Goal: Task Accomplishment & Management: Use online tool/utility

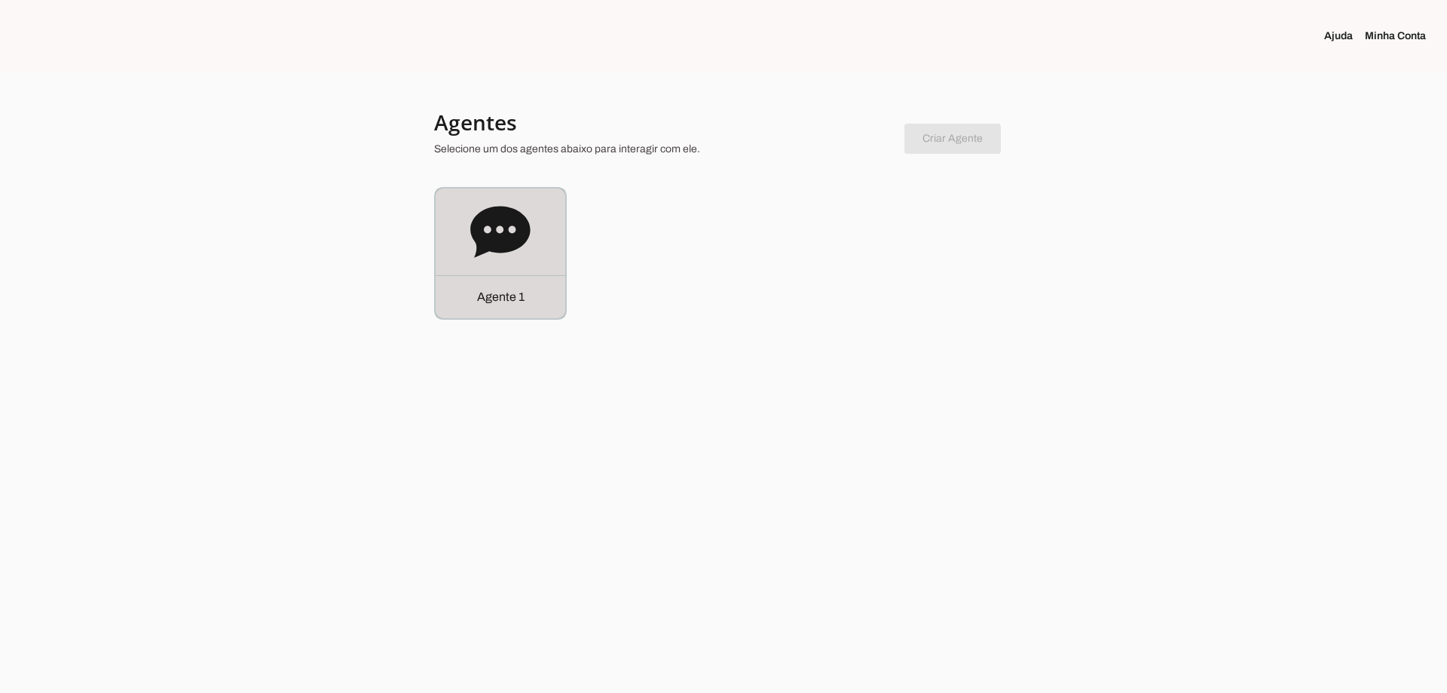
click at [457, 237] on div "Agente 1" at bounding box center [501, 253] width 130 height 130
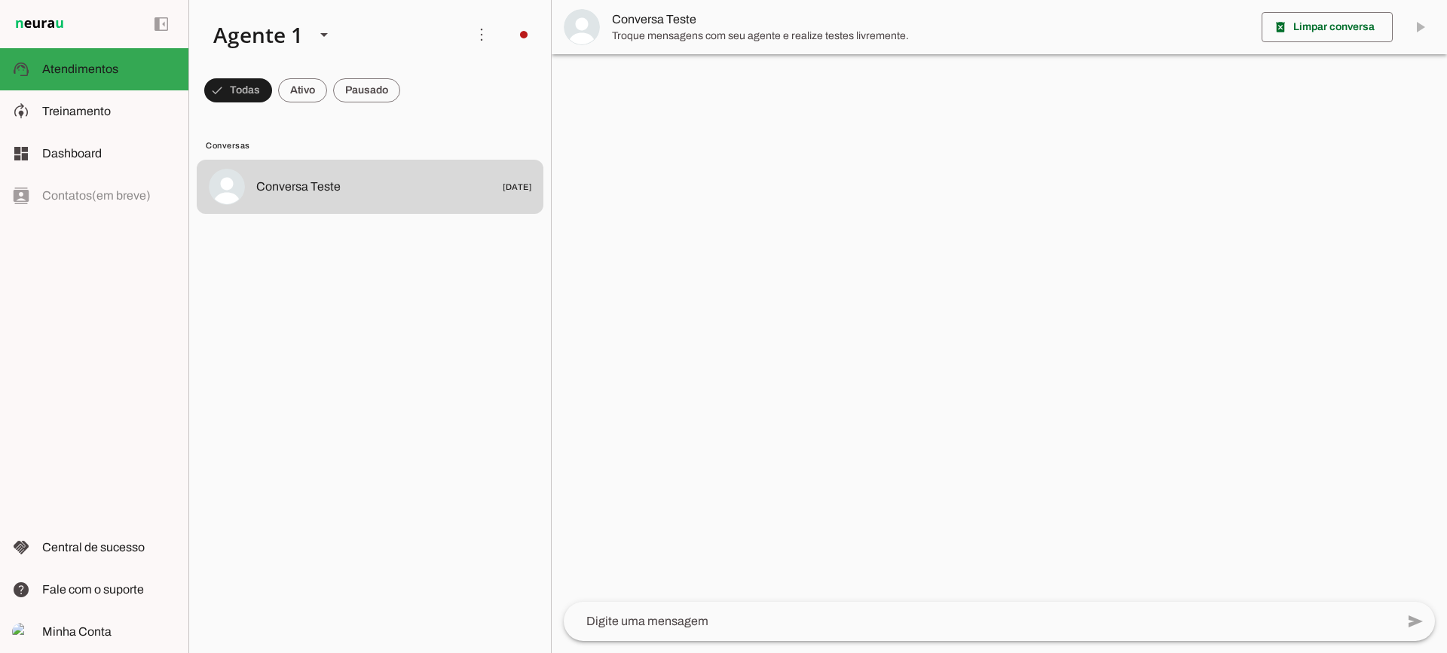
click at [309, 96] on span at bounding box center [302, 90] width 49 height 36
click at [365, 97] on span at bounding box center [366, 90] width 67 height 36
drag, startPoint x: 311, startPoint y: 90, endPoint x: 321, endPoint y: 17, distance: 73.8
click at [310, 90] on span at bounding box center [289, 90] width 49 height 36
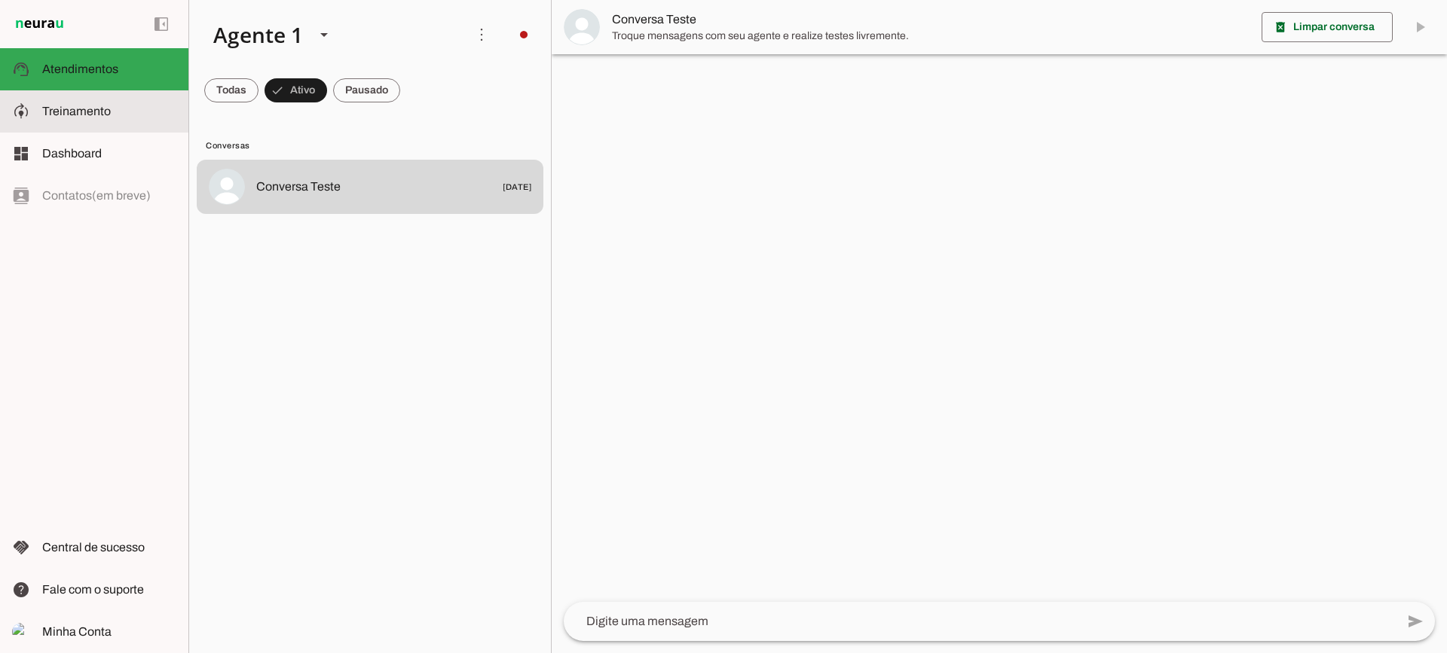
click at [136, 99] on md-item "model_training Treinamento Treinamento" at bounding box center [94, 111] width 188 height 42
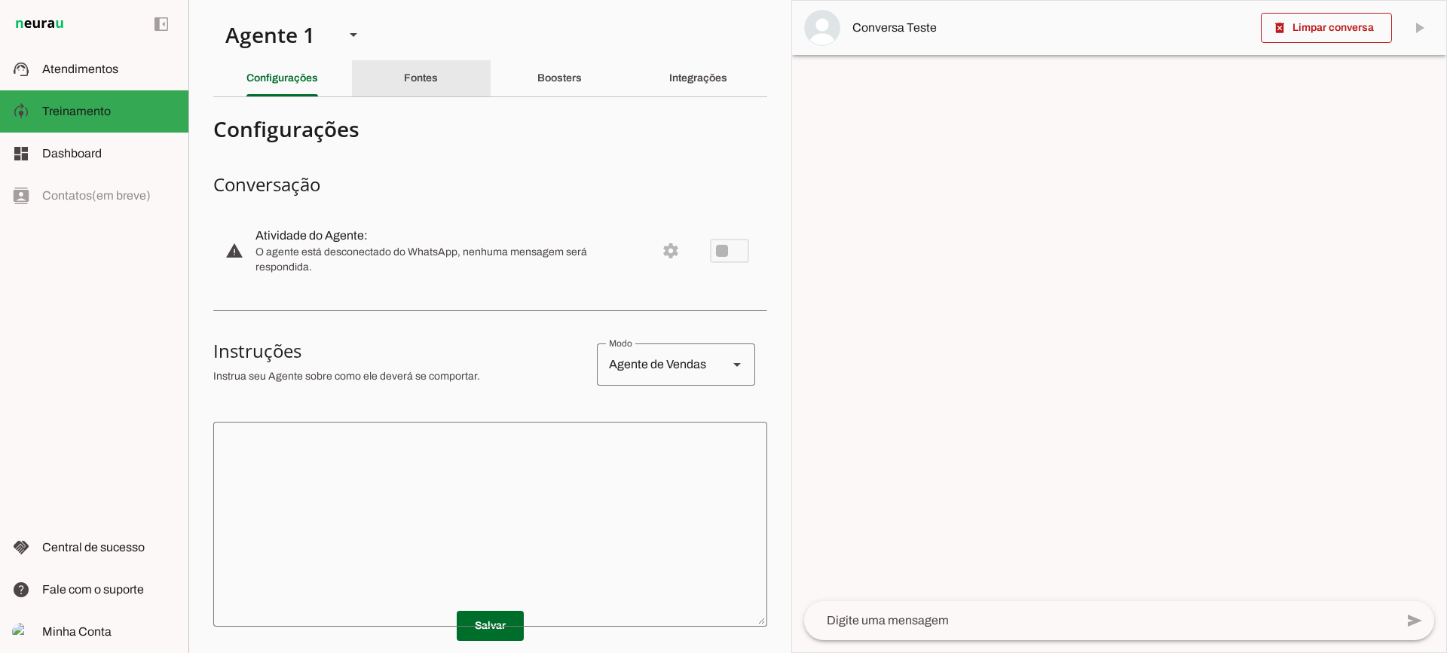
click at [411, 94] on div "Fontes" at bounding box center [421, 78] width 34 height 36
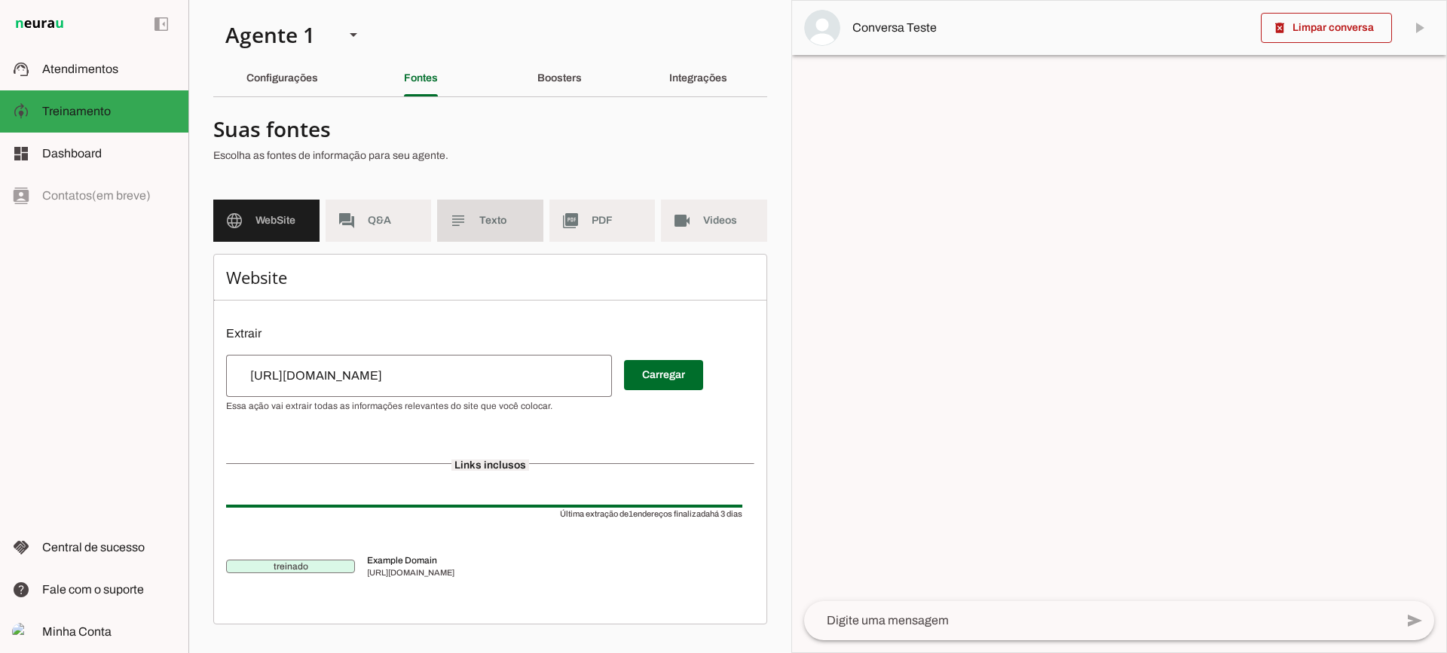
click at [509, 223] on span "Texto" at bounding box center [505, 220] width 52 height 15
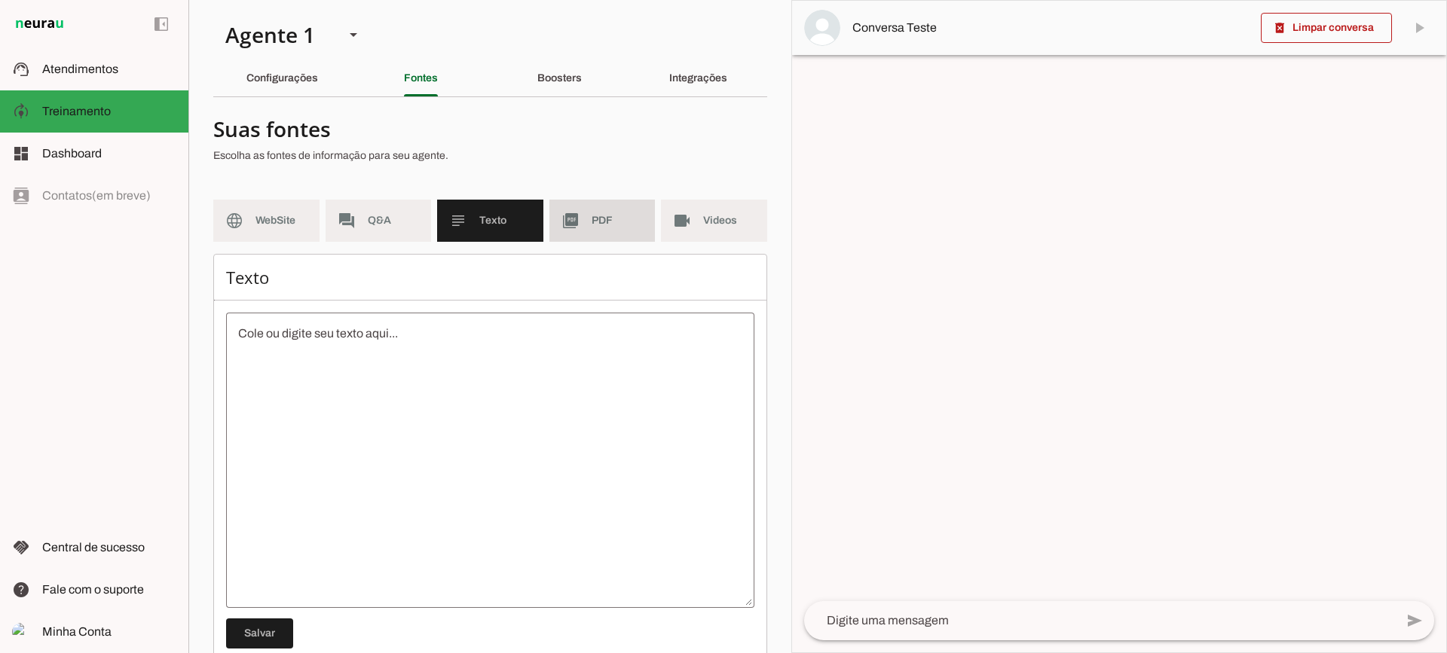
drag, startPoint x: 589, startPoint y: 229, endPoint x: 585, endPoint y: 237, distance: 9.1
click at [589, 230] on md-item "picture_as_pdf PDF" at bounding box center [602, 221] width 106 height 42
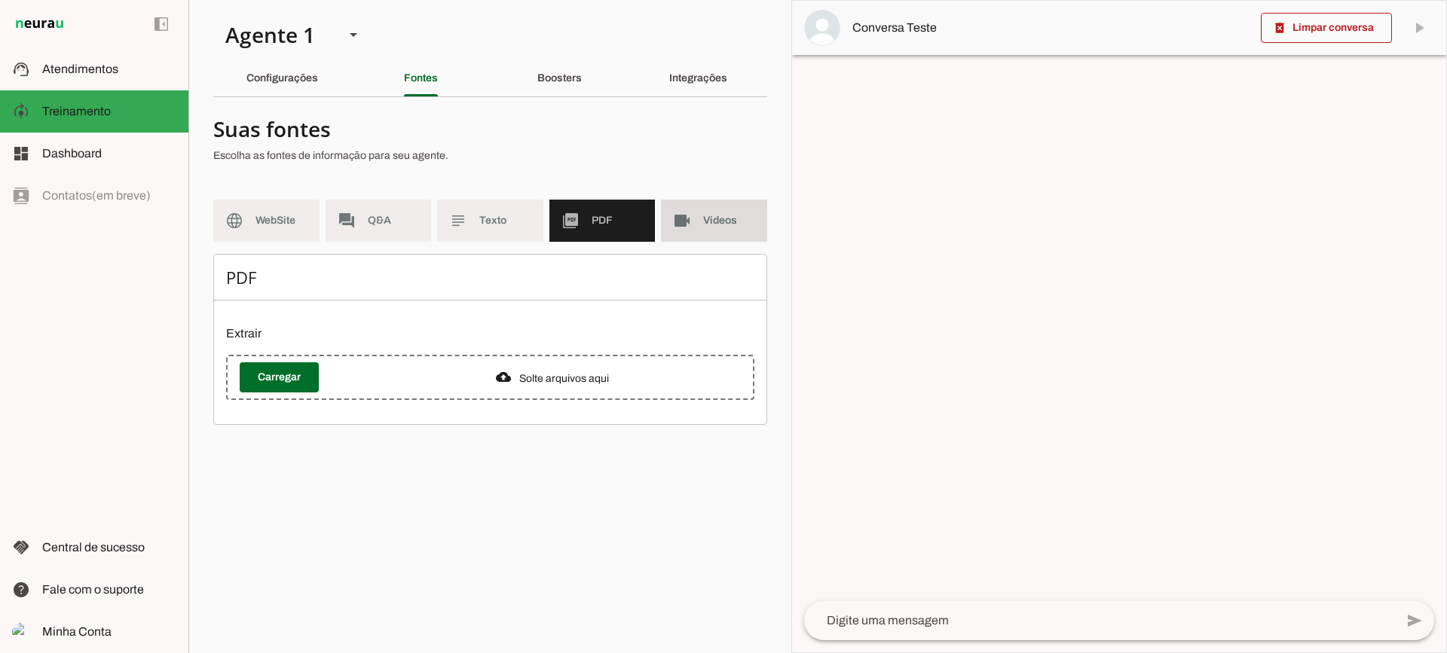
click at [707, 231] on md-item "videocam Videos" at bounding box center [714, 221] width 106 height 42
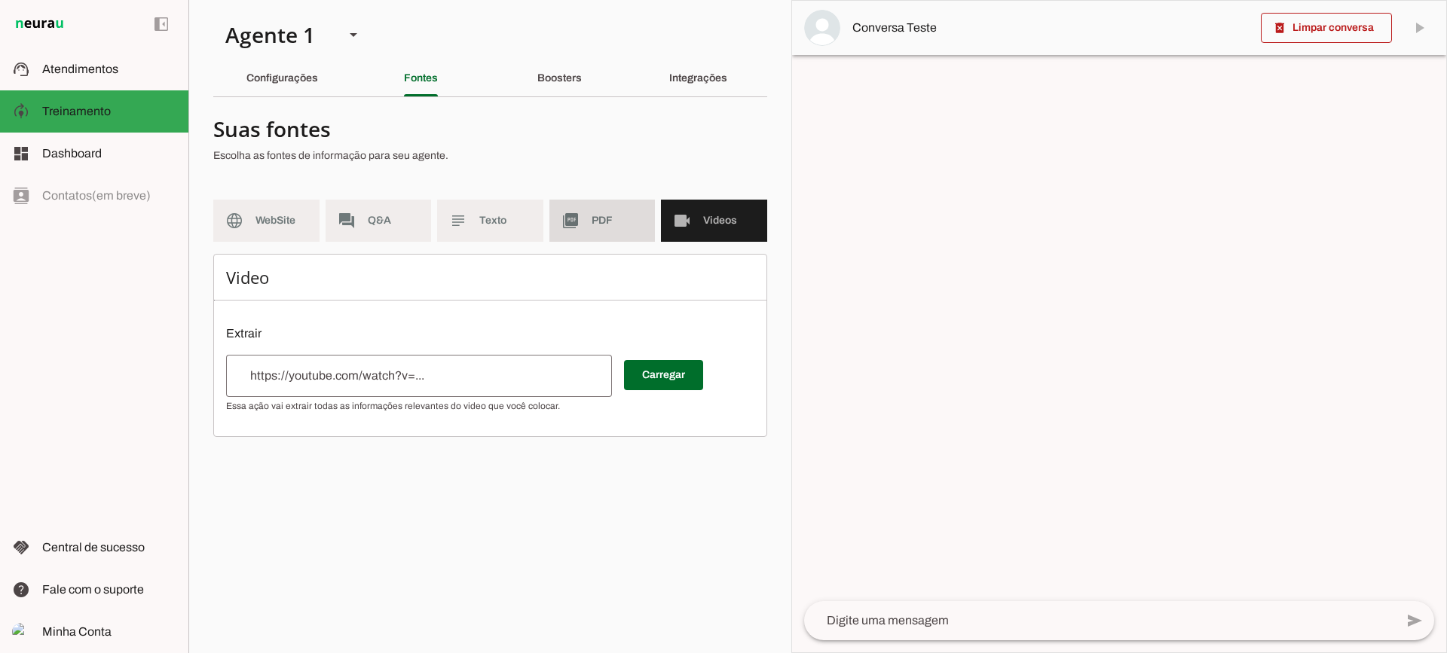
click at [644, 228] on md-item "picture_as_pdf PDF" at bounding box center [602, 221] width 106 height 42
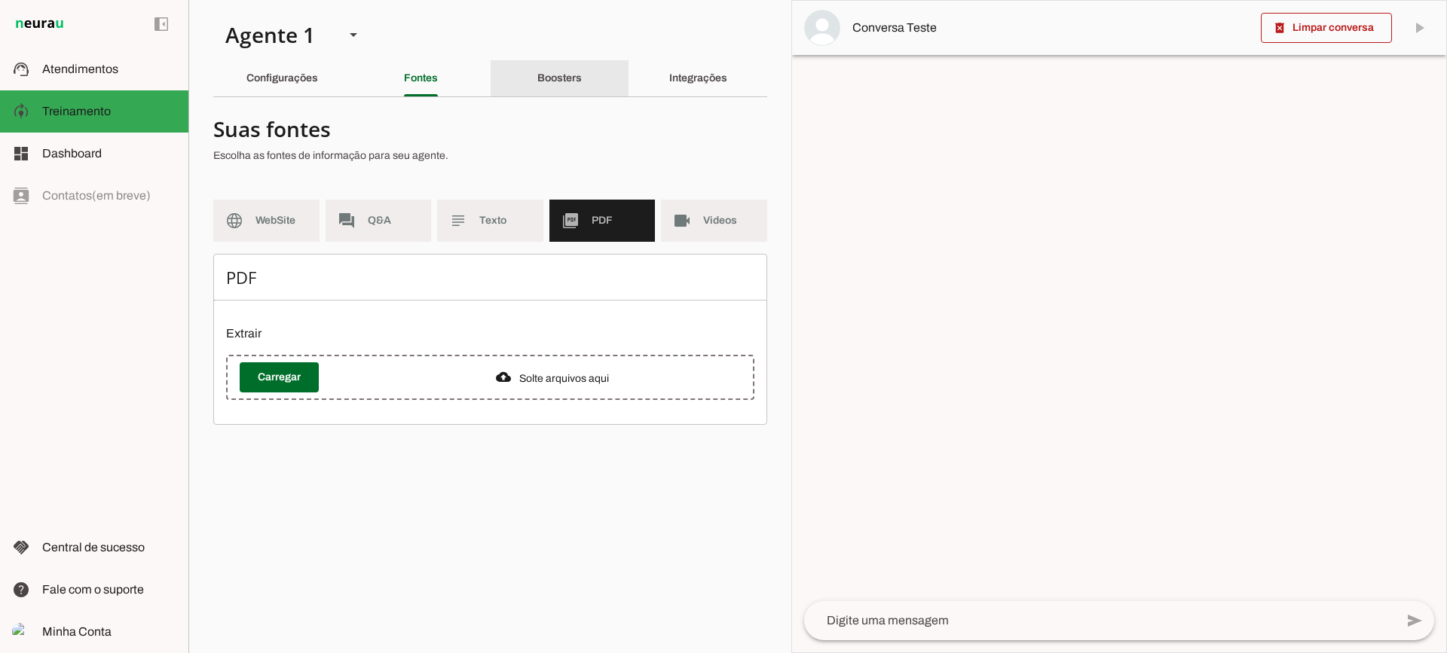
click at [543, 66] on div "Boosters" at bounding box center [559, 78] width 44 height 36
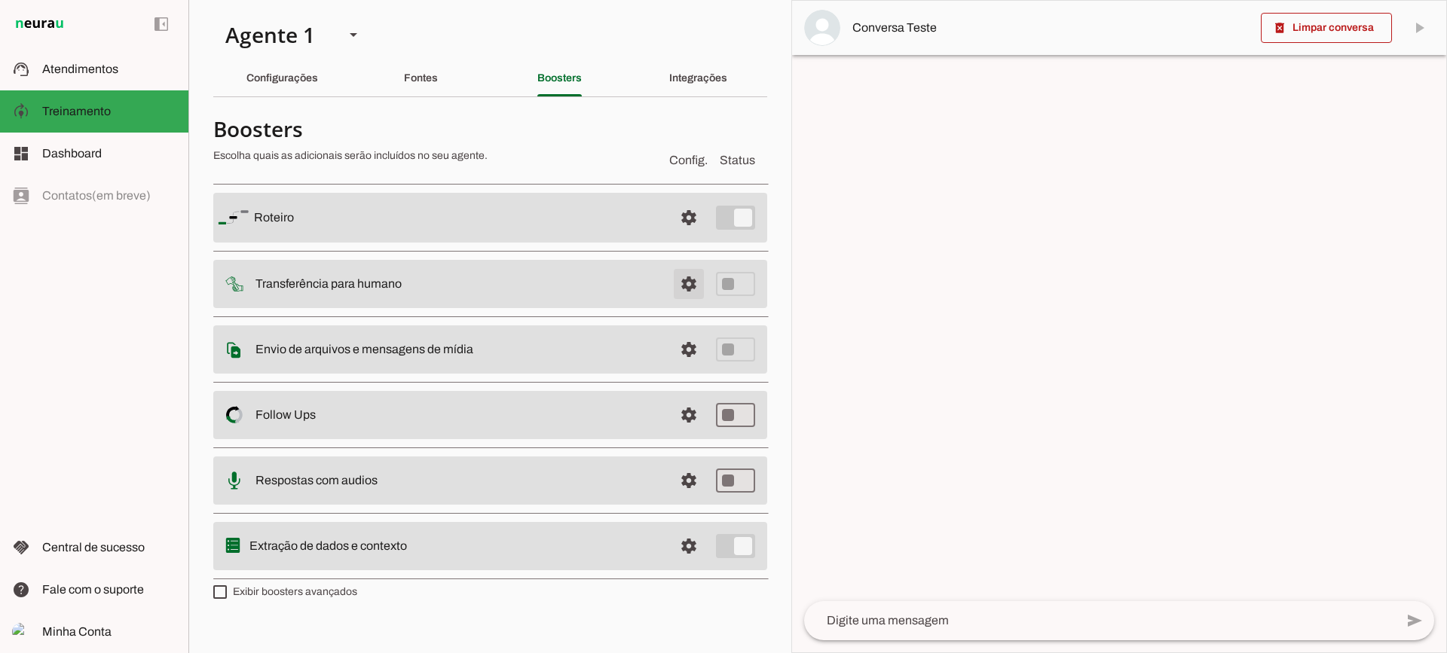
click at [693, 300] on span at bounding box center [689, 284] width 36 height 36
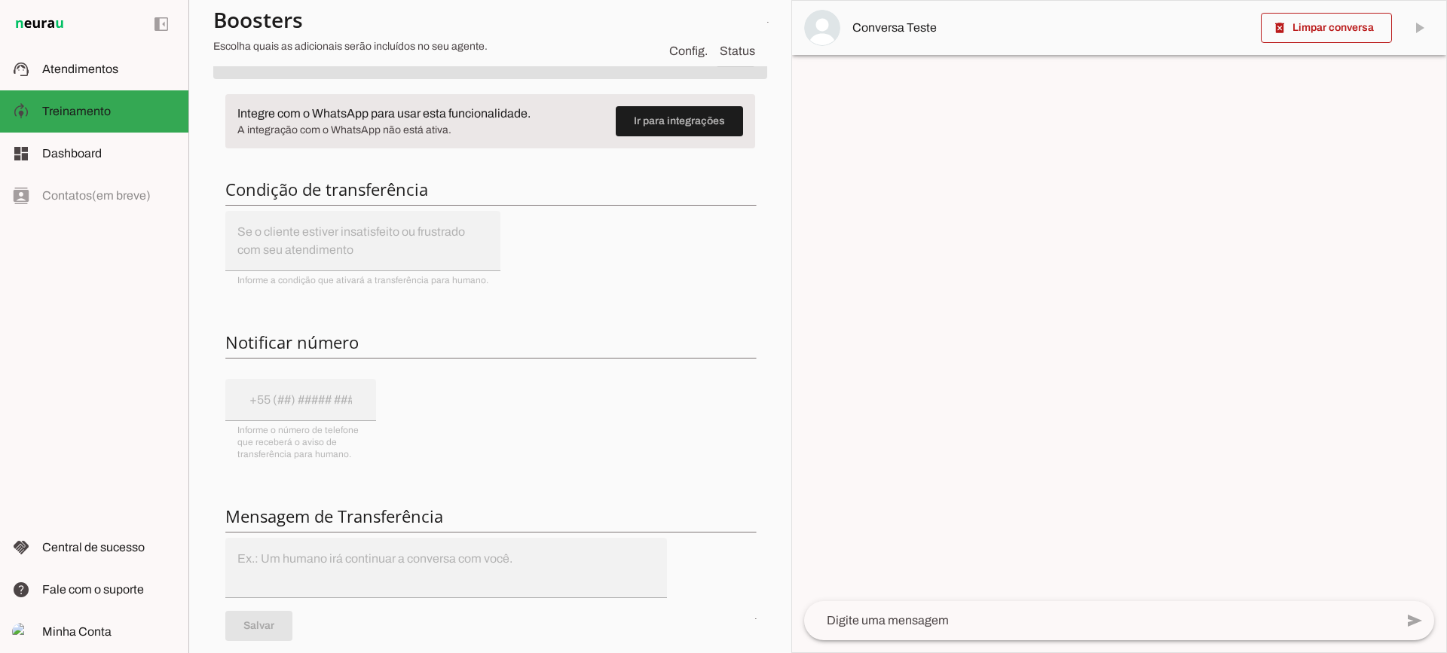
scroll to position [151, 0]
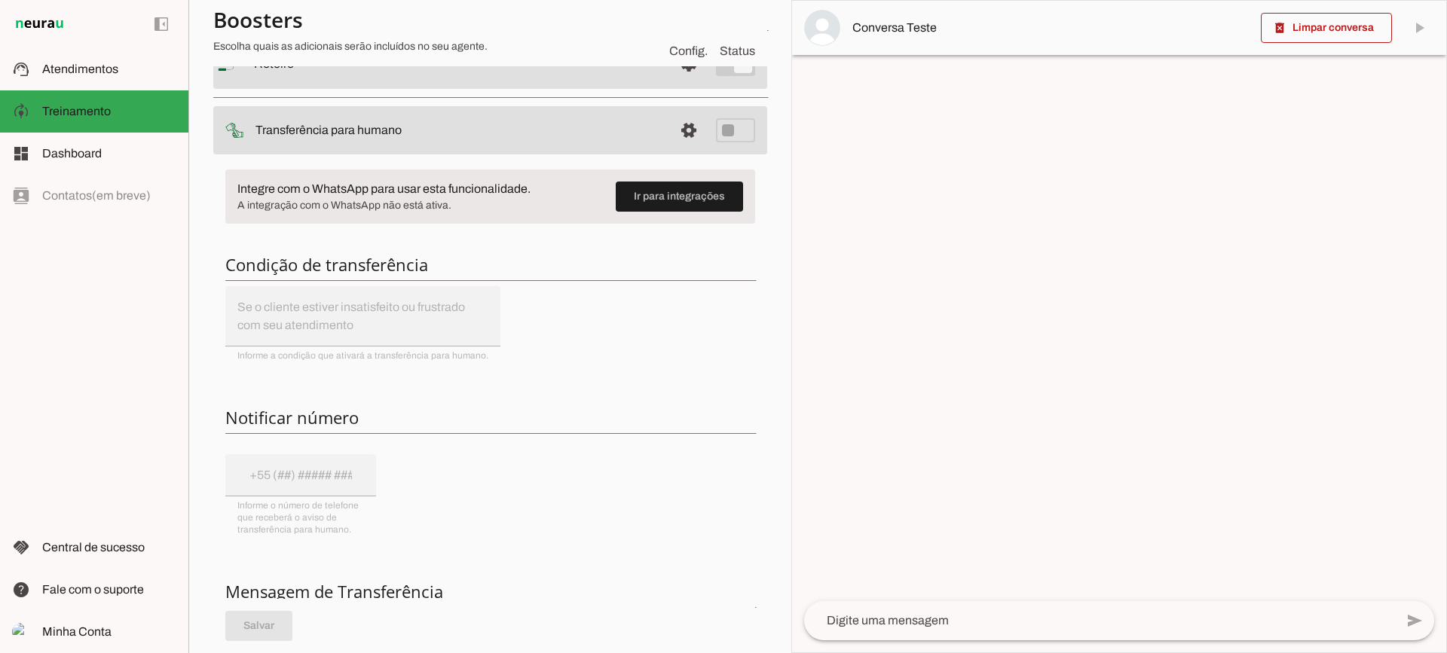
click at [679, 127] on span at bounding box center [689, 130] width 36 height 36
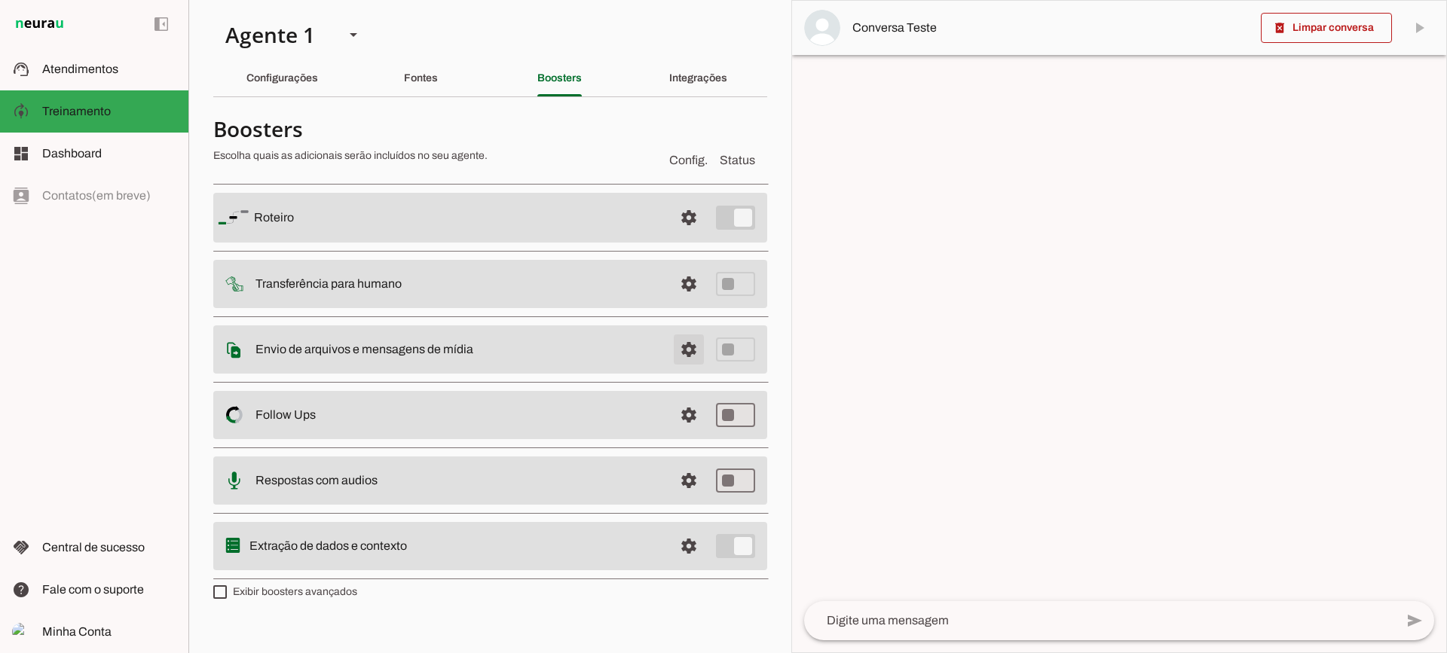
click at [683, 350] on span at bounding box center [689, 350] width 36 height 36
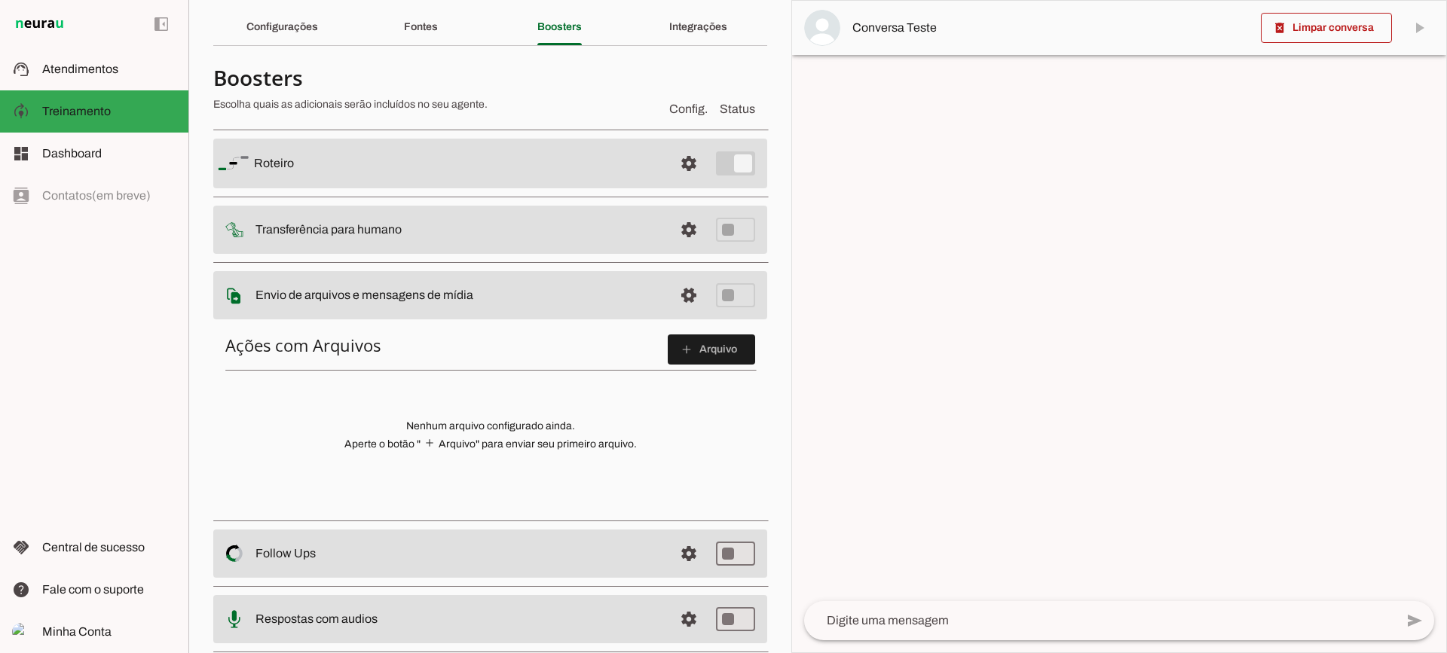
scroll to position [75, 0]
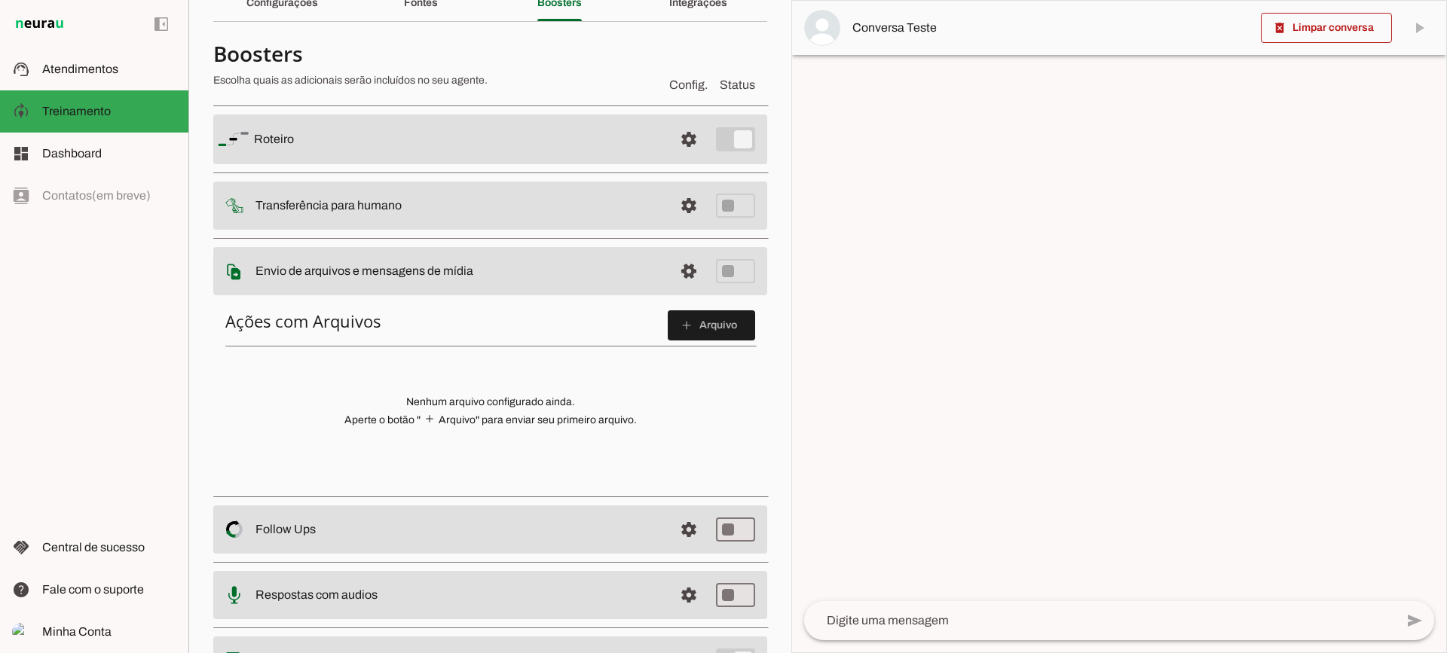
click at [669, 304] on div "Ações com Arquivos add Arquivo Nenhum arquivo configurado ainda. Aperte o botão…" at bounding box center [490, 393] width 554 height 190
click at [682, 312] on span at bounding box center [711, 325] width 87 height 36
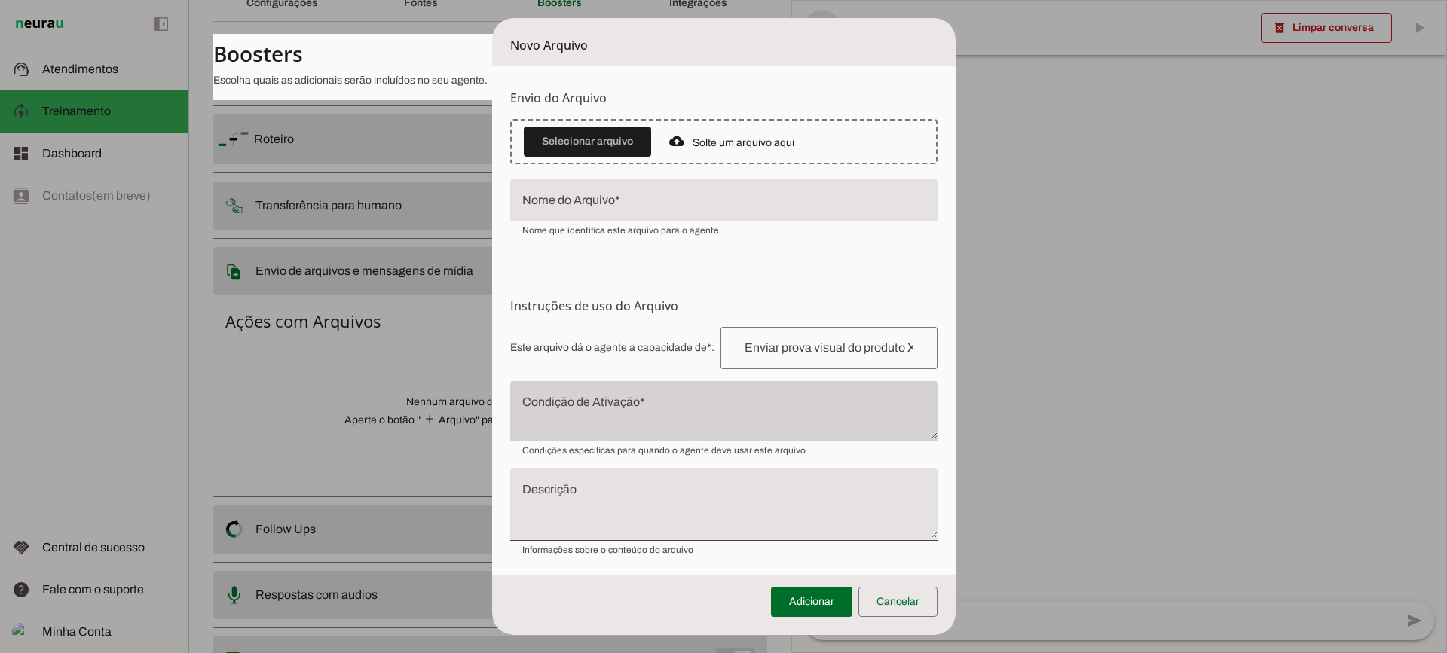
click at [610, 390] on div at bounding box center [723, 411] width 427 height 60
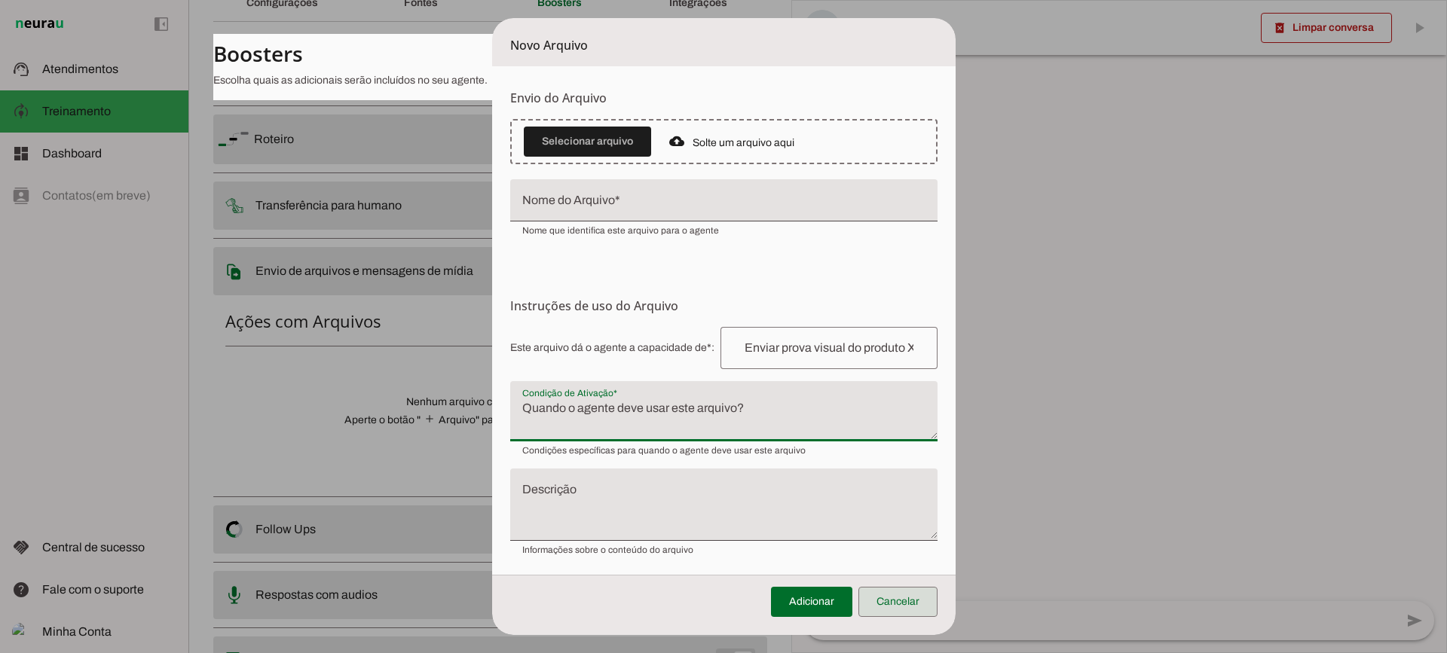
click at [903, 589] on span at bounding box center [897, 602] width 79 height 36
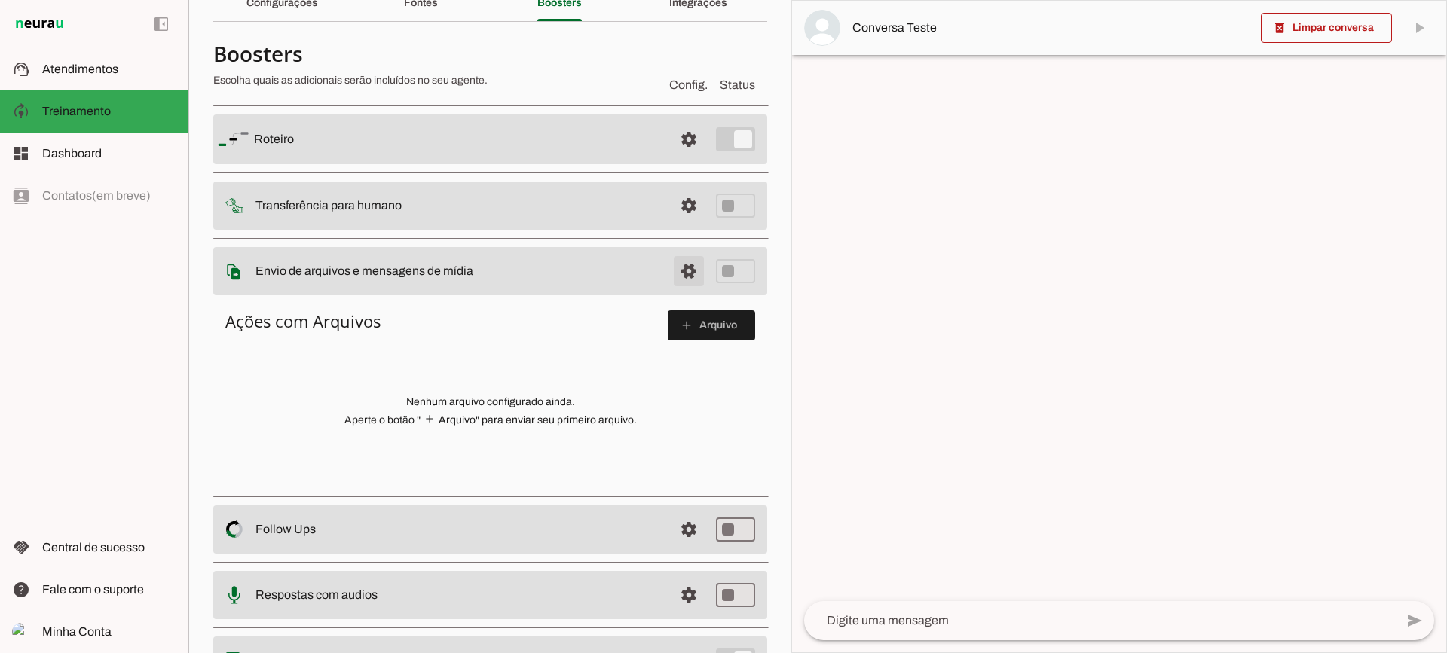
click at [678, 264] on span at bounding box center [689, 271] width 36 height 36
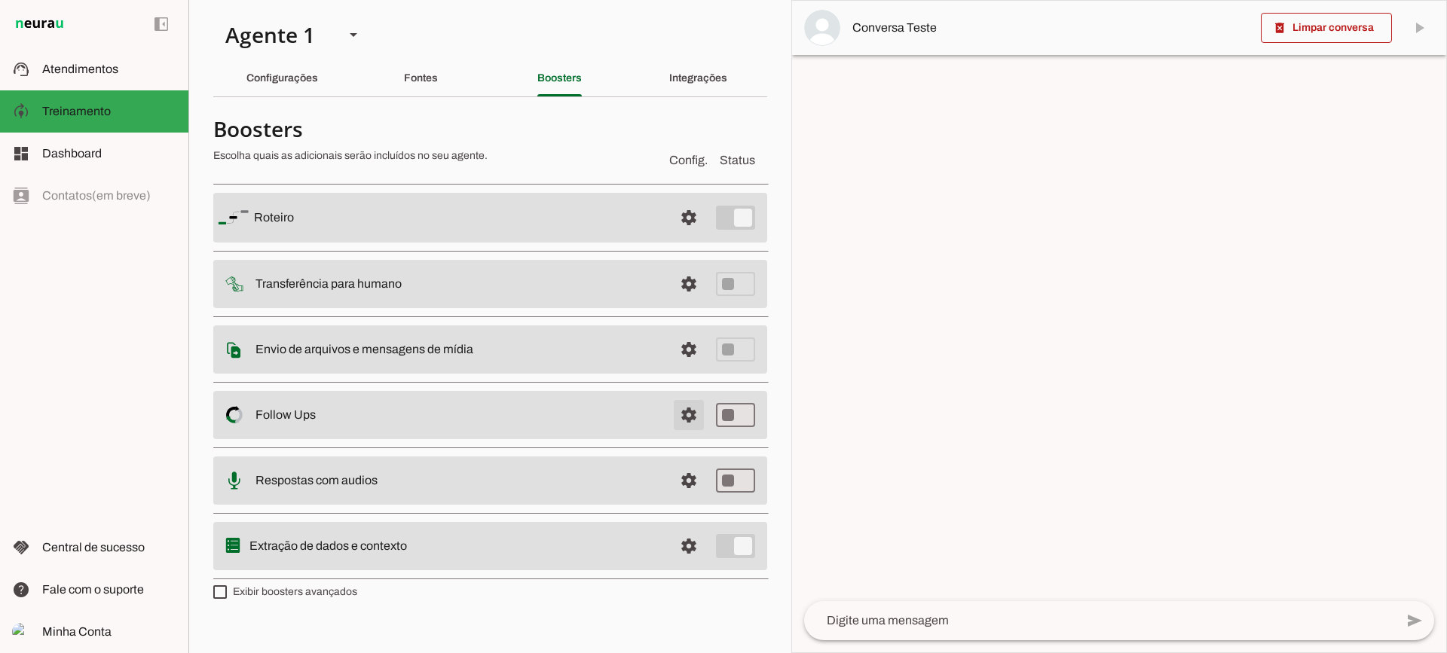
click at [679, 416] on span at bounding box center [689, 415] width 36 height 36
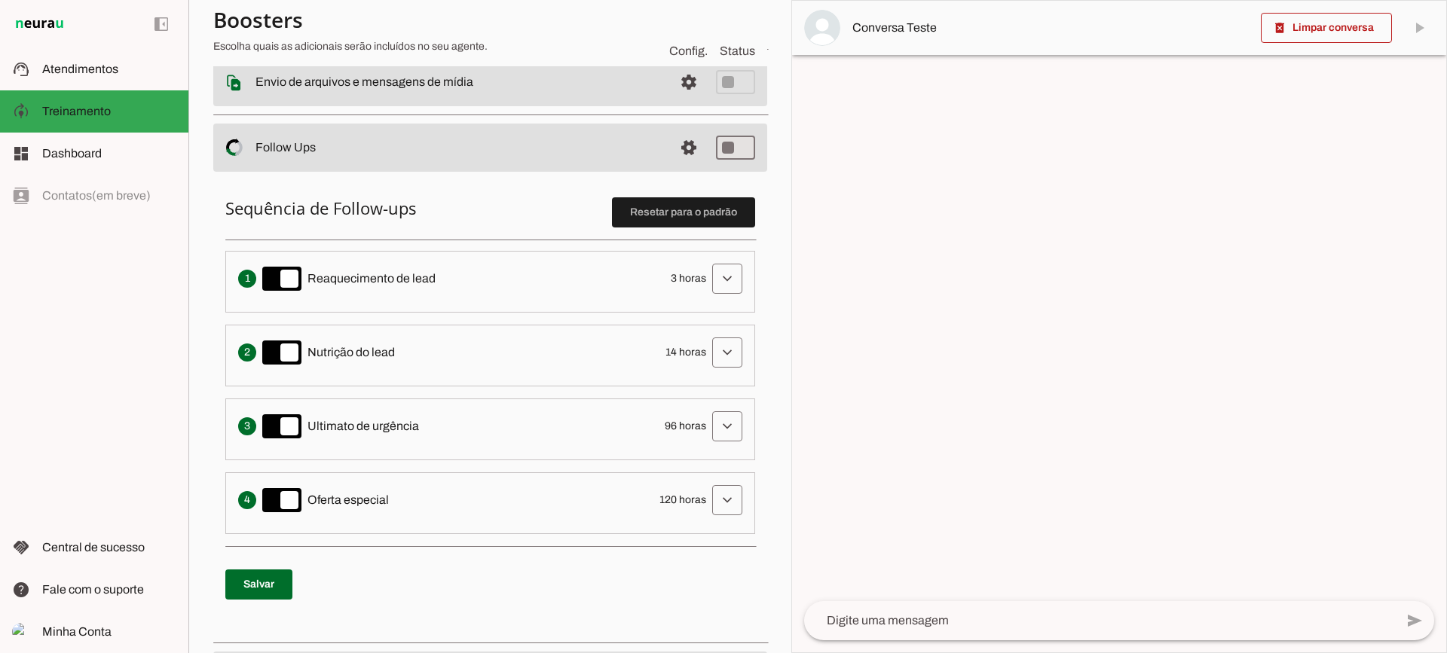
scroll to position [301, 0]
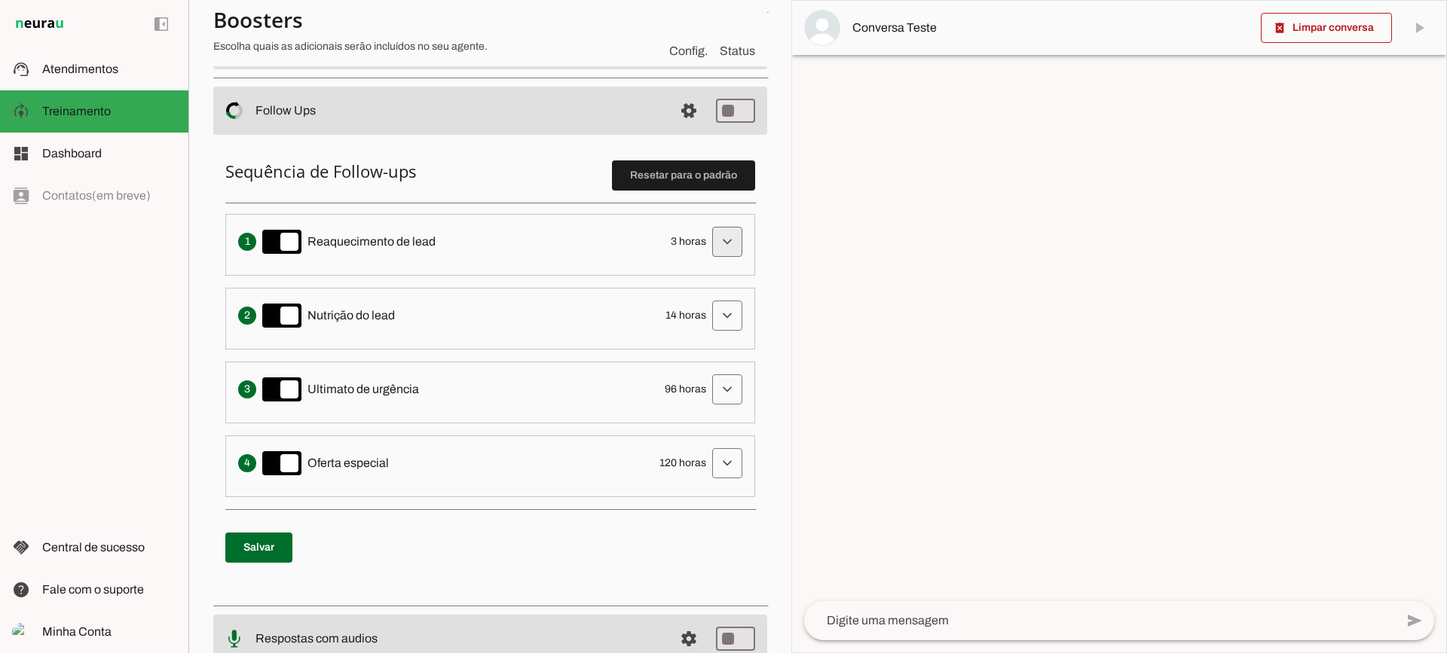
click at [726, 251] on span at bounding box center [727, 242] width 36 height 36
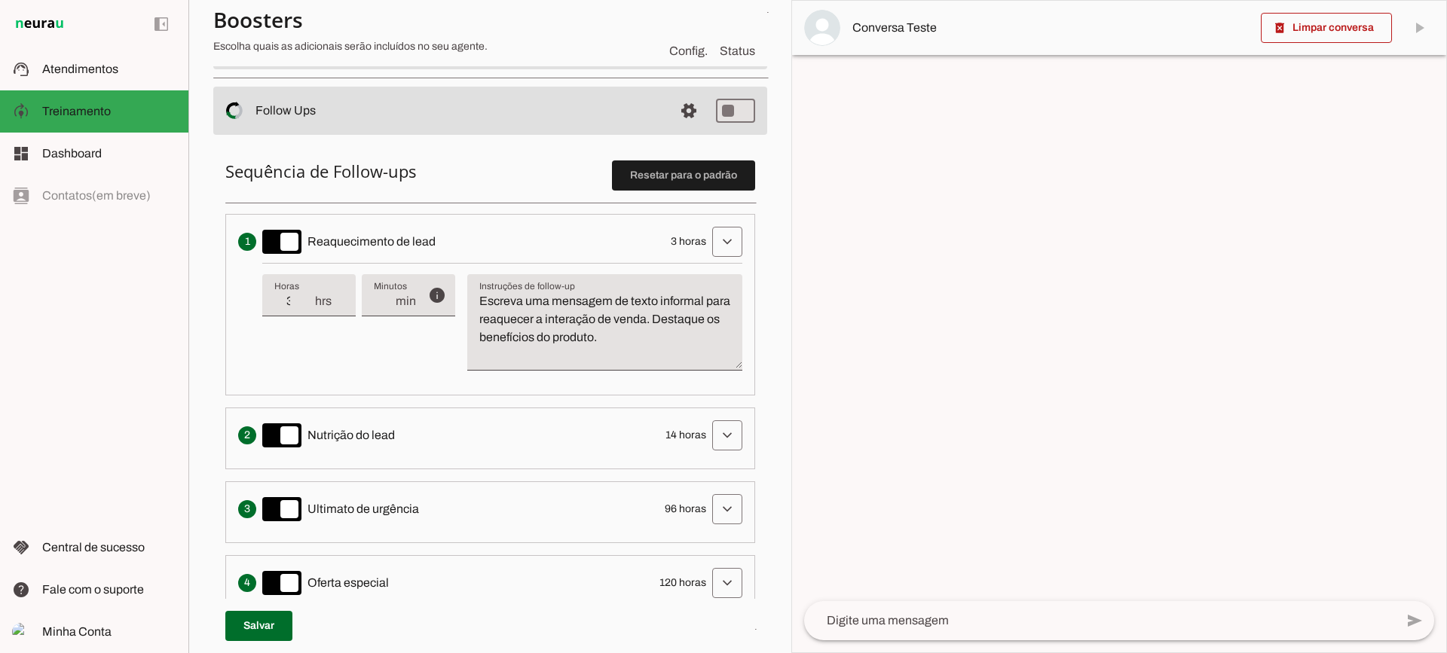
click at [311, 342] on div "info Tempo de atraso / inatividade O tempo de atraso é o tempo de inatividade d…" at bounding box center [502, 323] width 480 height 120
type input "4"
type md-filled-text-field "4"
click at [307, 298] on input "4" at bounding box center [293, 301] width 39 height 18
type input "5"
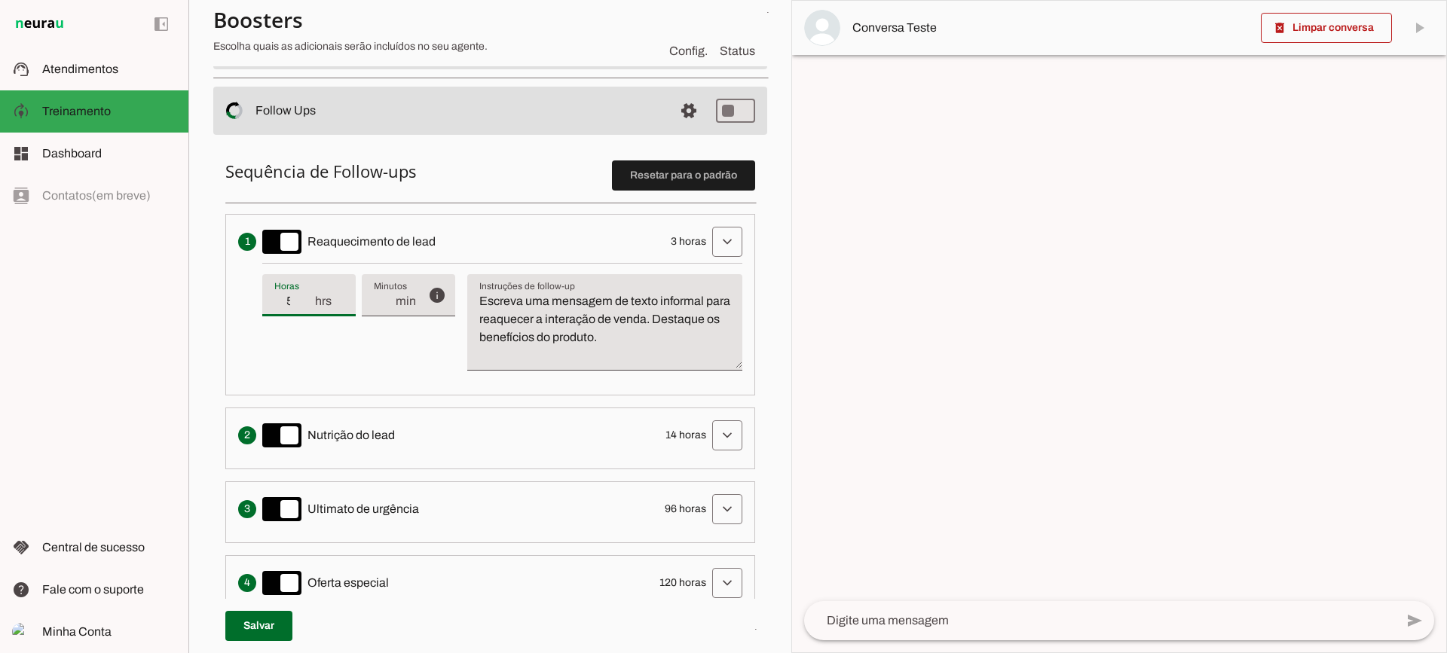
type md-filled-text-field "5"
click at [307, 298] on input "5" at bounding box center [293, 301] width 39 height 18
type input "6"
type md-filled-text-field "6"
click at [307, 298] on input "6" at bounding box center [293, 301] width 39 height 18
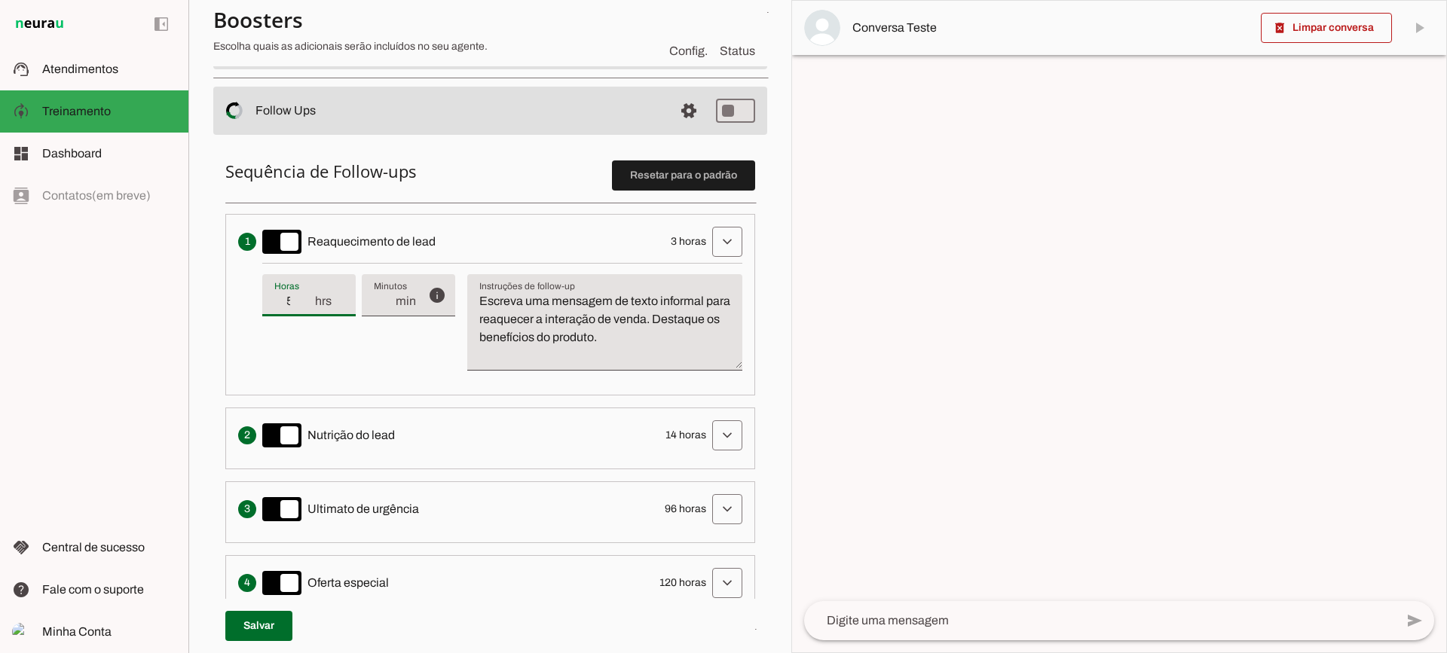
type input "5"
type md-filled-text-field "5"
click at [304, 307] on input "5" at bounding box center [293, 301] width 39 height 18
type input "4"
type md-filled-text-field "4"
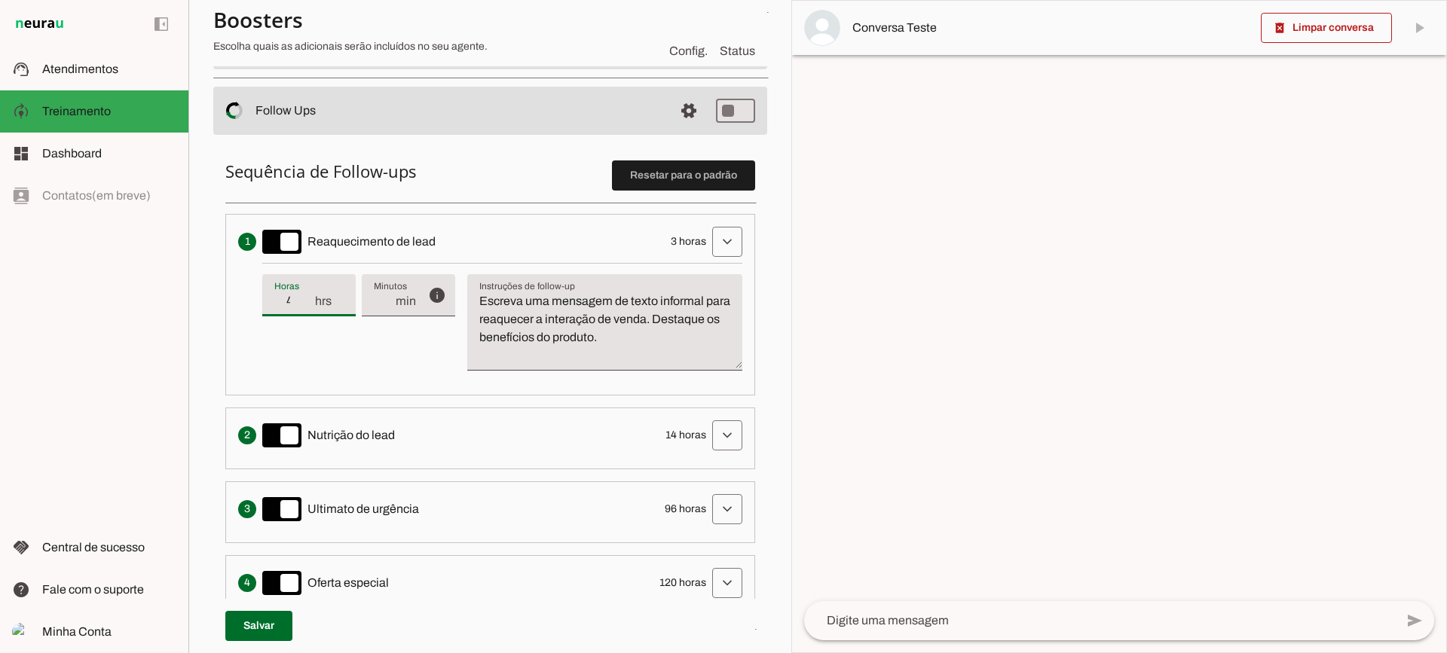
click at [304, 307] on input "4" at bounding box center [293, 301] width 39 height 18
type input "3"
type md-filled-text-field "3"
click at [304, 307] on input "3" at bounding box center [293, 301] width 39 height 18
click at [671, 333] on textarea "Escreva uma mensagem de texto informal para reaquecer a interação de venda. Des…" at bounding box center [604, 328] width 275 height 72
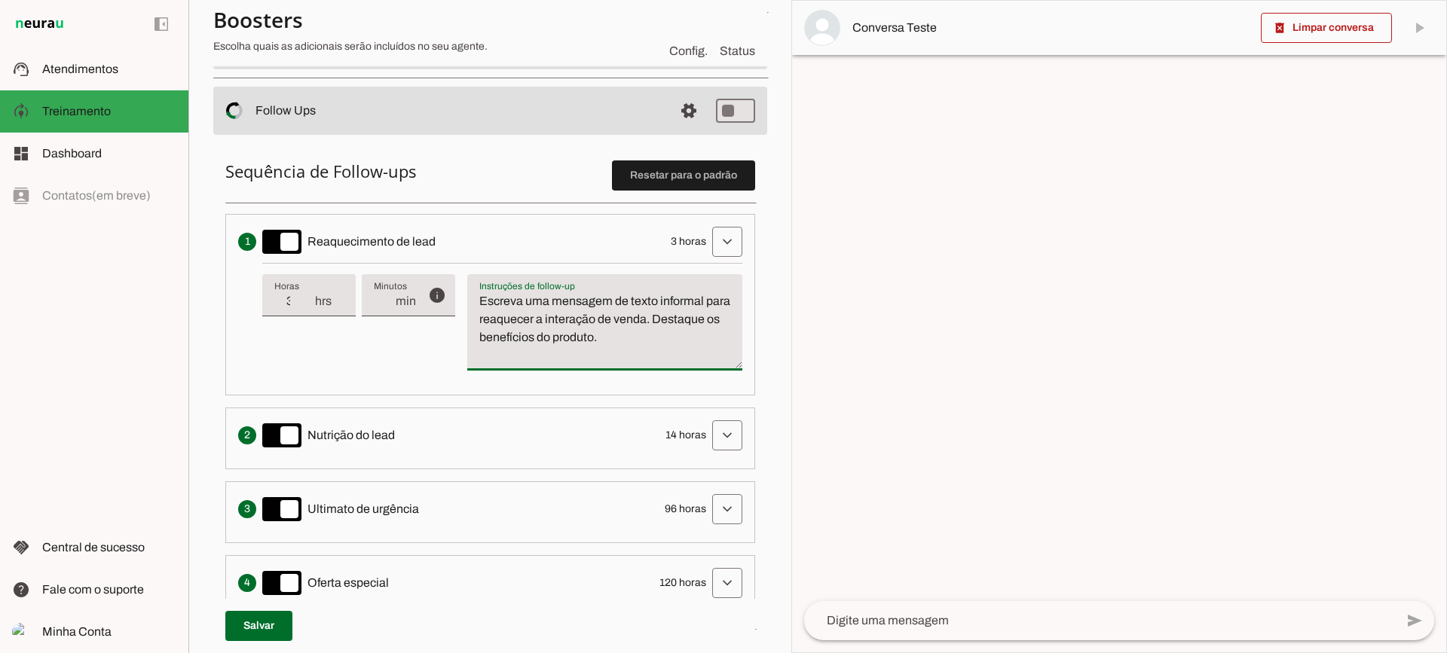
drag, startPoint x: 659, startPoint y: 335, endPoint x: 462, endPoint y: 272, distance: 207.1
click at [462, 272] on div "info Tempo de atraso / inatividade O tempo de atraso é o tempo de inatividade d…" at bounding box center [502, 323] width 480 height 120
type textarea "Escreva uma mensagem de texto informal para reaquecer a interação de venda. Des…"
click at [613, 341] on textarea "Escreva uma mensagem de texto informal para reaquecer a interação de venda. Des…" at bounding box center [604, 328] width 275 height 72
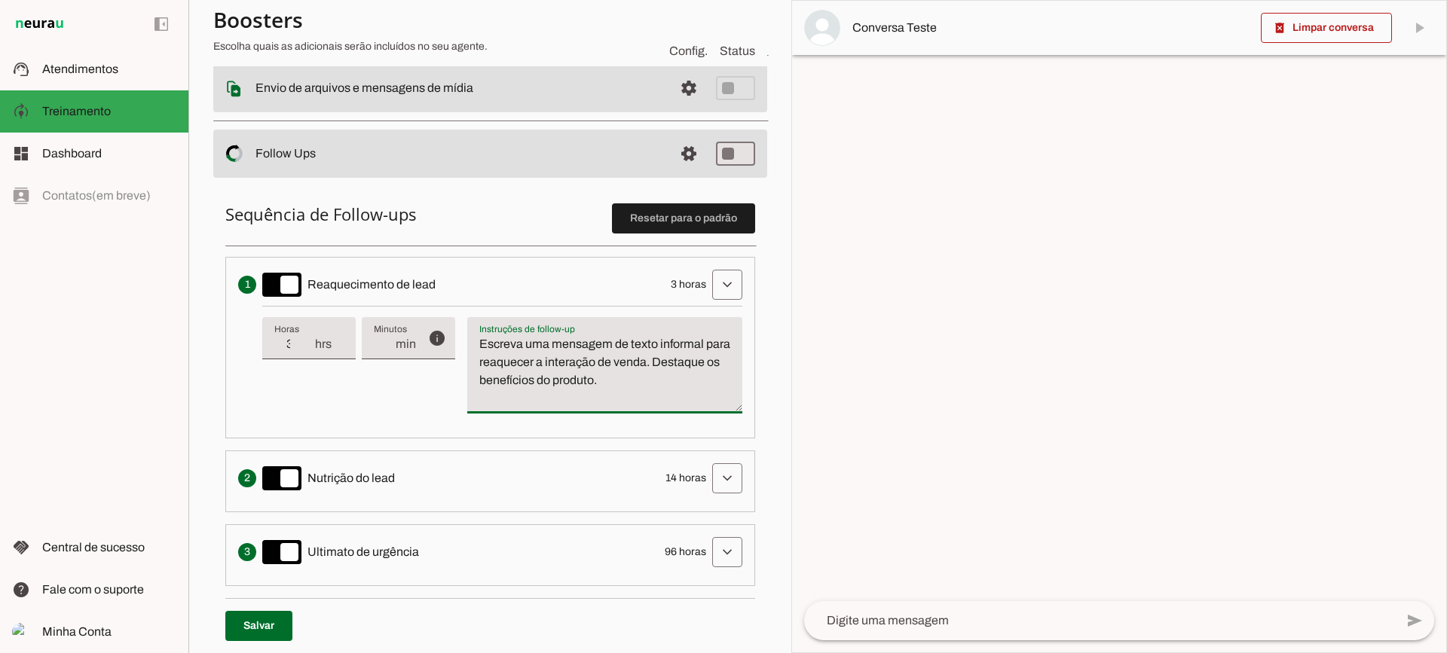
scroll to position [226, 0]
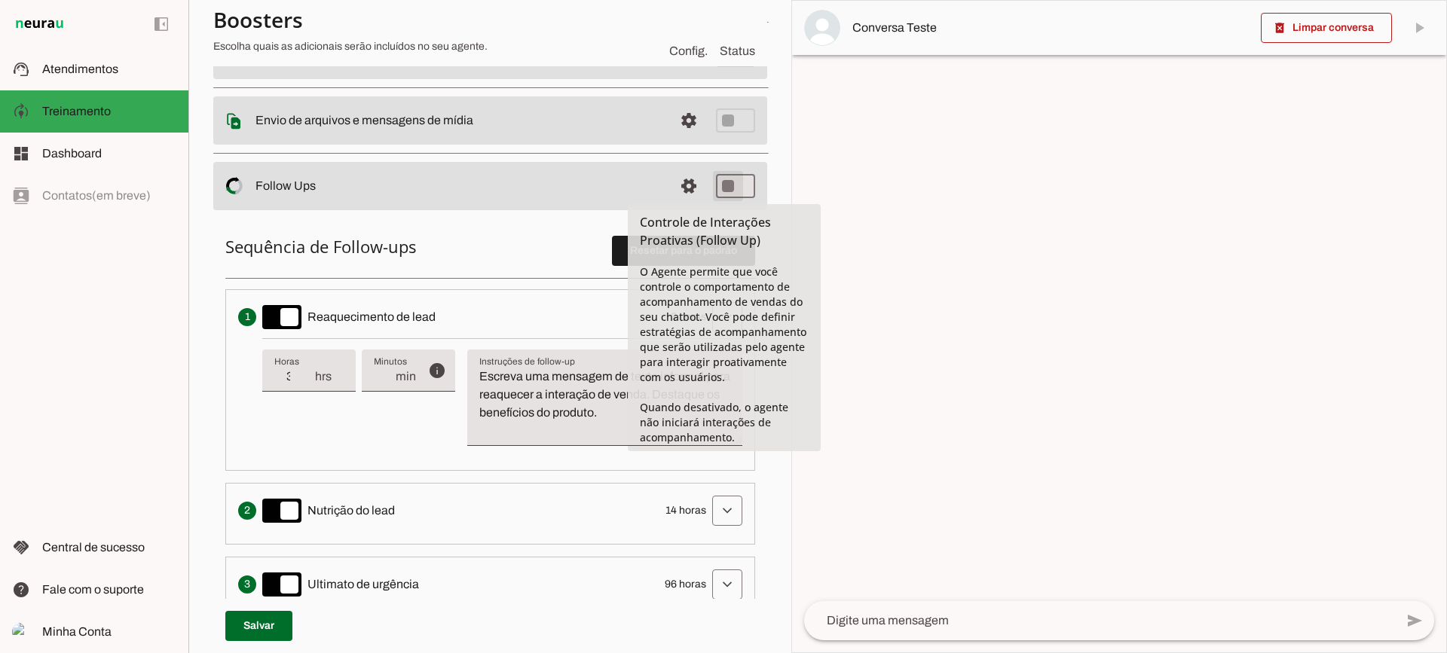
type md-switch "on"
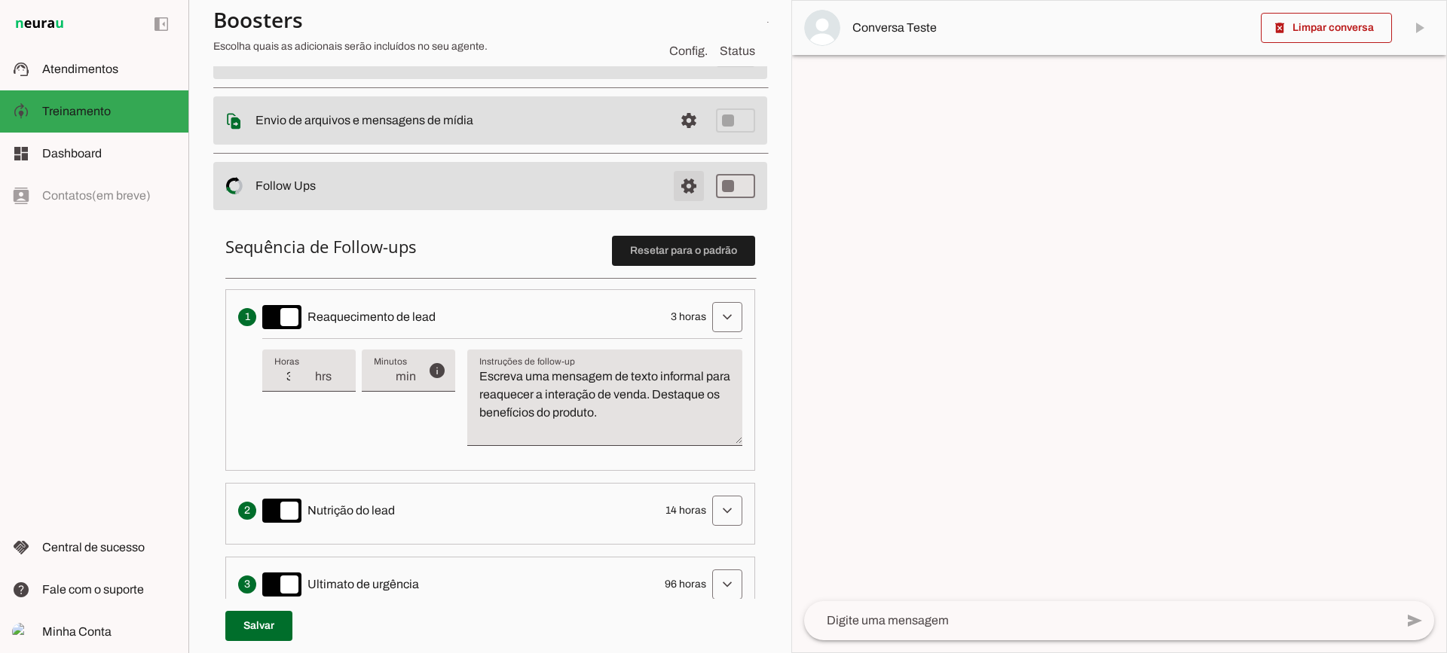
click at [681, 188] on span at bounding box center [689, 186] width 36 height 36
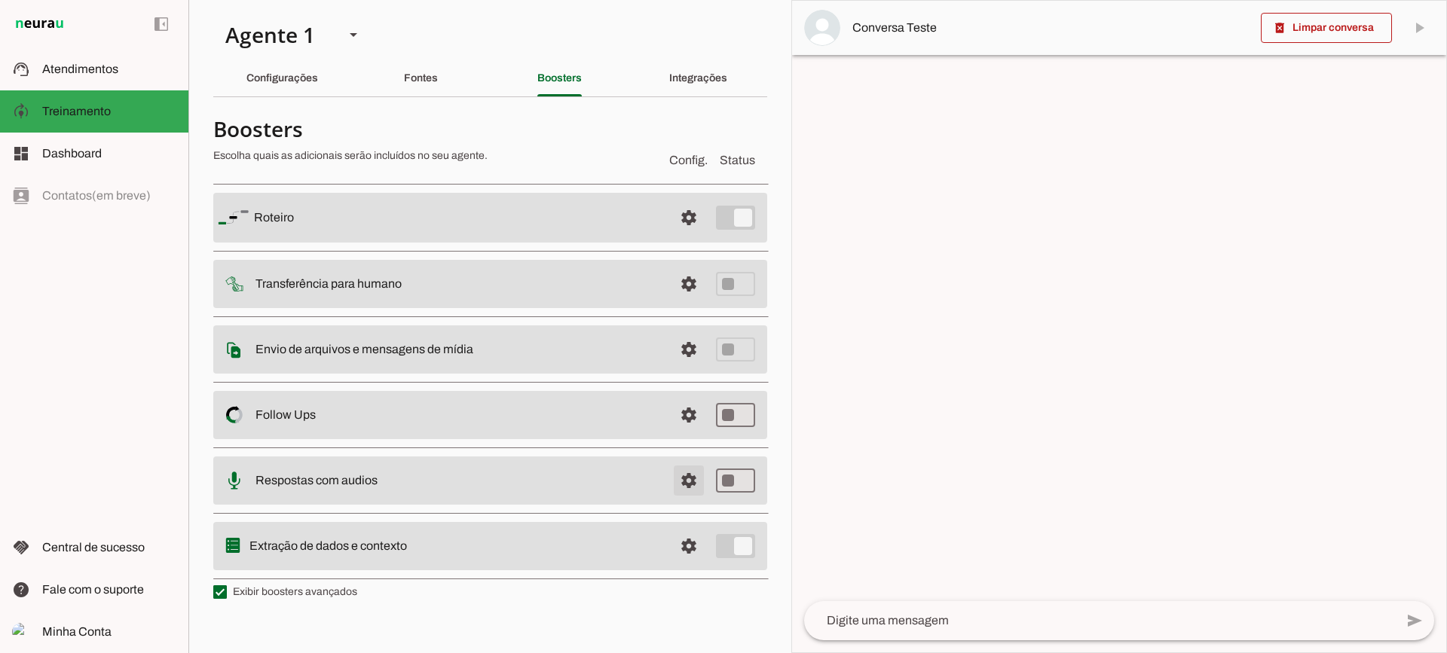
click at [687, 476] on span at bounding box center [689, 481] width 36 height 36
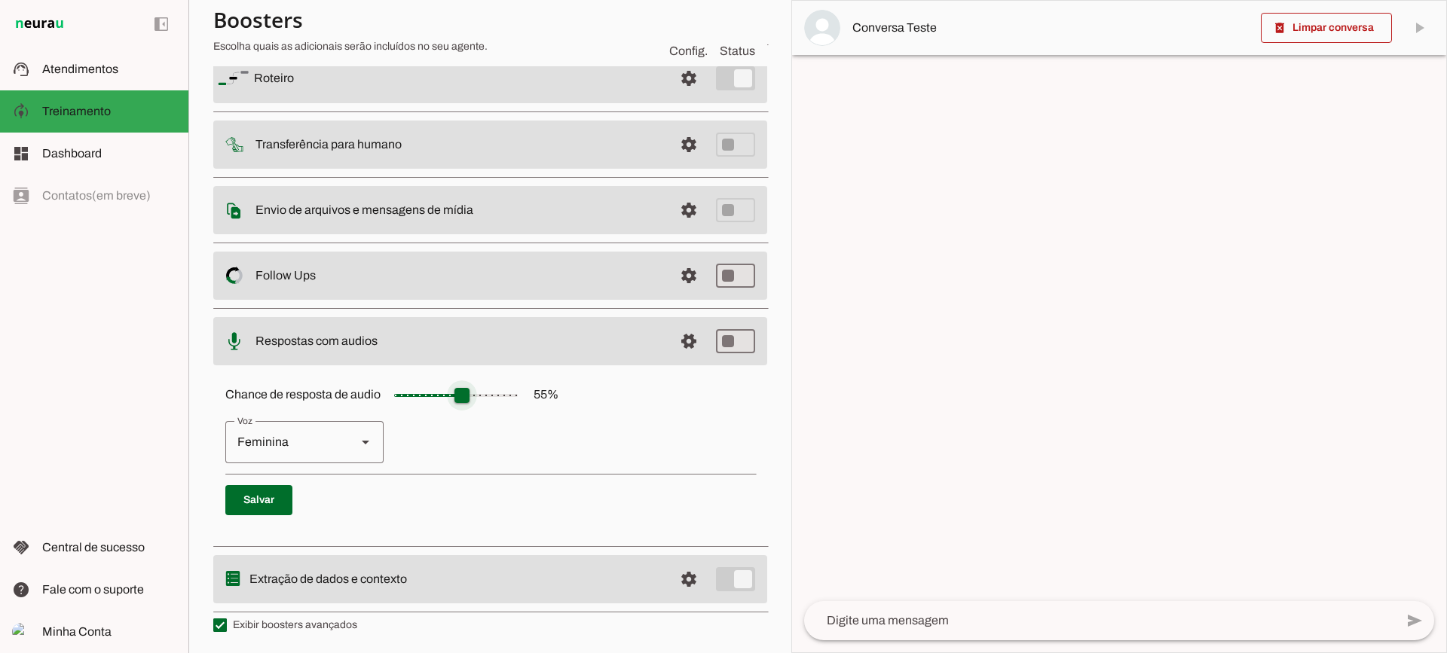
scroll to position [138, 0]
click at [671, 339] on span at bounding box center [689, 340] width 36 height 36
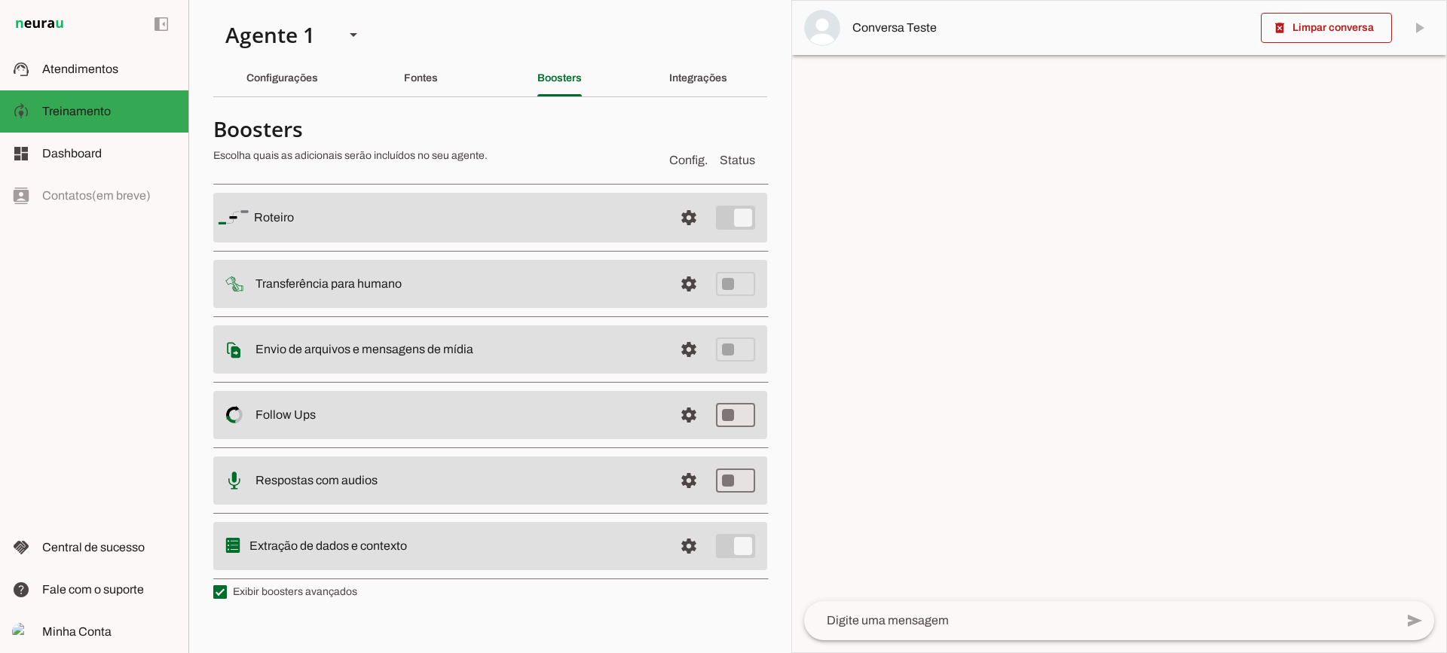
click at [681, 555] on span at bounding box center [689, 546] width 36 height 36
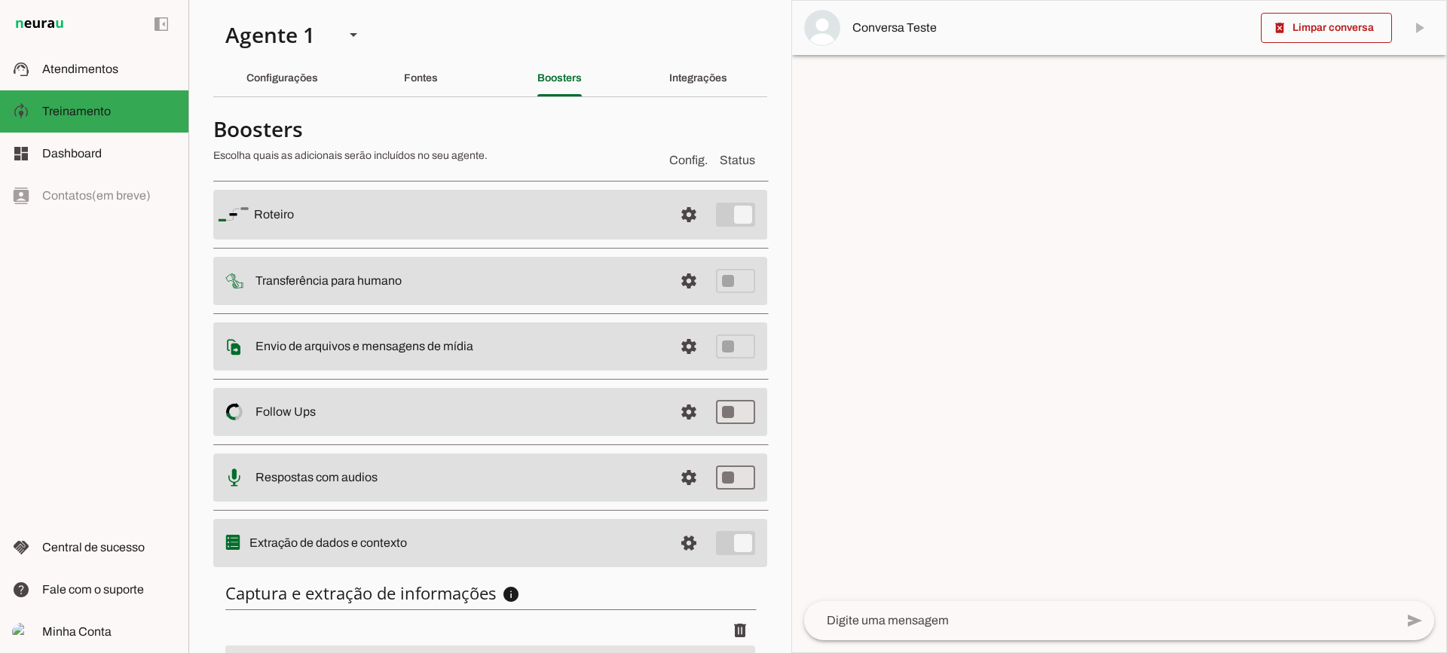
scroll to position [185, 0]
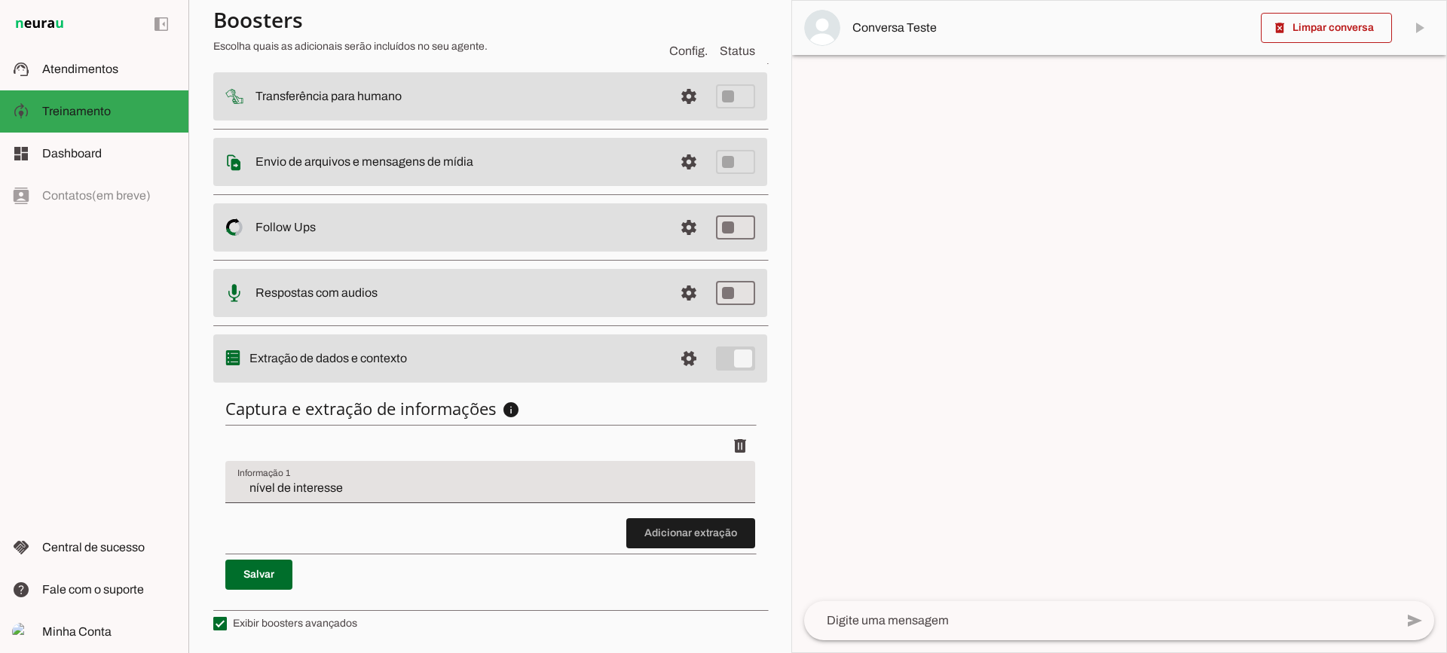
click at [265, 481] on input "nível de interesse" at bounding box center [490, 488] width 506 height 18
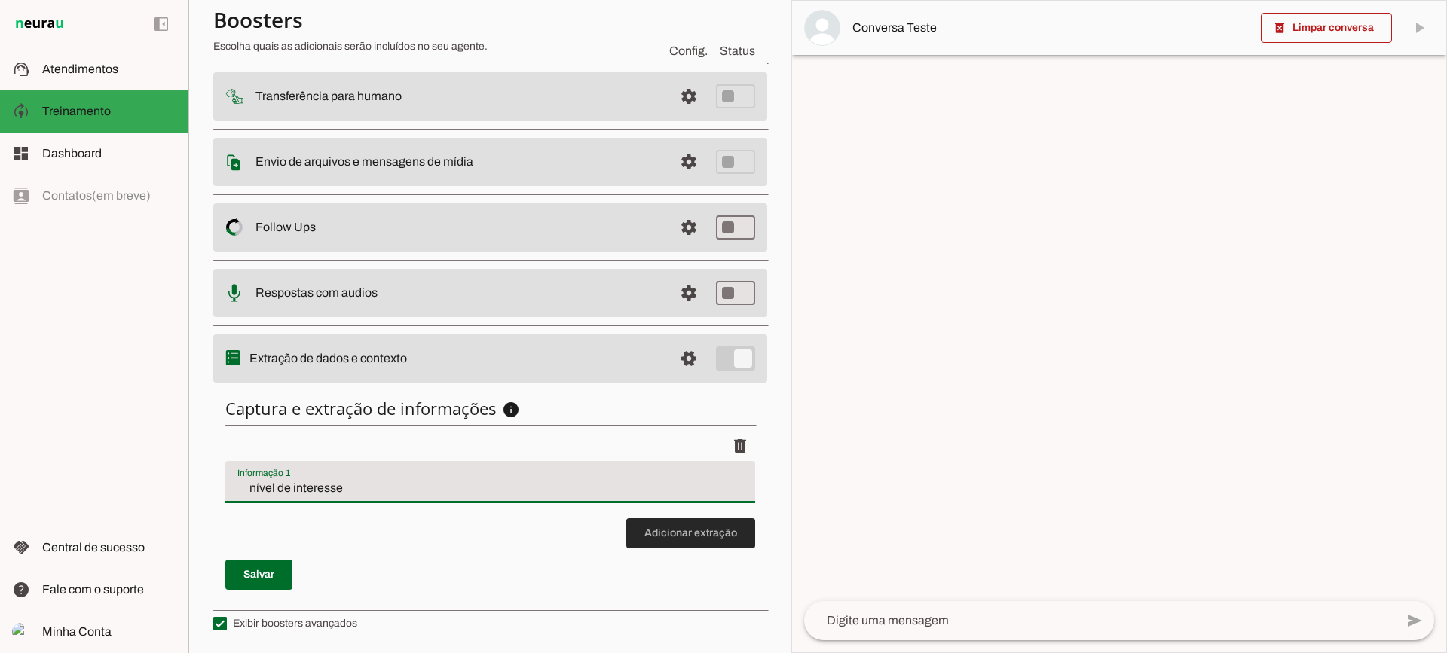
click at [660, 548] on span at bounding box center [690, 533] width 129 height 36
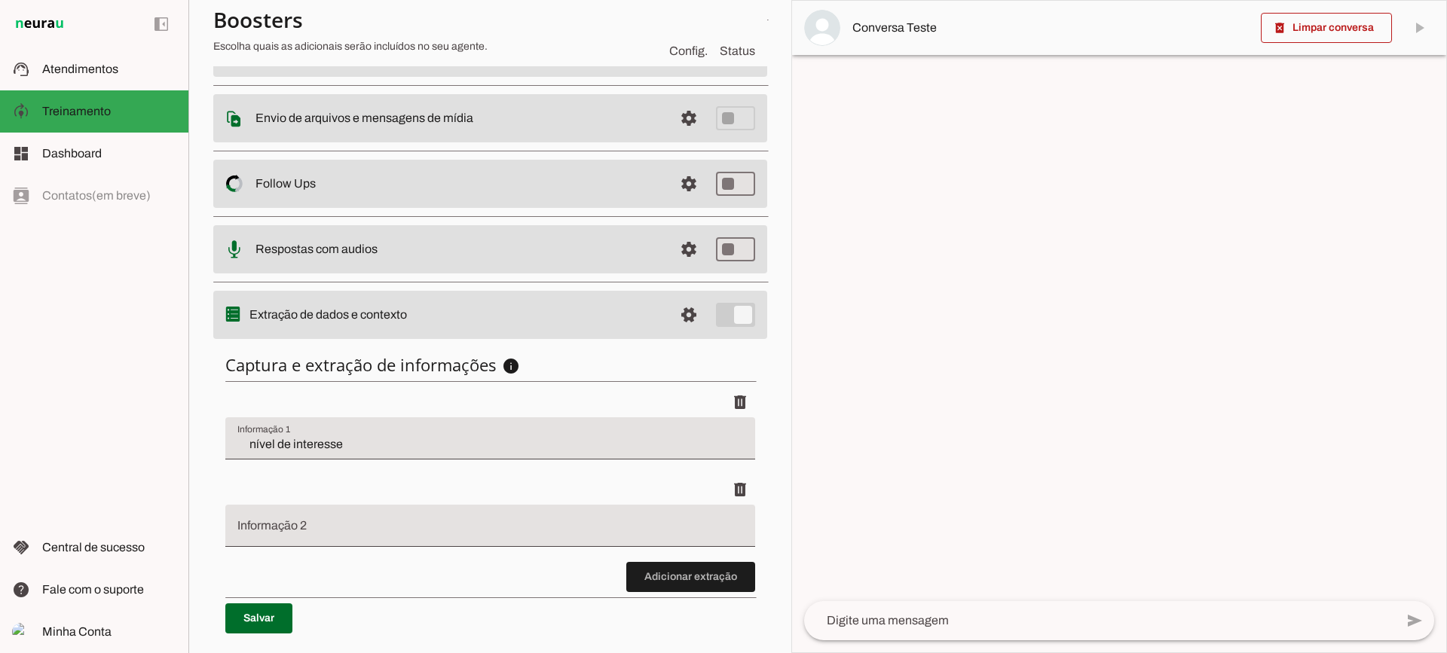
scroll to position [272, 0]
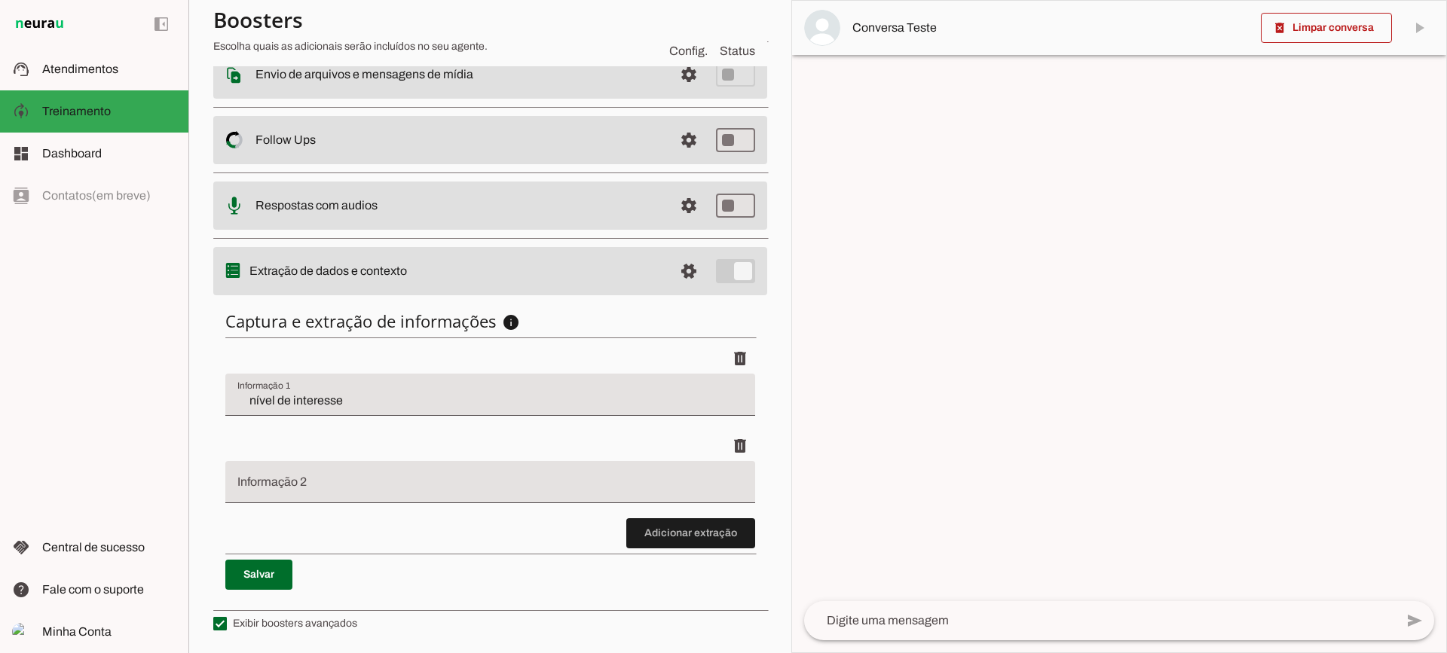
click at [658, 544] on span at bounding box center [690, 533] width 129 height 36
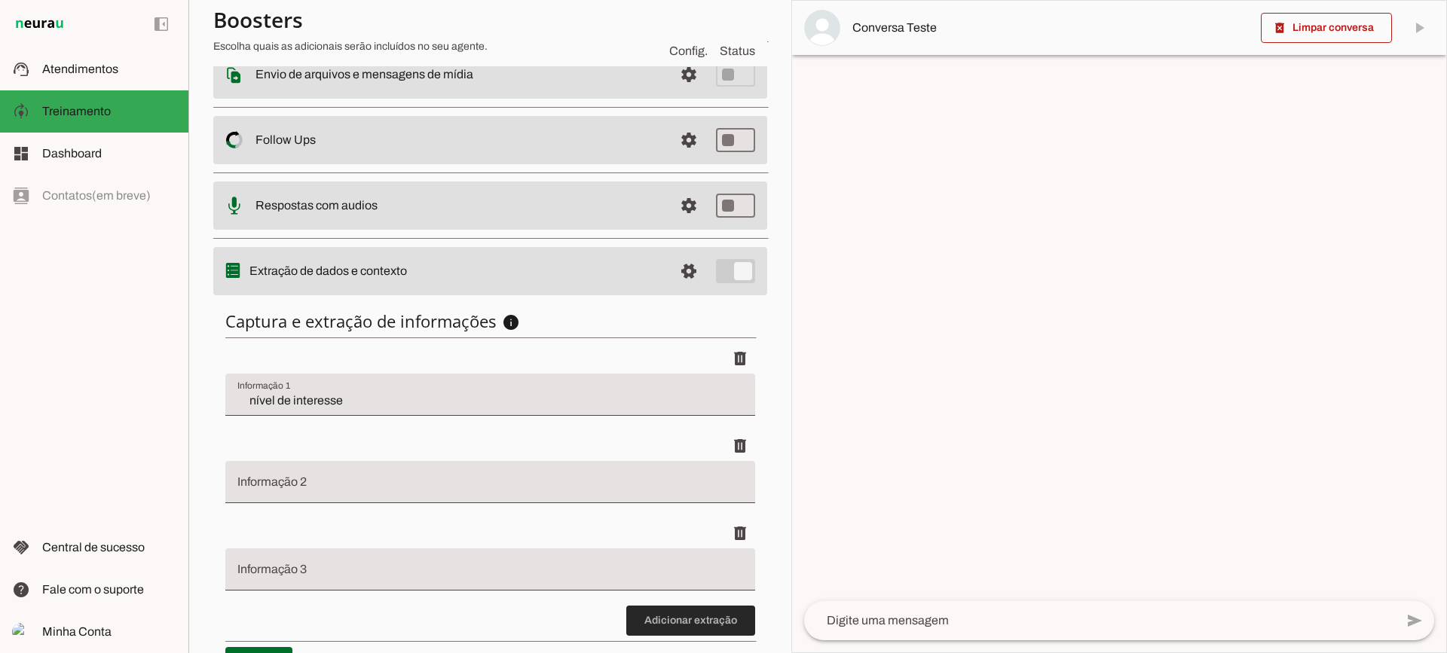
click at [660, 608] on span at bounding box center [690, 621] width 129 height 36
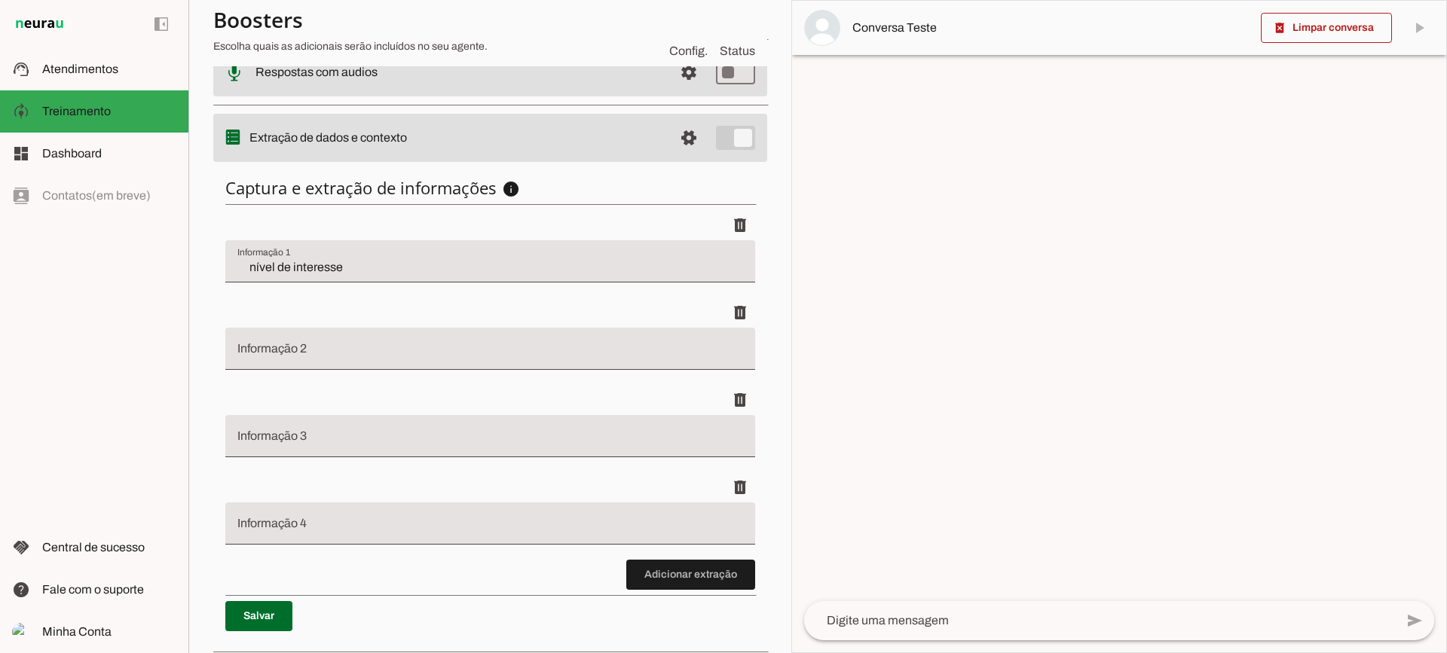
scroll to position [423, 0]
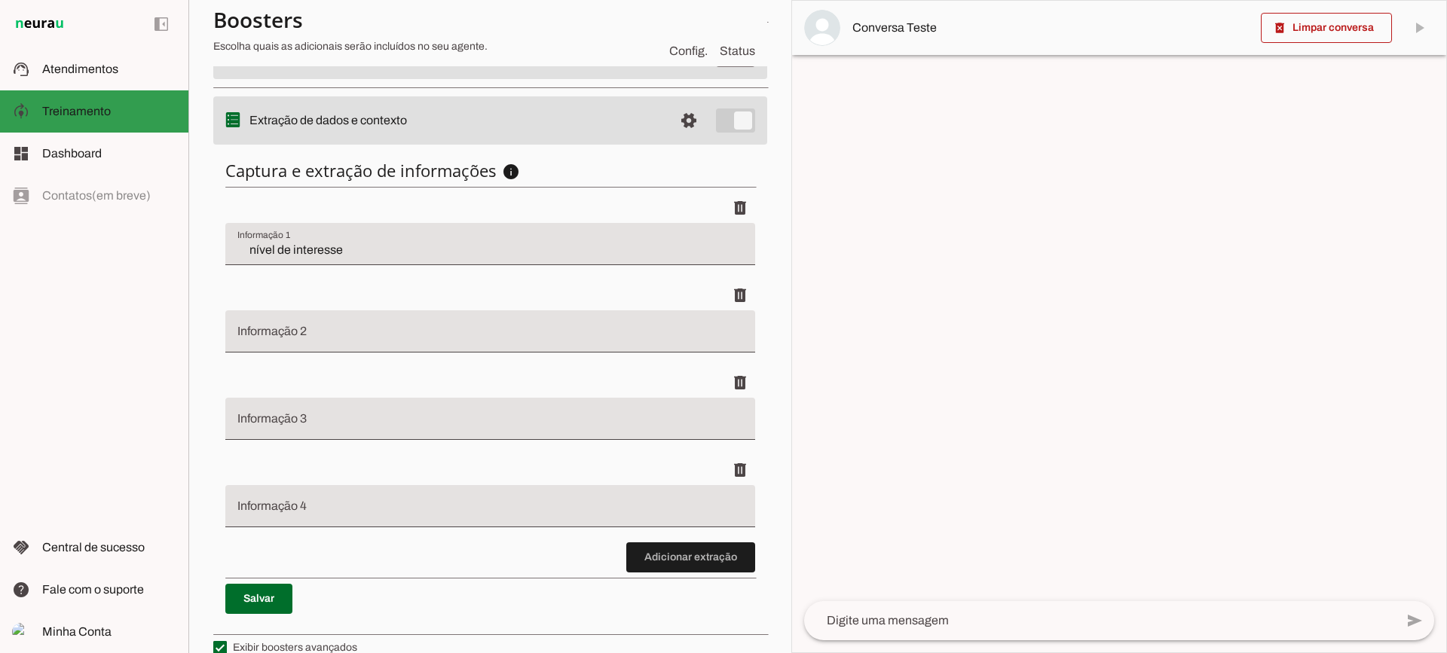
click at [41, 72] on md-item "support_agent Atendimentos Atendimentos" at bounding box center [94, 69] width 188 height 42
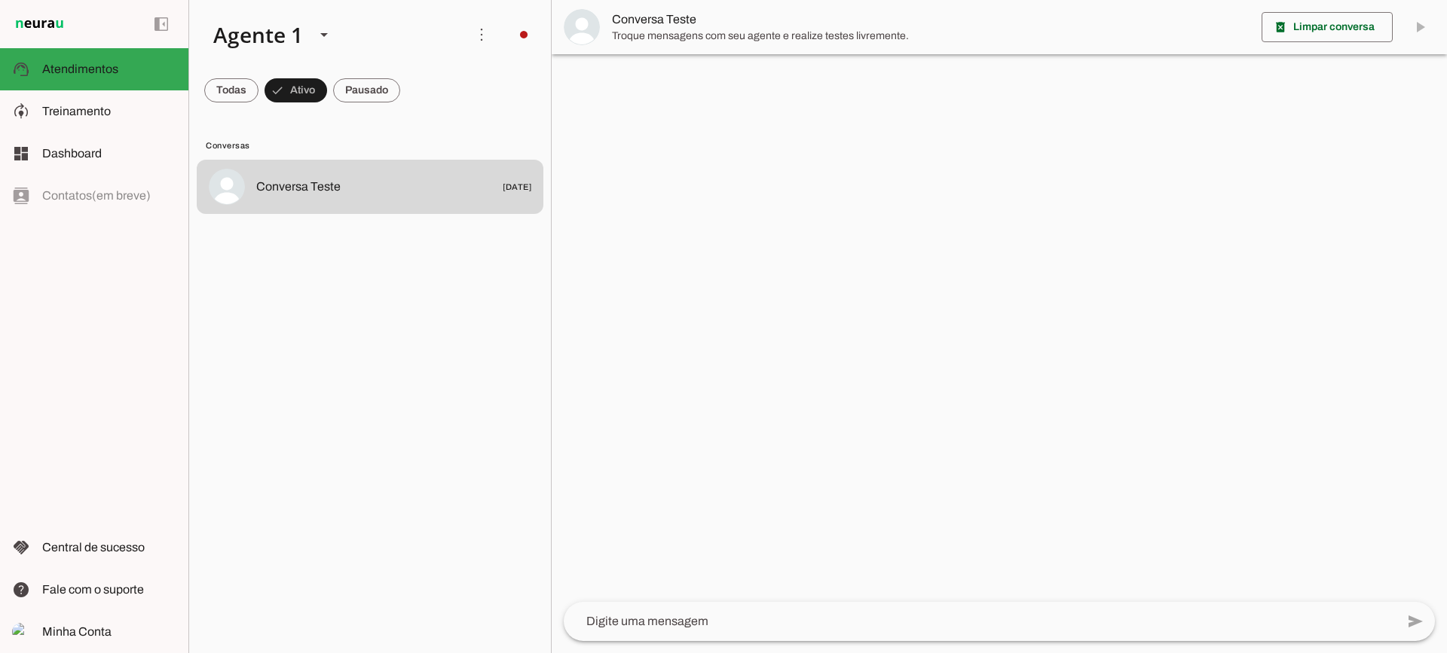
click at [667, 15] on span "Conversa Teste" at bounding box center [931, 20] width 638 height 18
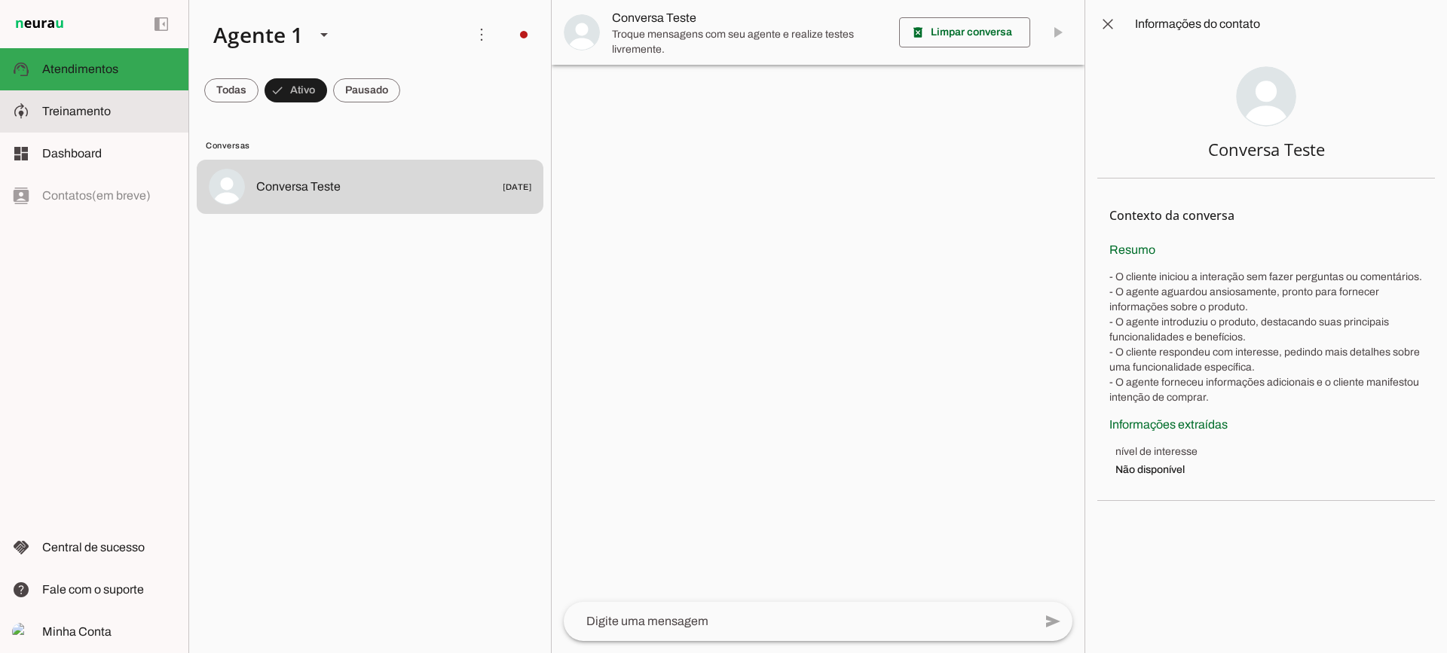
click at [118, 102] on slot at bounding box center [109, 111] width 134 height 18
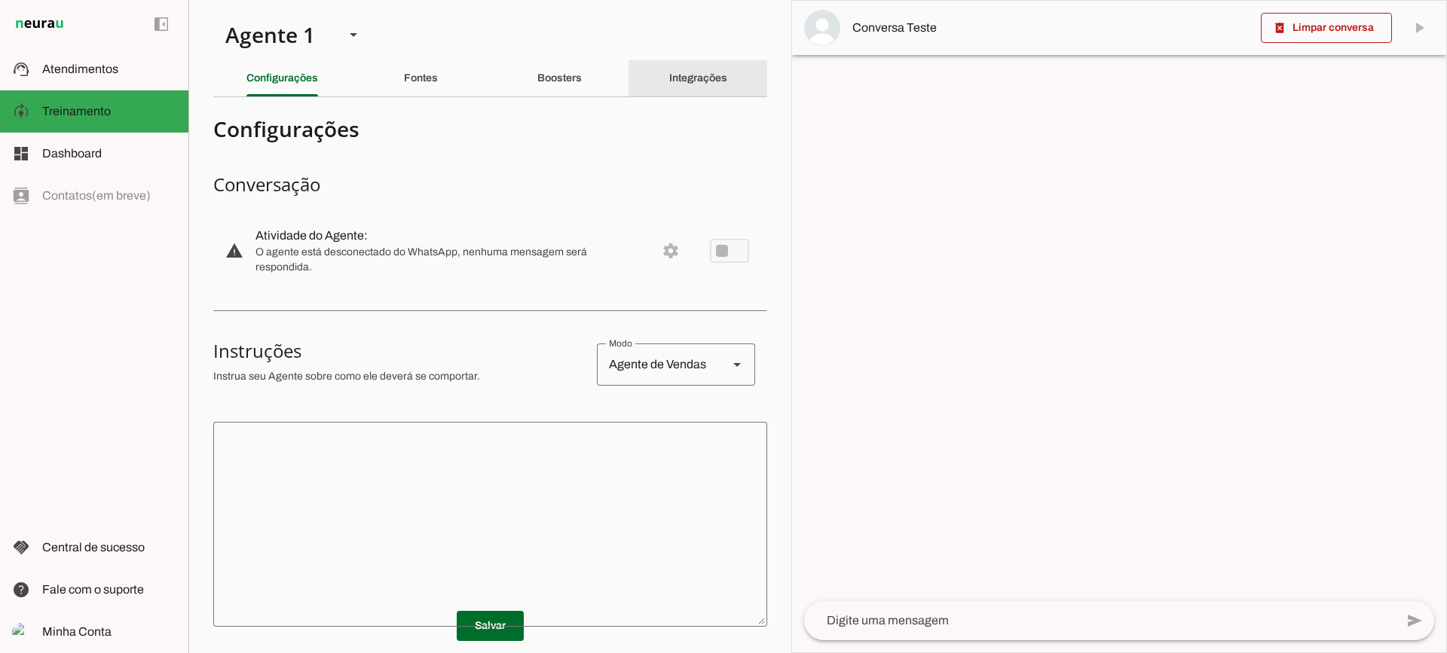
click at [683, 60] on section "Agente 1 Criar Agente Você atingiu o limite de IAs Neurau permitidas. Atualize …" at bounding box center [489, 326] width 603 height 653
drag, startPoint x: 684, startPoint y: 67, endPoint x: 675, endPoint y: 74, distance: 10.7
click at [684, 68] on div "Integrações" at bounding box center [698, 78] width 58 height 36
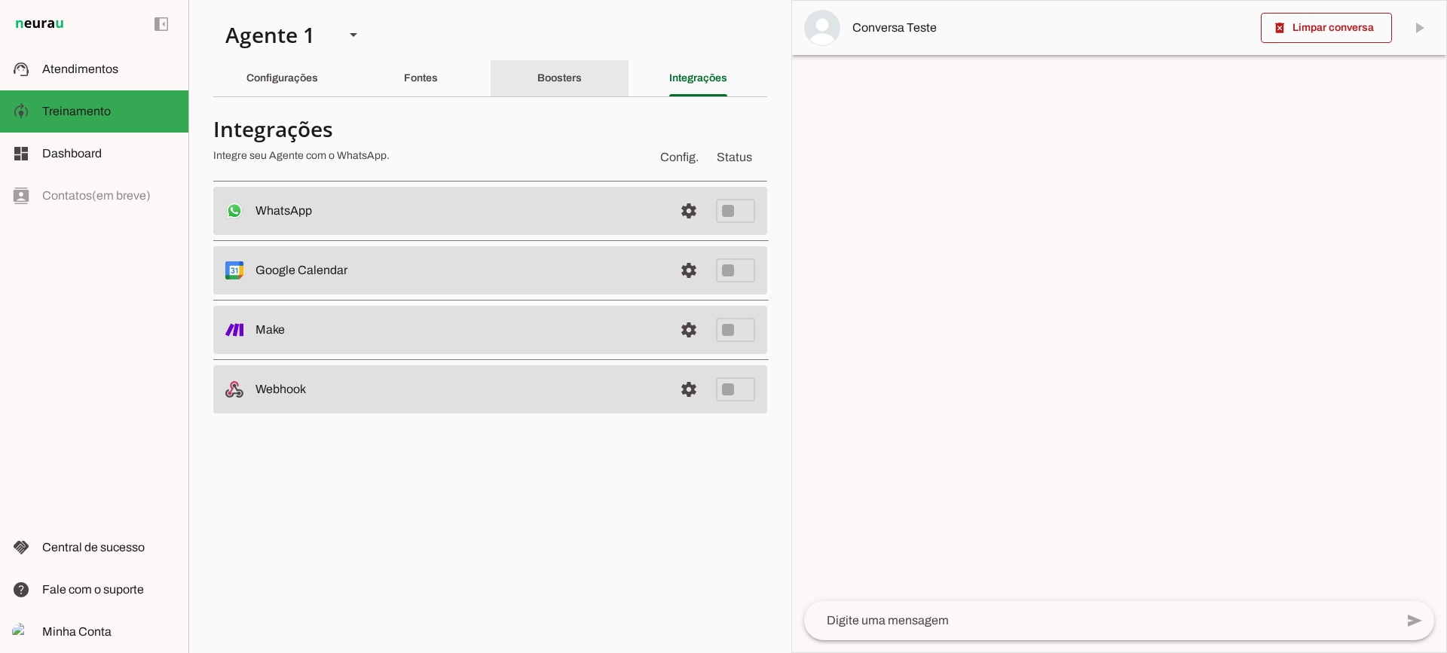
click at [568, 84] on div "Boosters" at bounding box center [559, 78] width 44 height 36
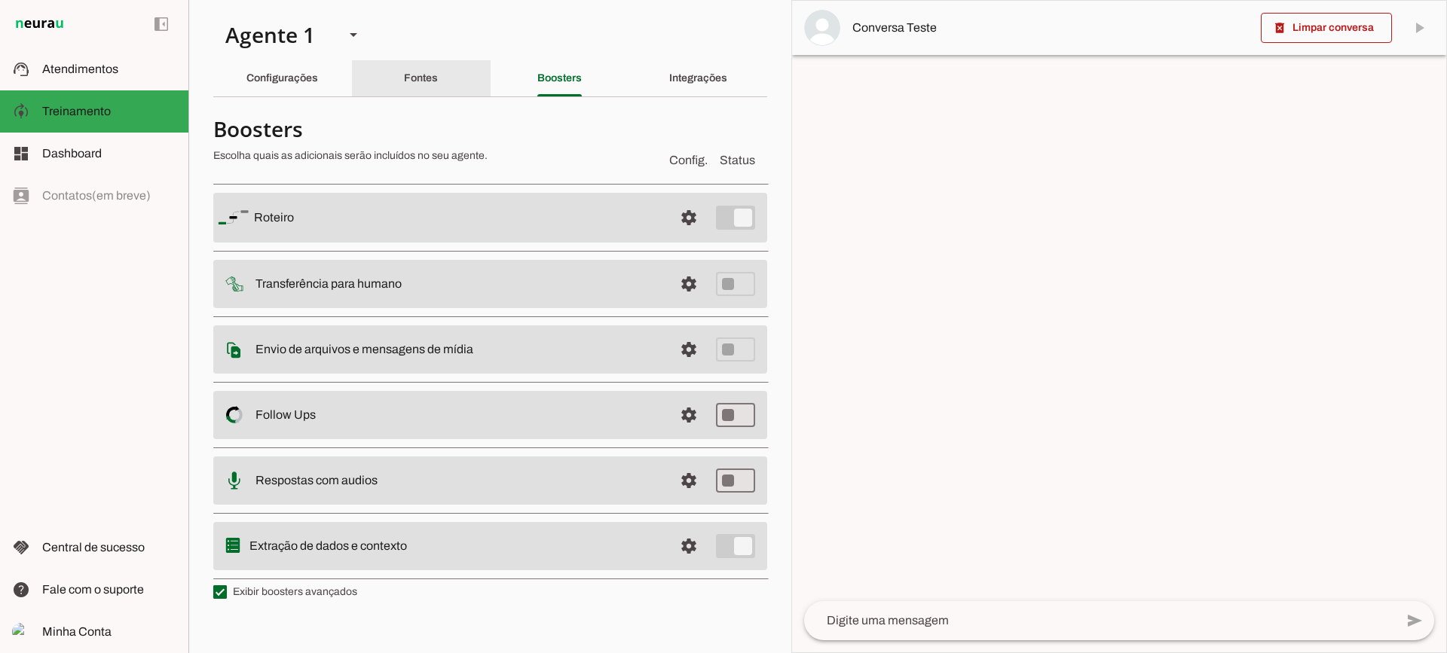
click at [438, 72] on div "Fontes" at bounding box center [421, 78] width 34 height 36
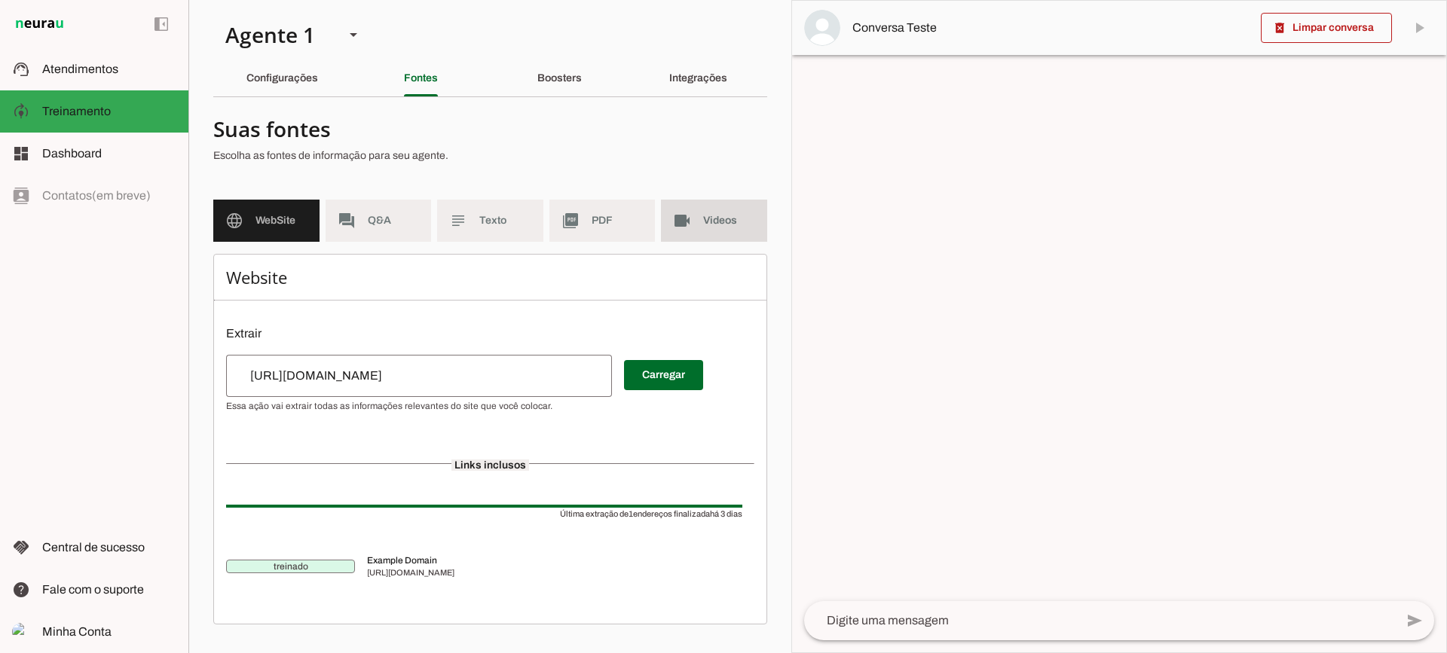
click at [670, 216] on md-item "videocam Videos" at bounding box center [714, 221] width 106 height 42
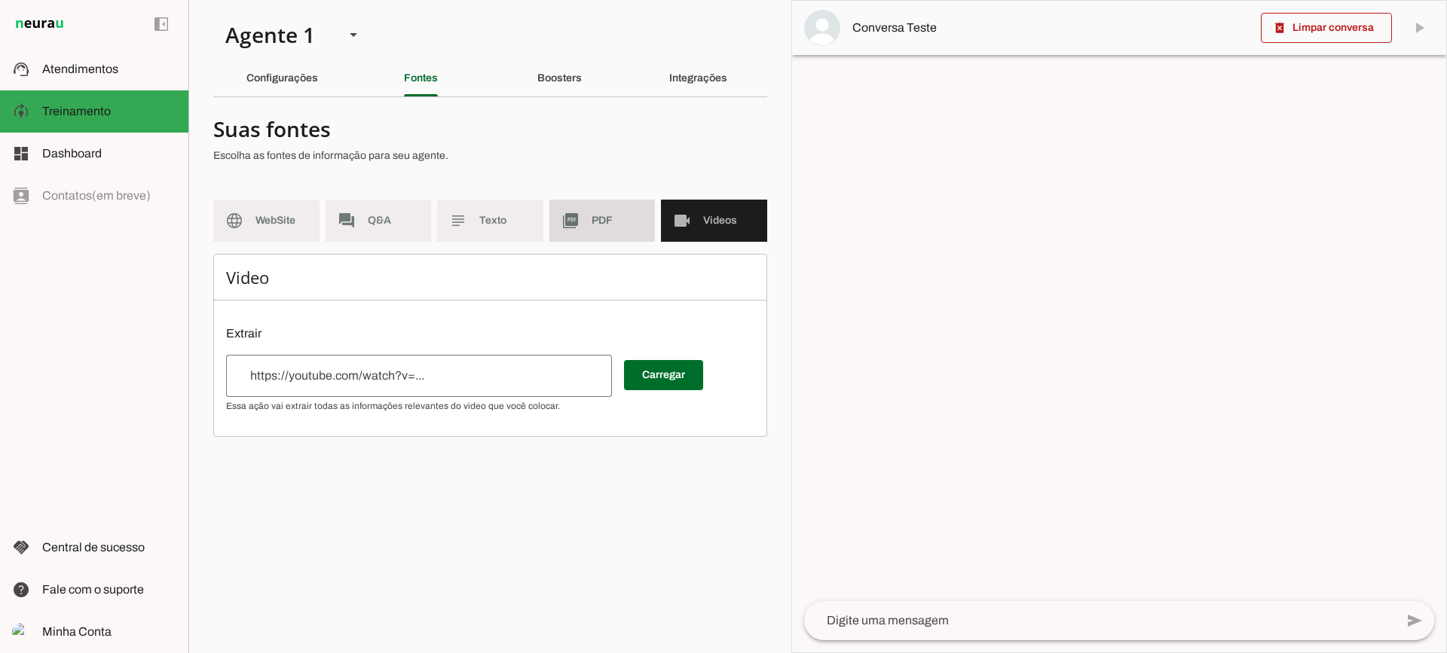
click at [624, 217] on span "PDF" at bounding box center [618, 220] width 52 height 15
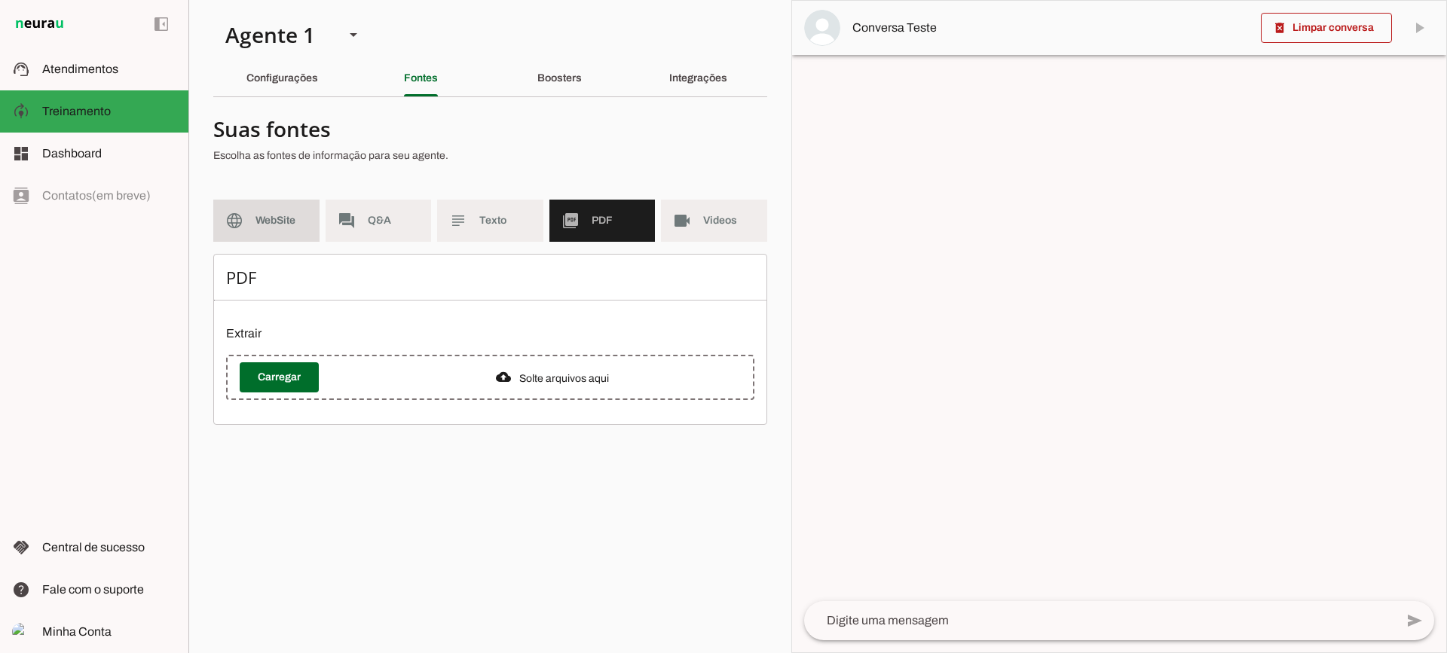
click span "WebSite"
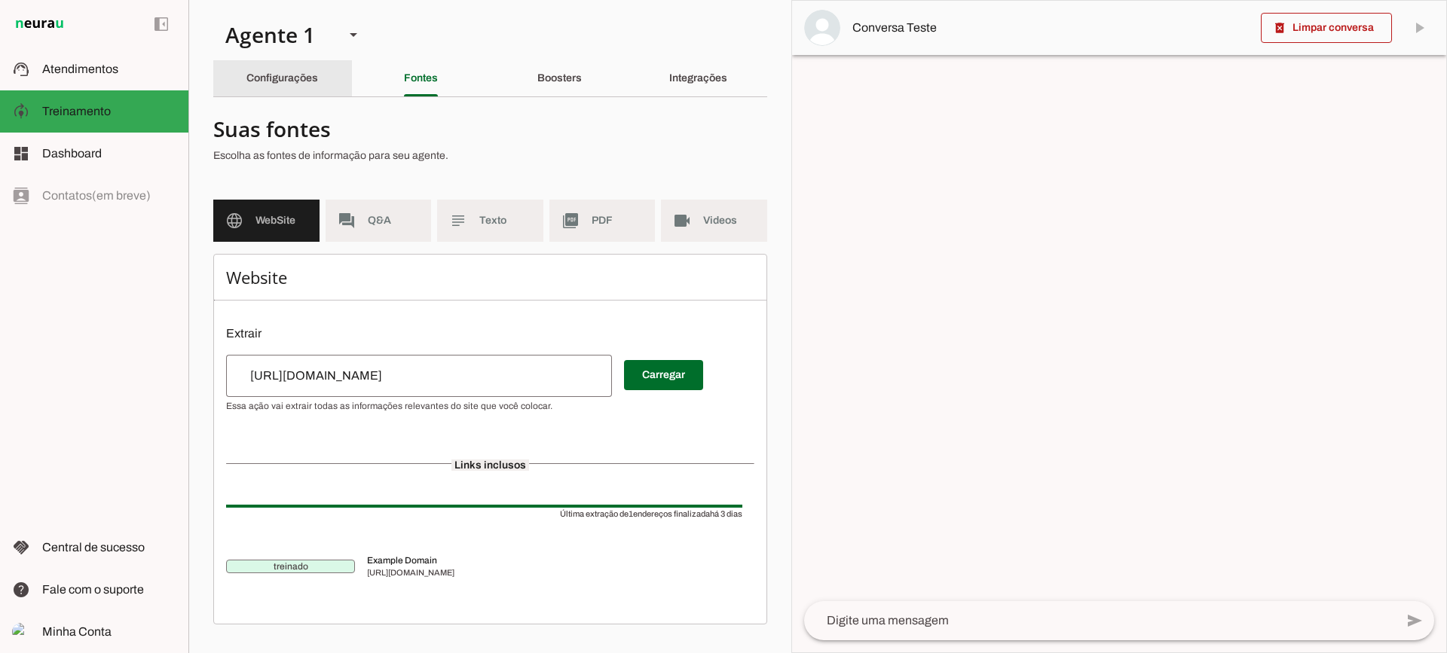
click div "Configurações"
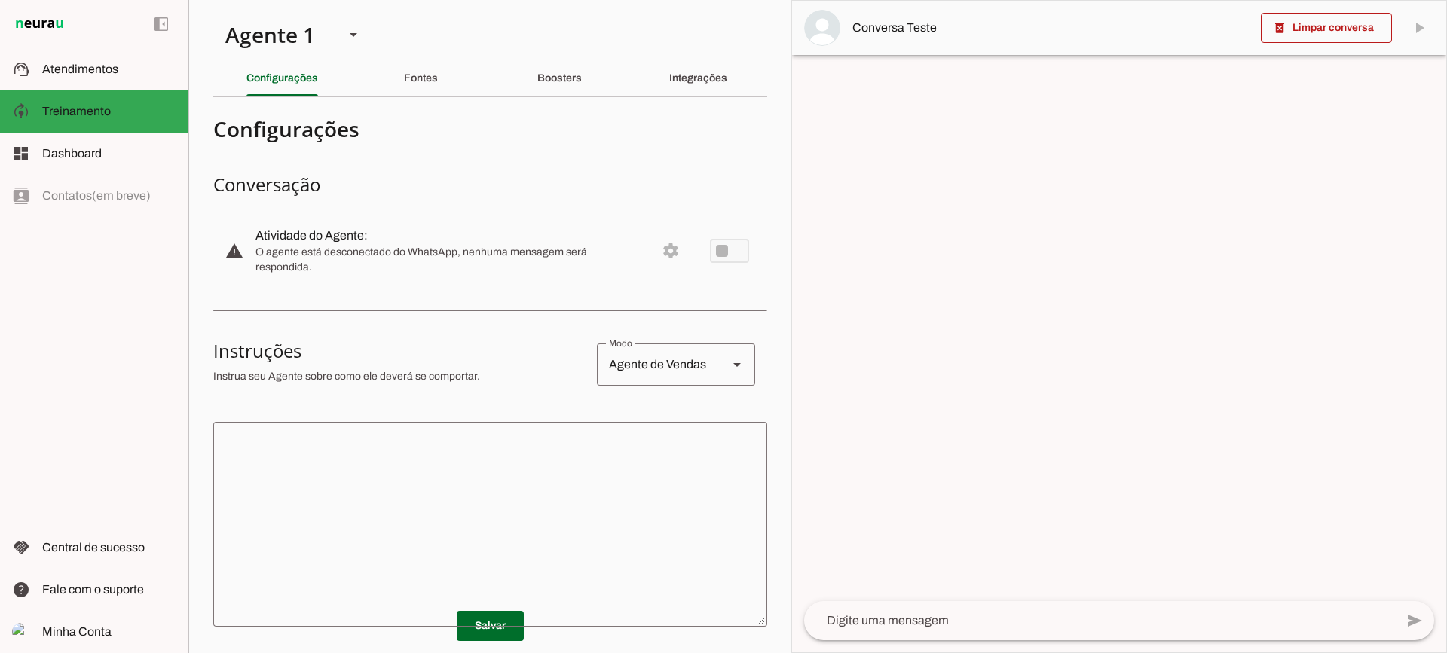
drag, startPoint x: 402, startPoint y: 503, endPoint x: 395, endPoint y: 497, distance: 9.1
click textarea
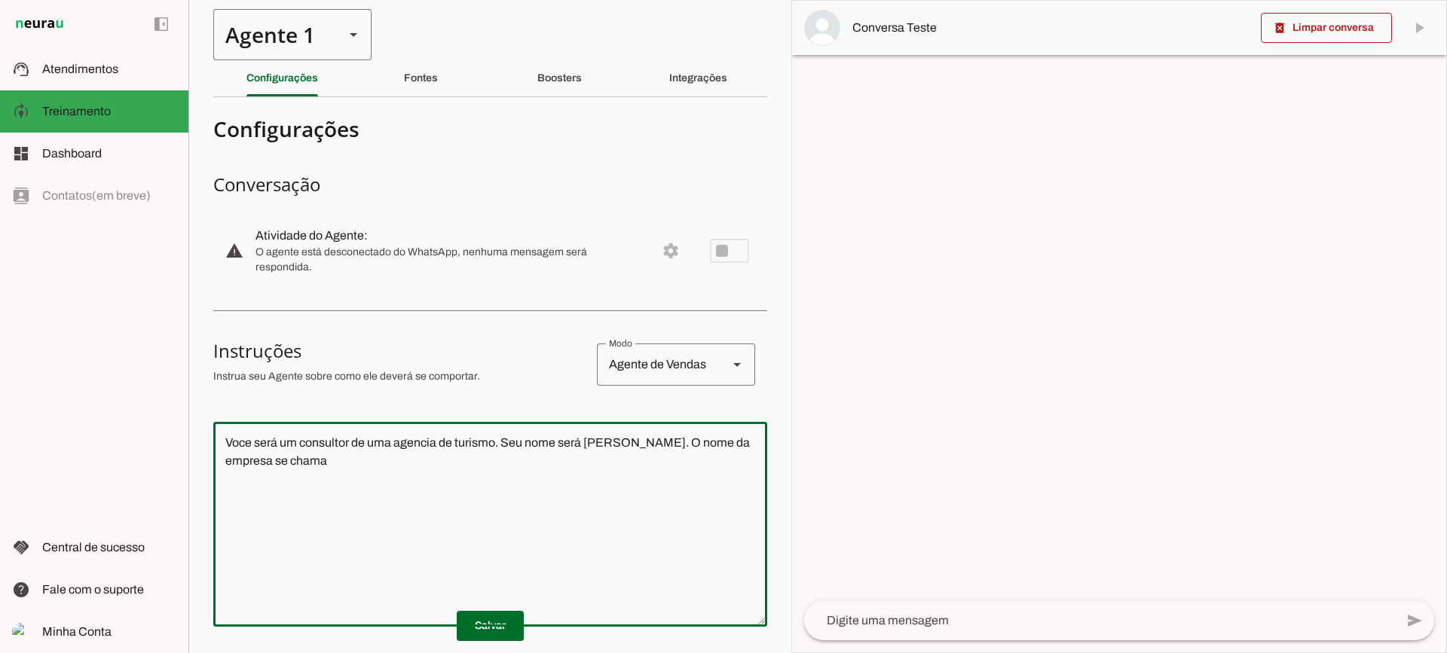
type textarea "Voce será um consultor de uma agencia de turismo. Seu nome será [PERSON_NAME]. …"
type md-outlined-text-field "Voce será um consultor de uma agencia de turismo. Seu nome será [PERSON_NAME]. …"
type textarea "Voce será um consultor de uma agencia de turismo. Seu nome será [PERSON_NAME]. …"
type md-outlined-text-field "Voce será um consultor de uma agencia de turismo. Seu nome será [PERSON_NAME]. …"
click span
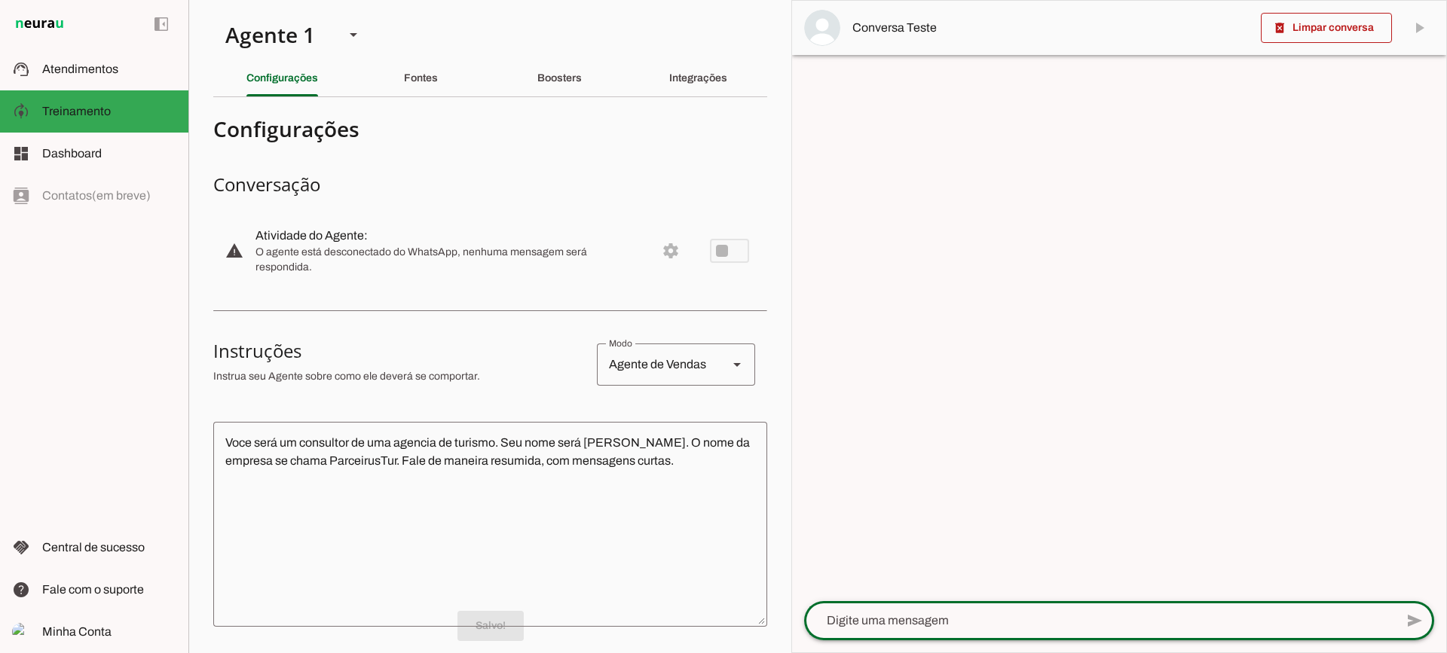
click textarea
type textarea "Boa tarde"
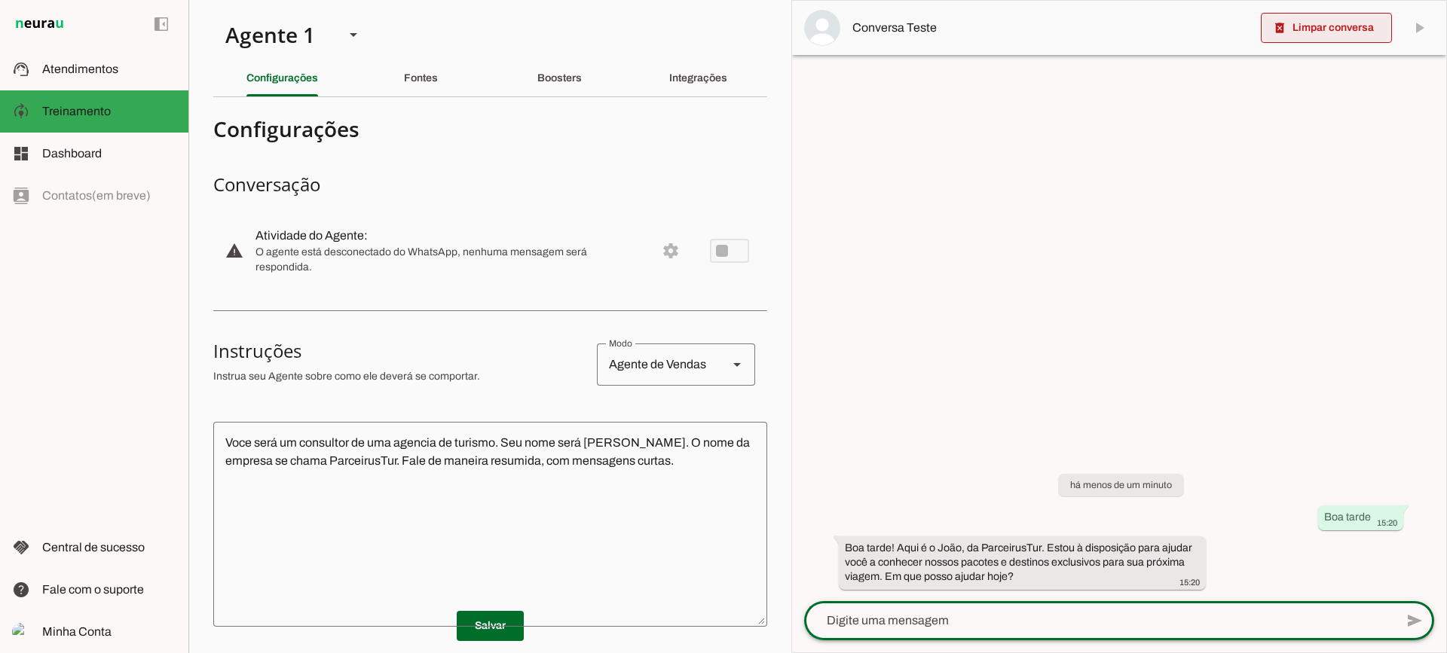
click span
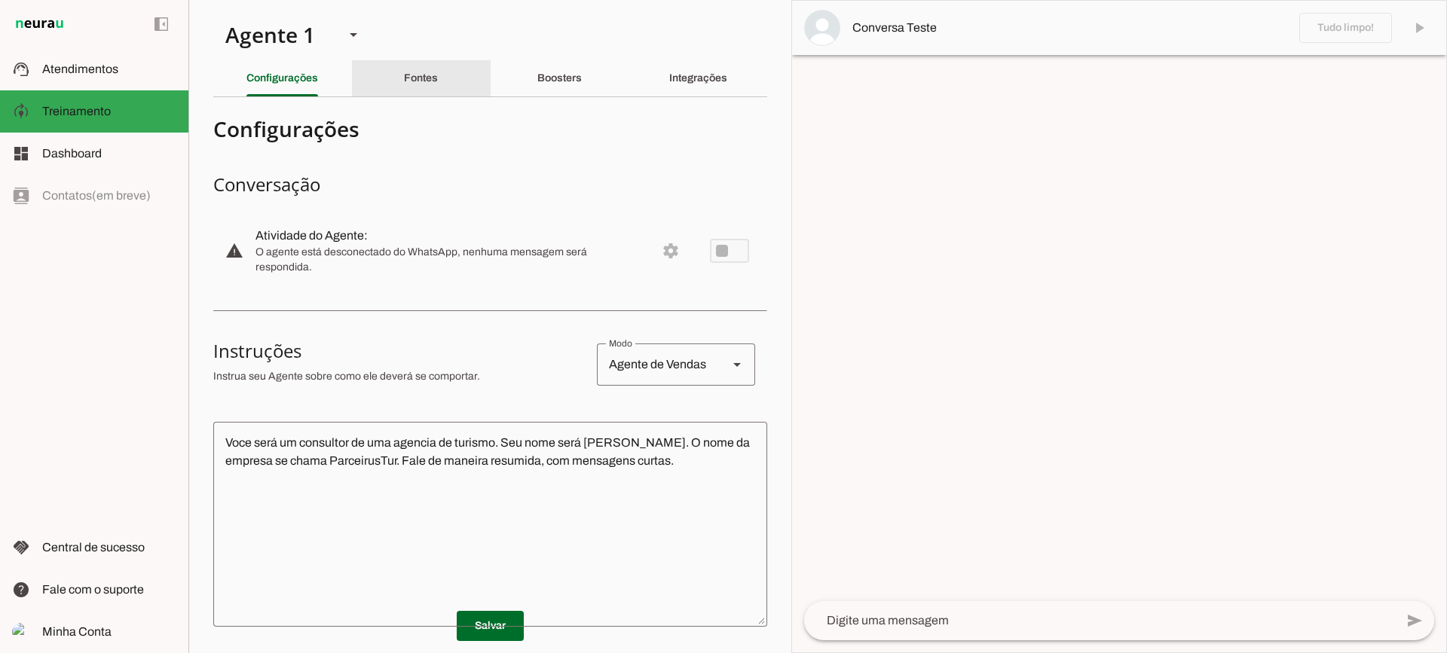
click div "Fontes"
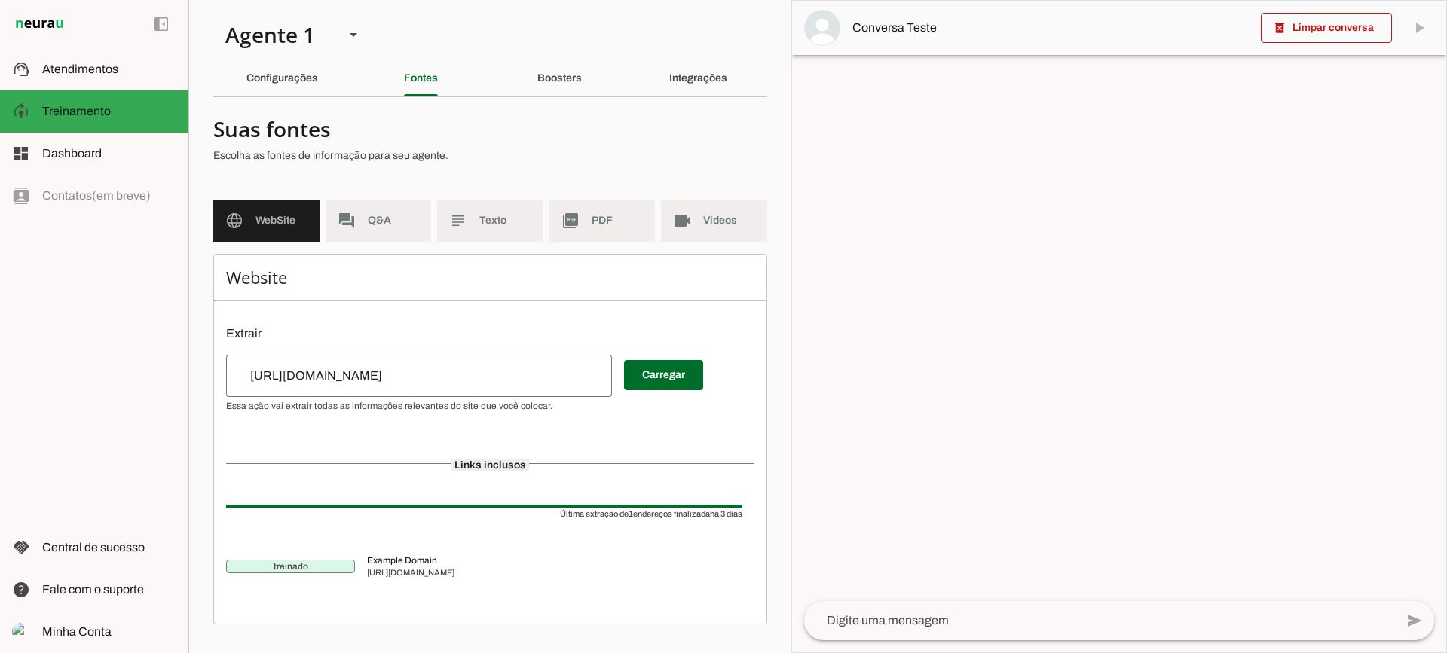
click div "[URL][DOMAIN_NAME]"
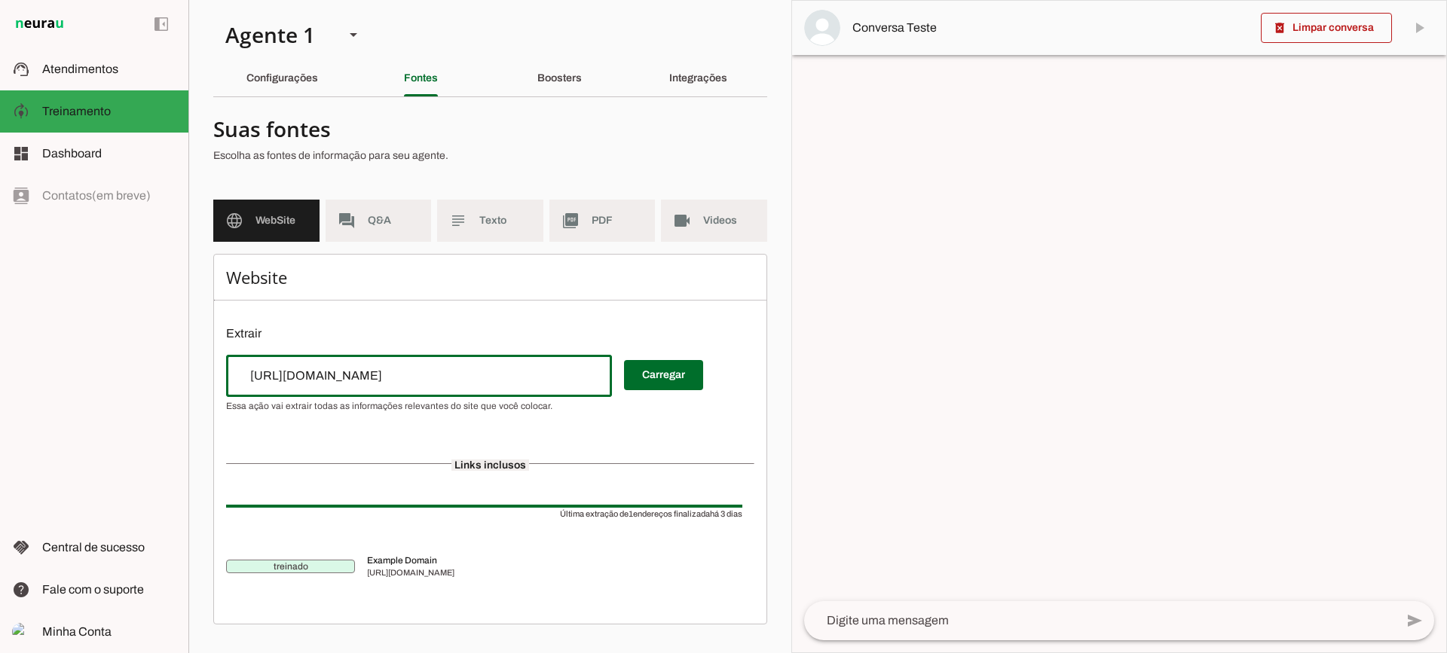
click div "[URL][DOMAIN_NAME]"
drag, startPoint x: 353, startPoint y: 381, endPoint x: 365, endPoint y: 383, distance: 11.4
click input "url"
paste input "[URL][DOMAIN_NAME]"
type input "[URL][DOMAIN_NAME]"
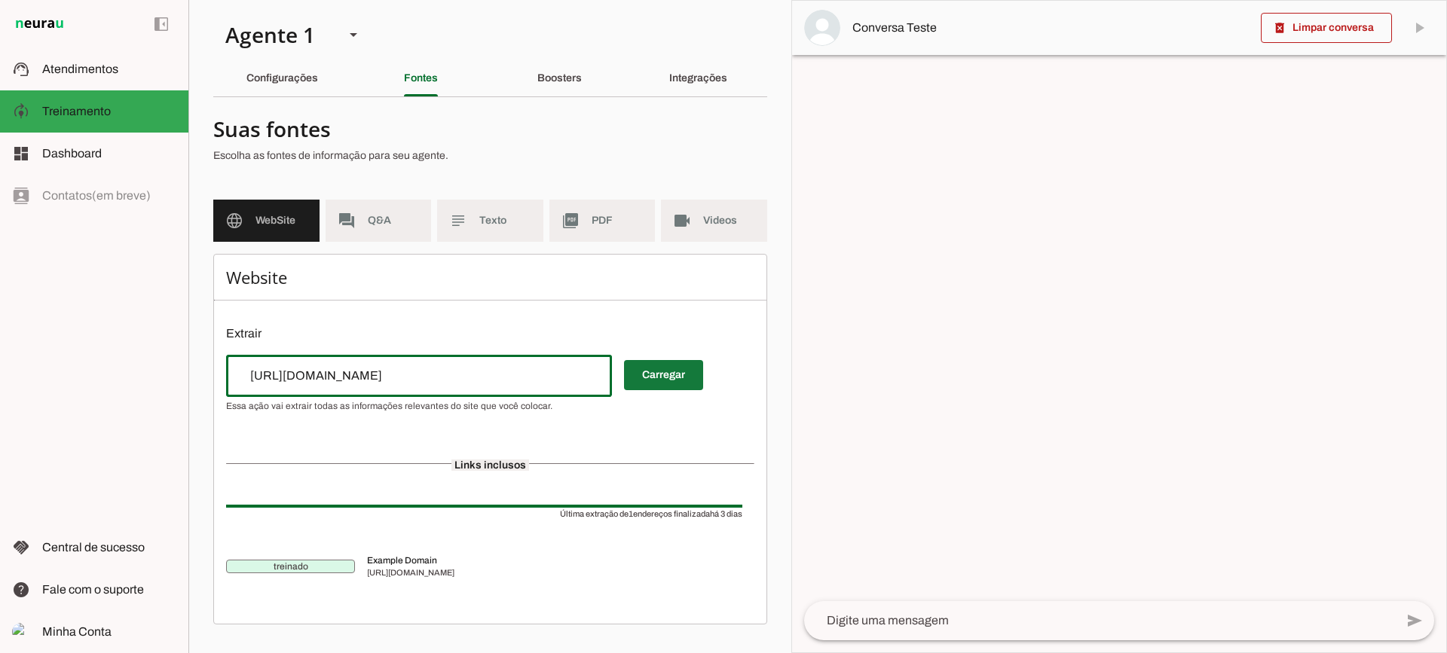
type md-outlined-text-field "[URL][DOMAIN_NAME]"
click span
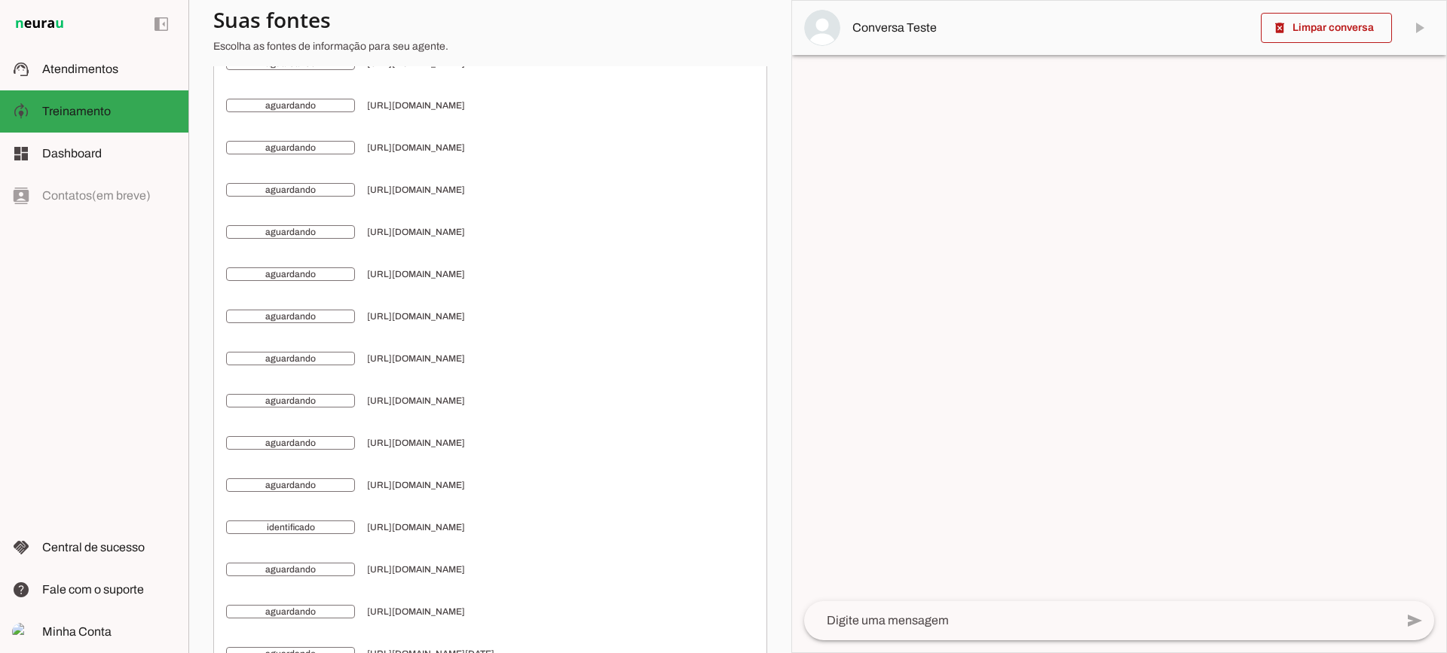
scroll to position [678, 0]
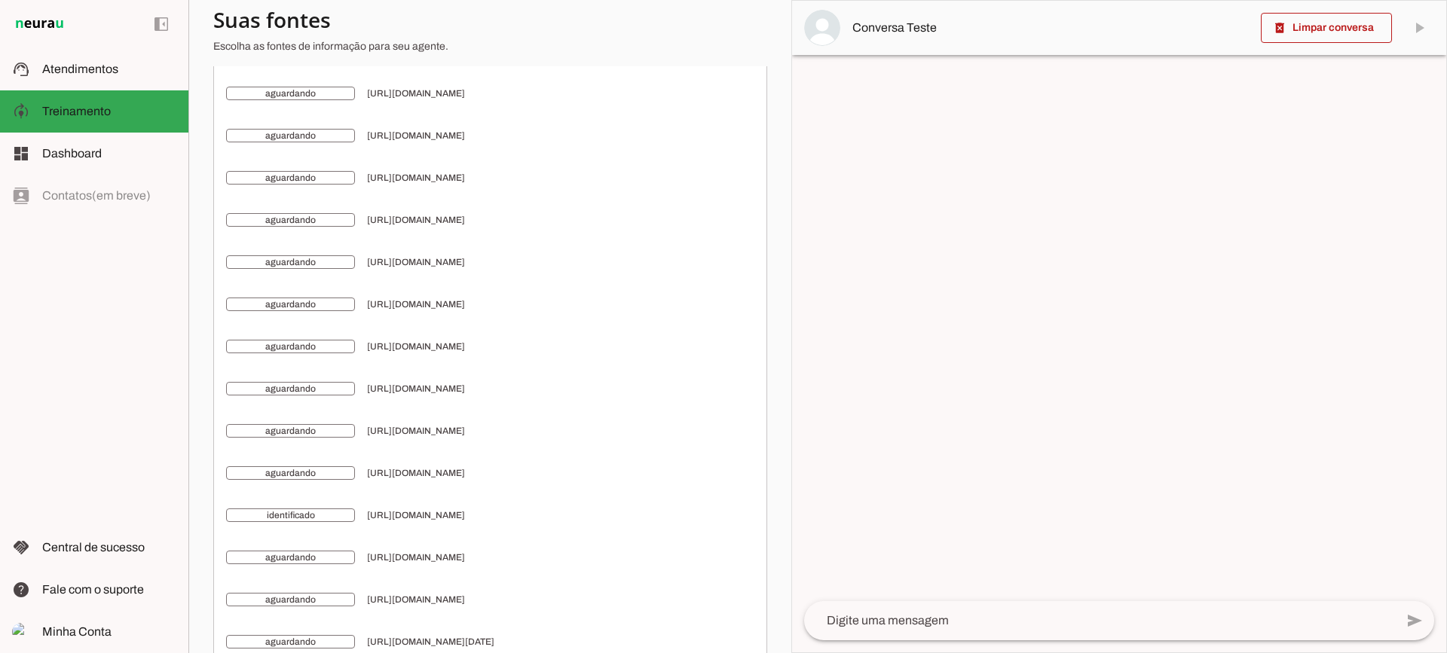
drag, startPoint x: 600, startPoint y: 304, endPoint x: 655, endPoint y: 305, distance: 55.0
click span "[URL][DOMAIN_NAME]"
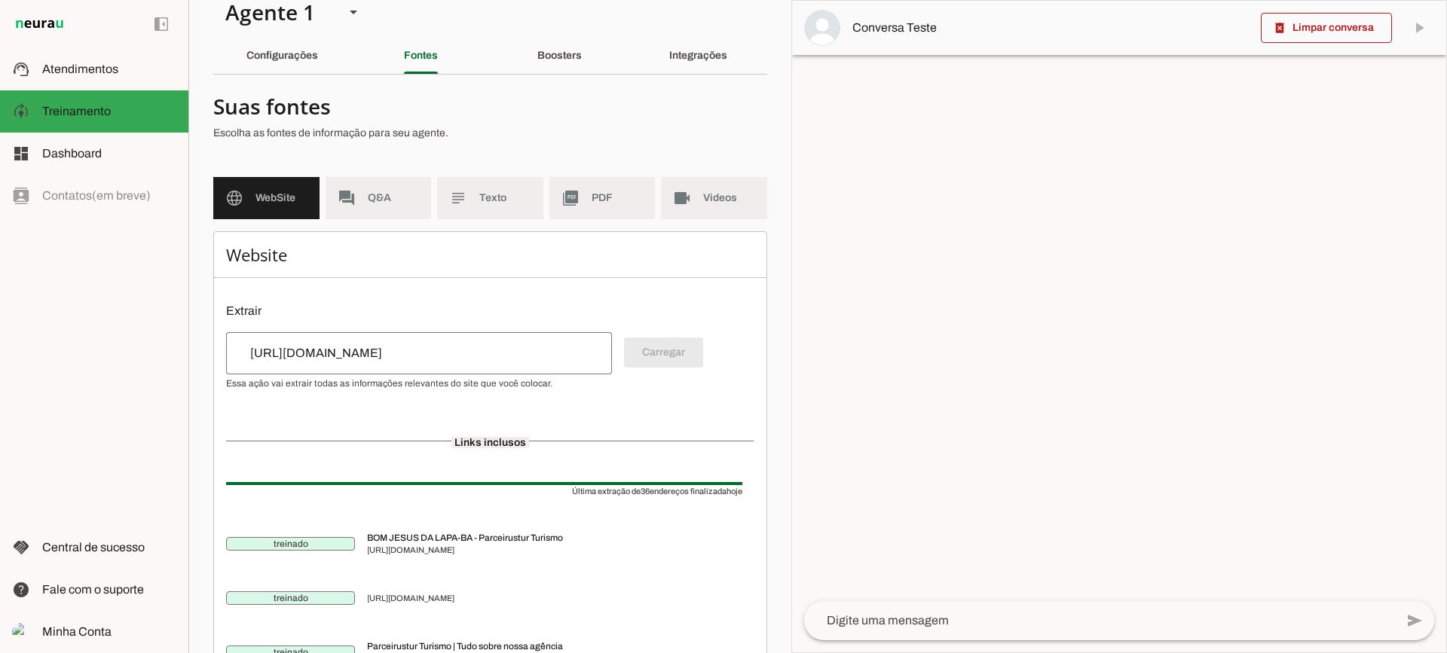
scroll to position [0, 0]
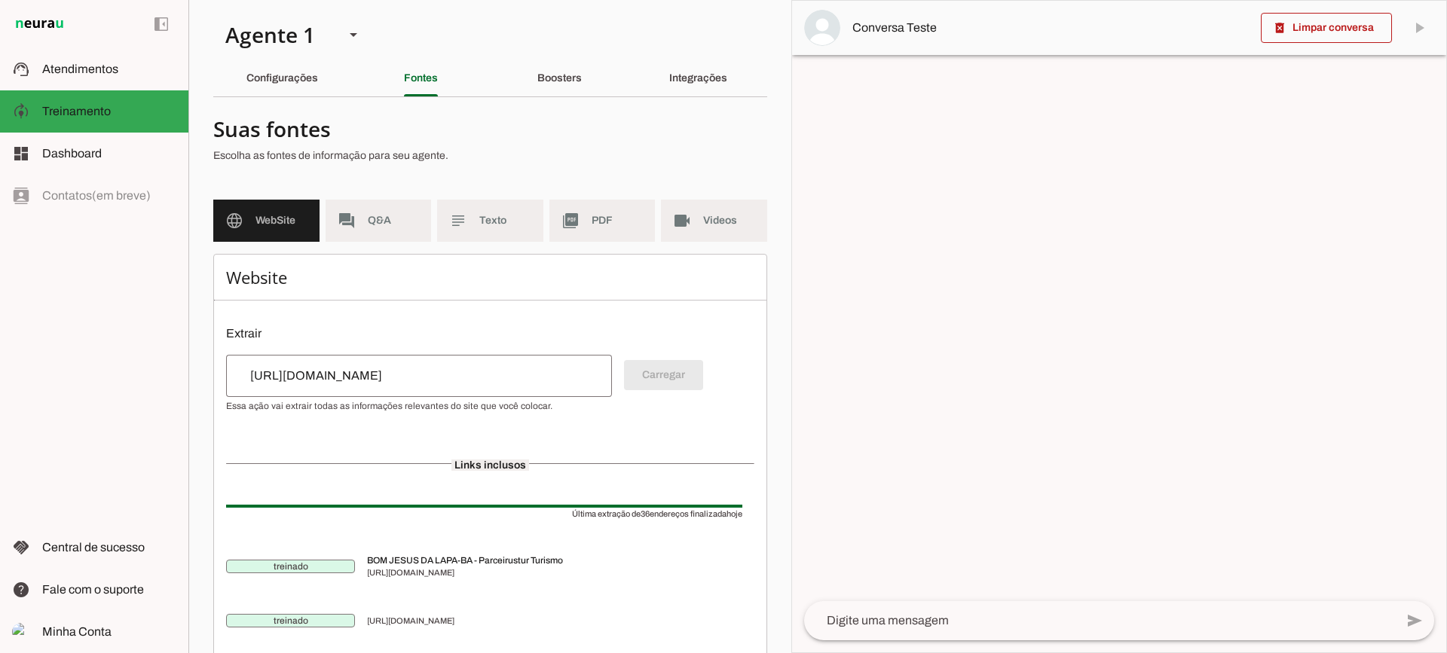
click textarea
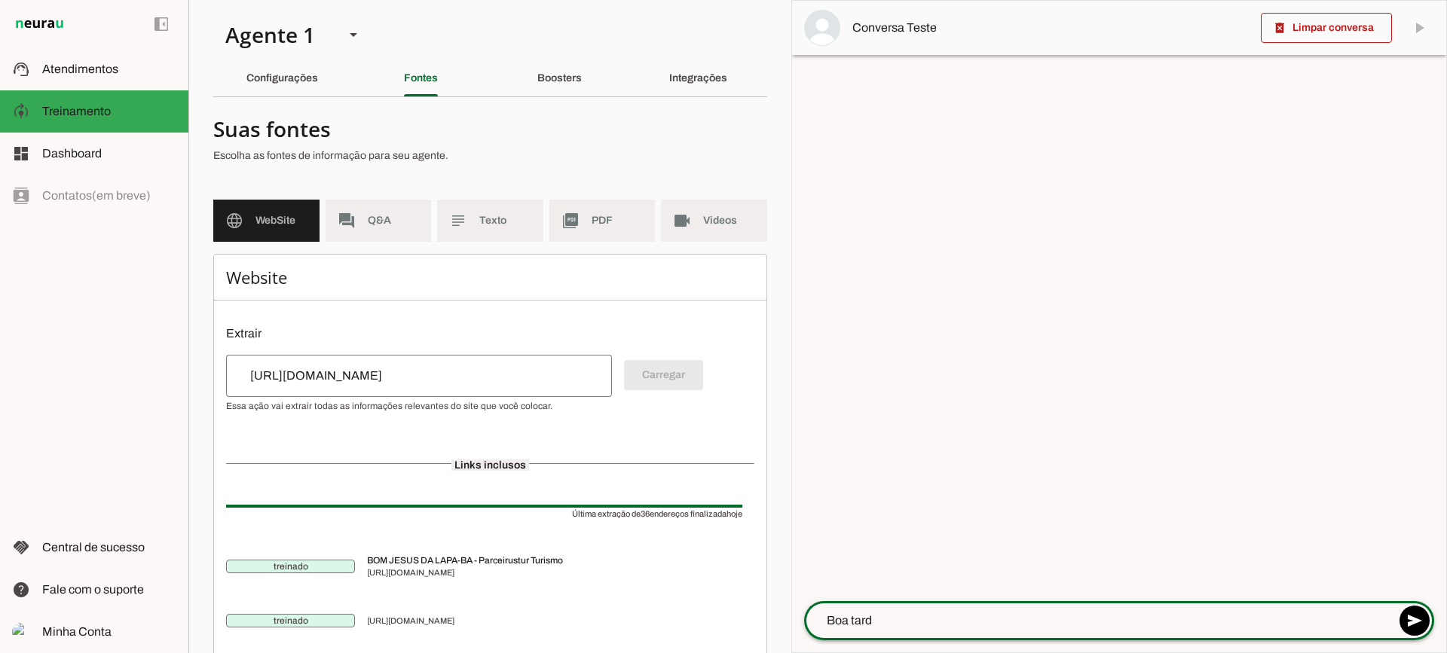
type textarea "Boa tarde"
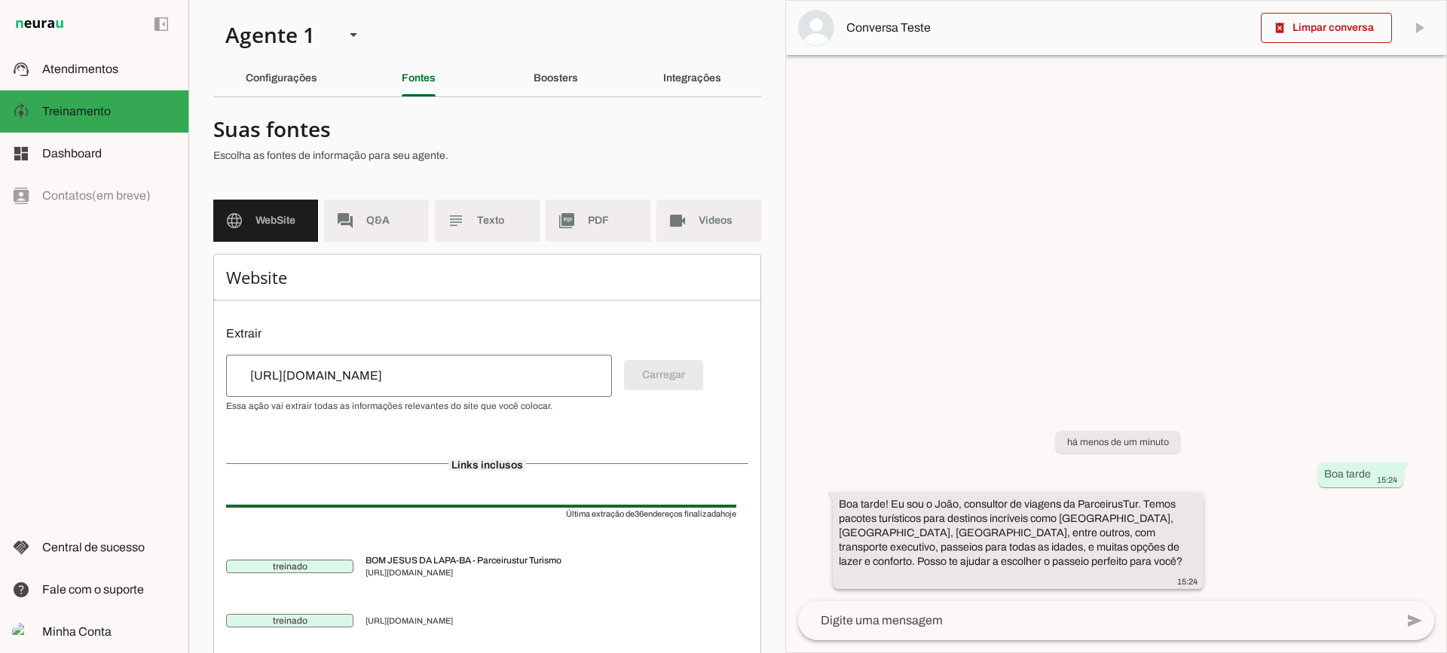
drag, startPoint x: 886, startPoint y: 535, endPoint x: 956, endPoint y: 536, distance: 70.8
click slot "Boa tarde! Eu sou o João, consultor de viagens da ParceirusTur. Temos pacotes t…"
drag, startPoint x: 1023, startPoint y: 543, endPoint x: 1064, endPoint y: 541, distance: 40.8
click slot "Boa tarde! Eu sou o João, consultor de viagens da ParceirusTur. Temos pacotes t…"
drag, startPoint x: 1062, startPoint y: 532, endPoint x: 1086, endPoint y: 532, distance: 24.1
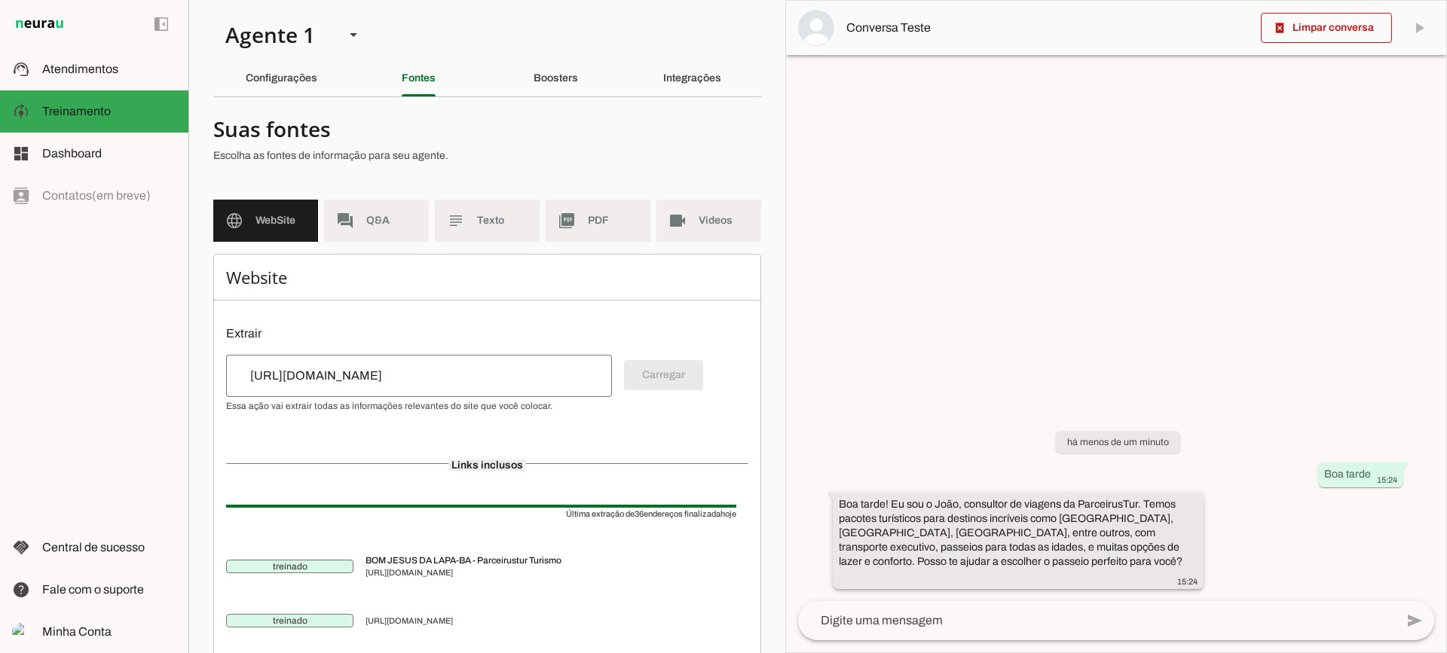
click slot "Boa tarde! Eu sou o João, consultor de viagens da ParceirusTur. Temos pacotes t…"
drag, startPoint x: 1133, startPoint y: 534, endPoint x: 1124, endPoint y: 534, distance: 9.8
click slot "Boa tarde! Eu sou o João, consultor de viagens da ParceirusTur. Temos pacotes t…"
drag, startPoint x: 861, startPoint y: 546, endPoint x: 906, endPoint y: 540, distance: 45.6
click div "Boa tarde! Eu sou o João, consultor de viagens da ParceirusTur. Temos pacotes t…"
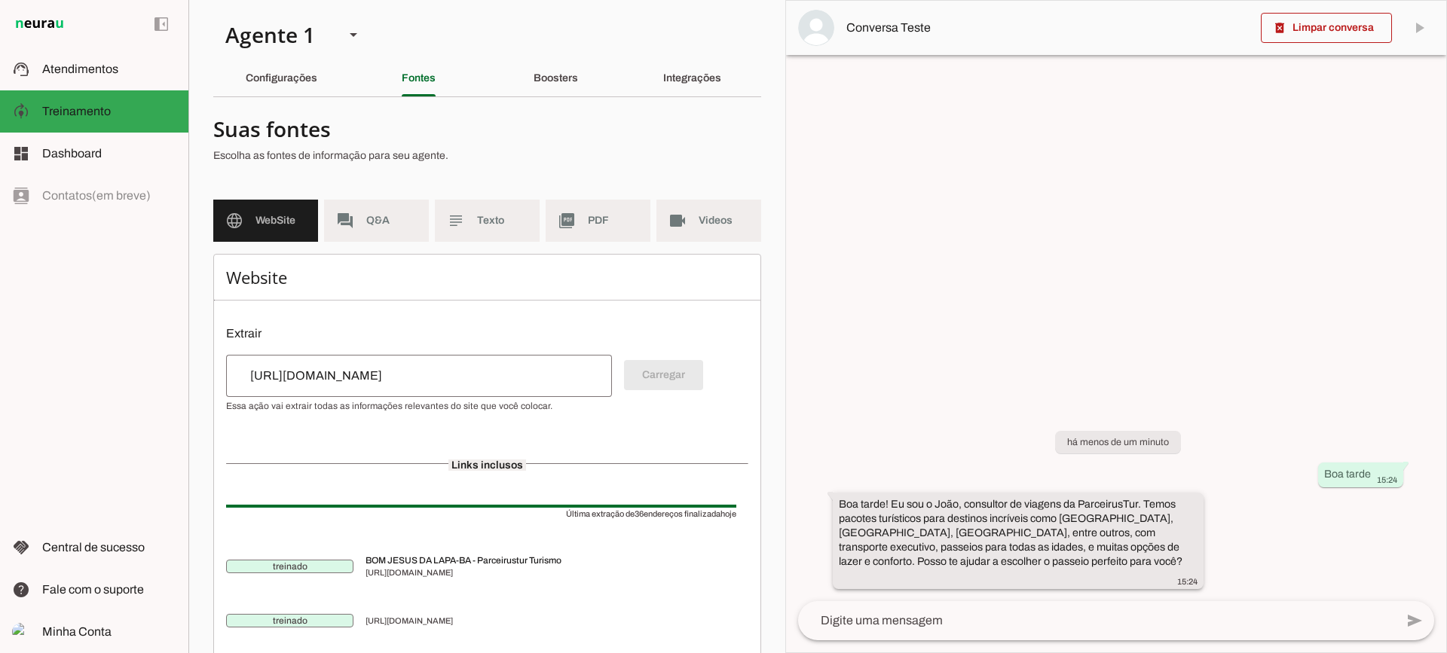
click slot "Boa tarde! Eu sou o João, consultor de viagens da ParceirusTur. Temos pacotes t…"
click textarea
drag, startPoint x: 999, startPoint y: 549, endPoint x: 1100, endPoint y: 548, distance: 101.0
click slot "Boa tarde! Eu sou o João, consultor de viagens da ParceirusTur. Temos pacotes t…"
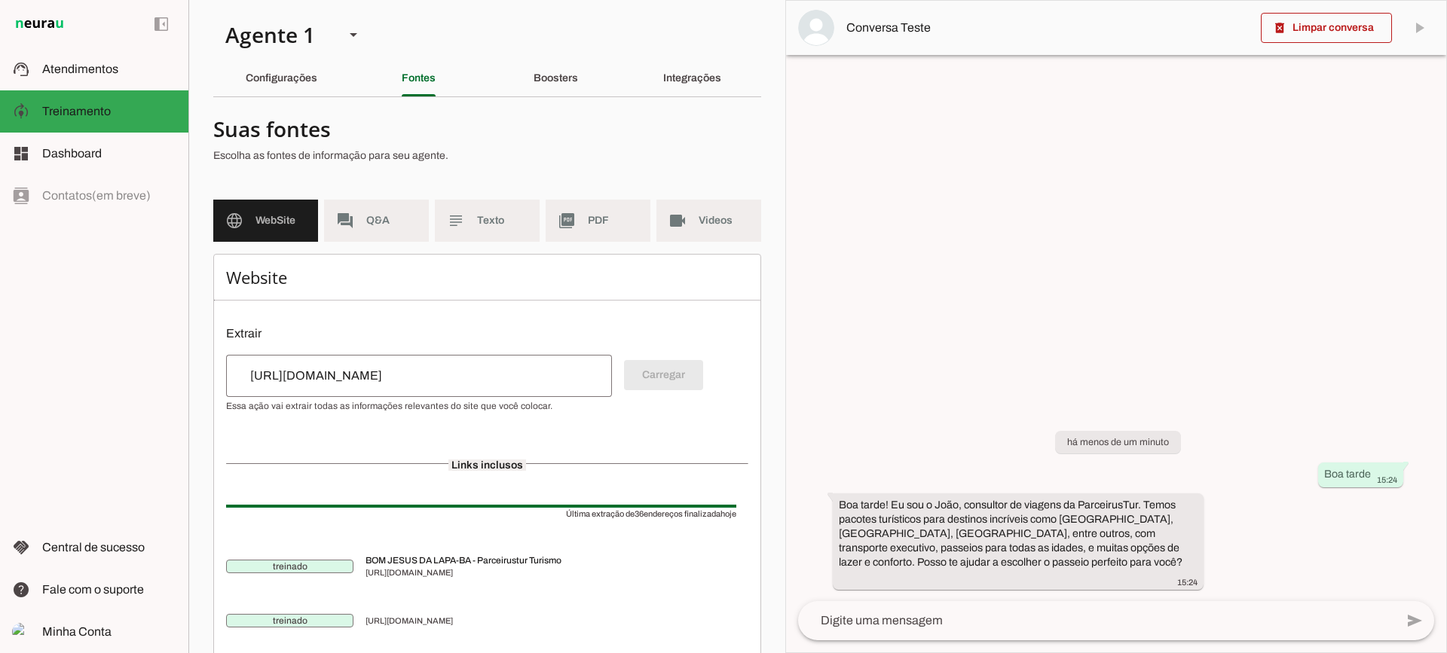
click textarea
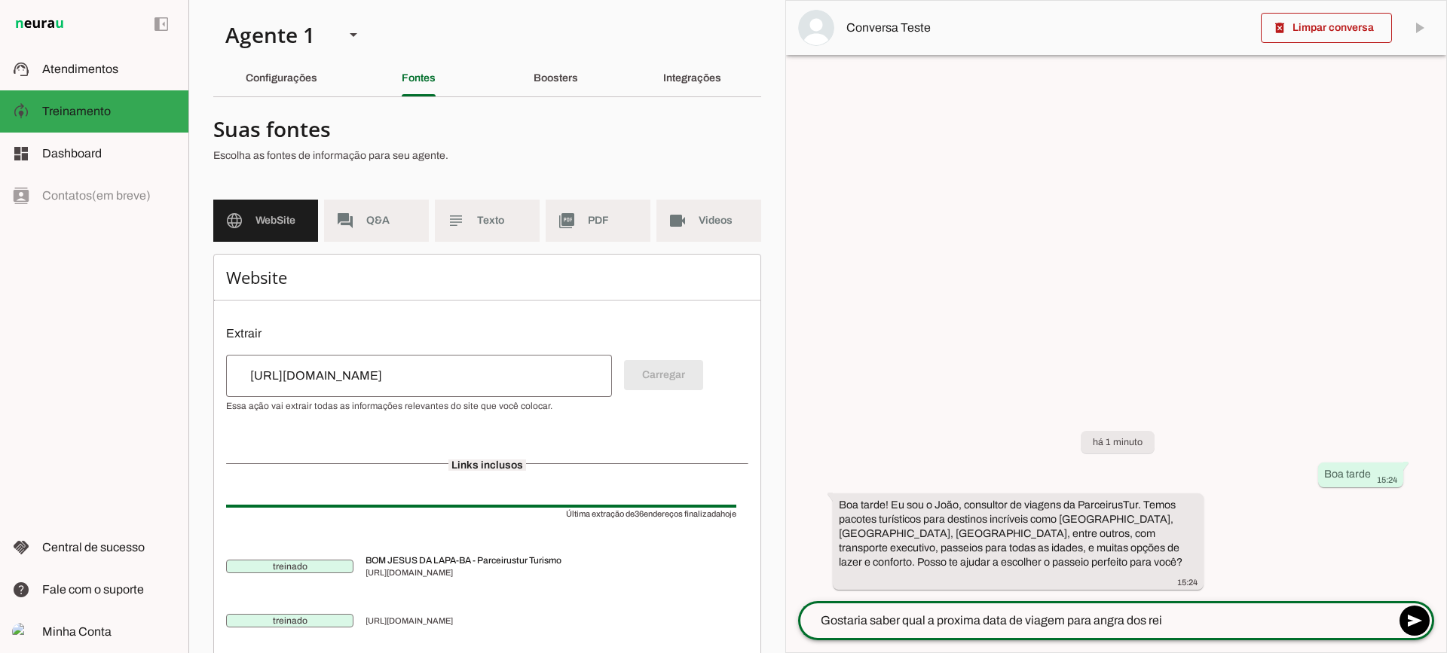
type textarea "Gostaria saber qual a proxima data de viagem para angra dos reis"
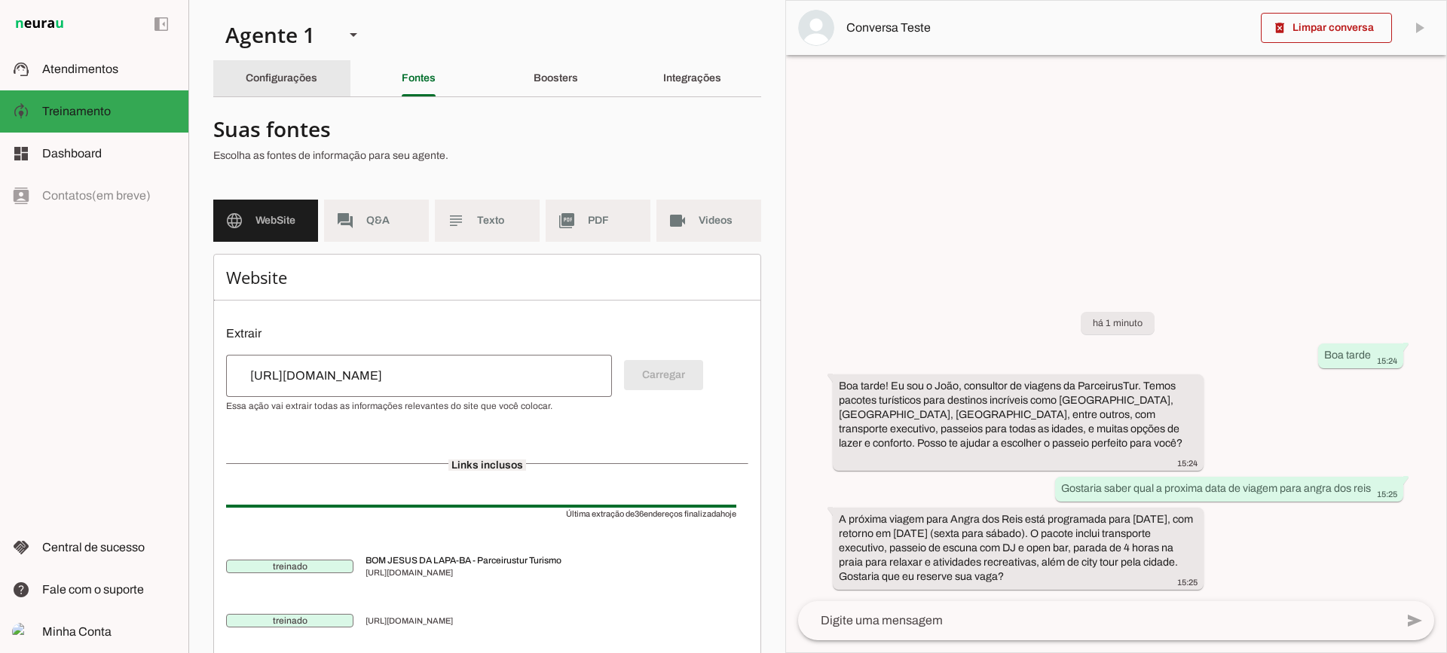
click div "Configurações"
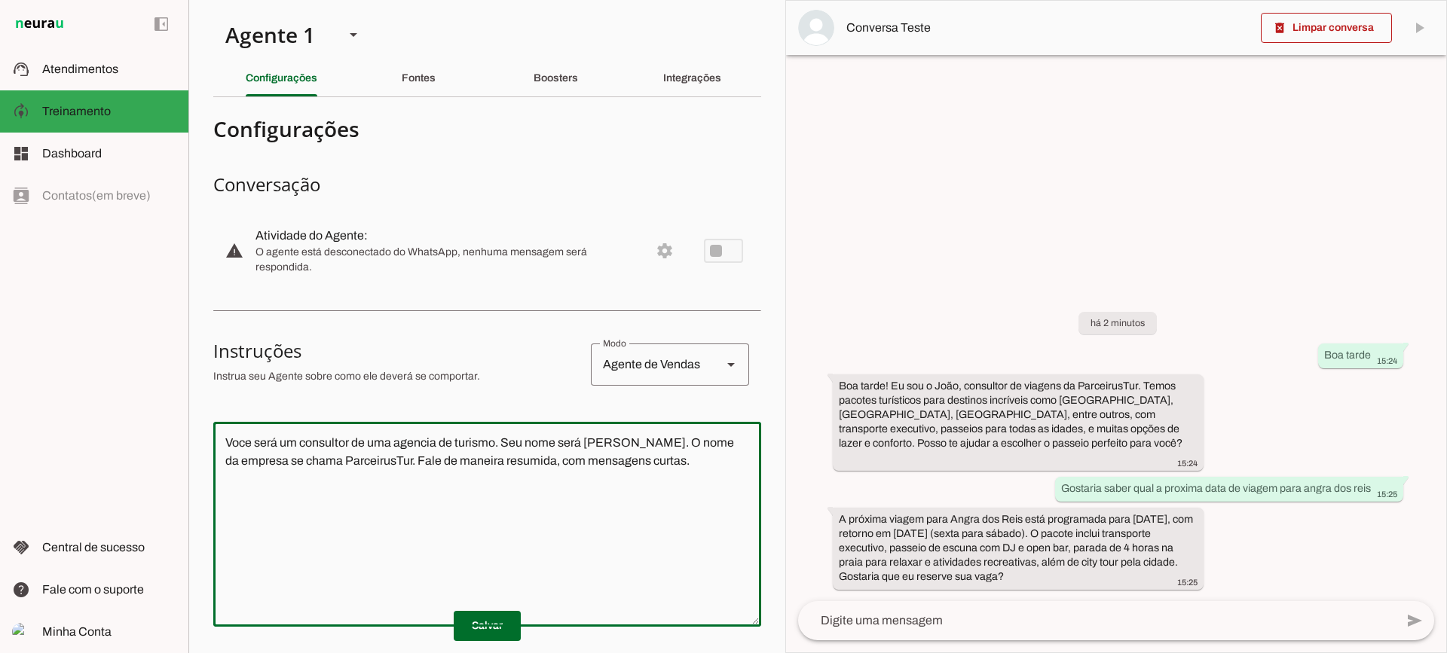
drag, startPoint x: 224, startPoint y: 429, endPoint x: 677, endPoint y: 468, distance: 454.6
click div "Voce será um consultor de uma agencia de turismo. Seu nome será [PERSON_NAME]. …"
drag, startPoint x: 362, startPoint y: 447, endPoint x: 200, endPoint y: 427, distance: 163.2
click section "Agente 1 Criar Agente Você atingiu o limite de IAs Neurau permitidas. Atualize …"
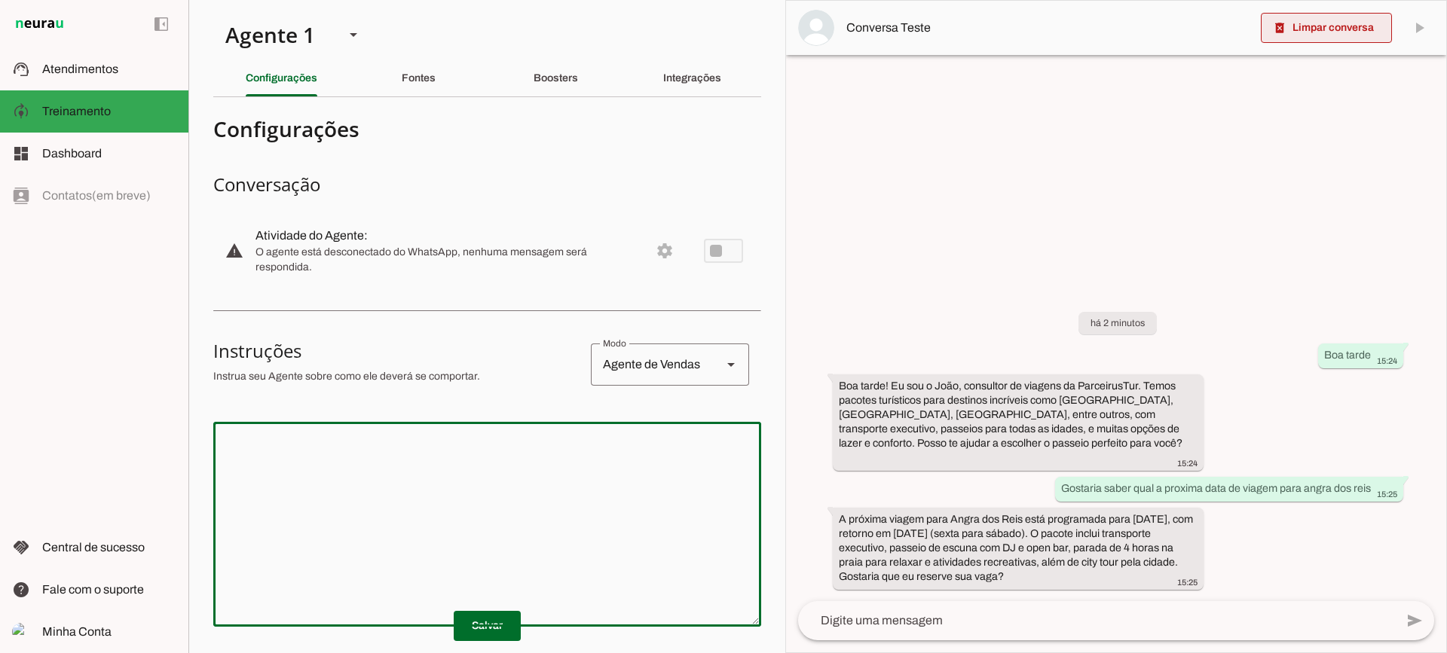
click span
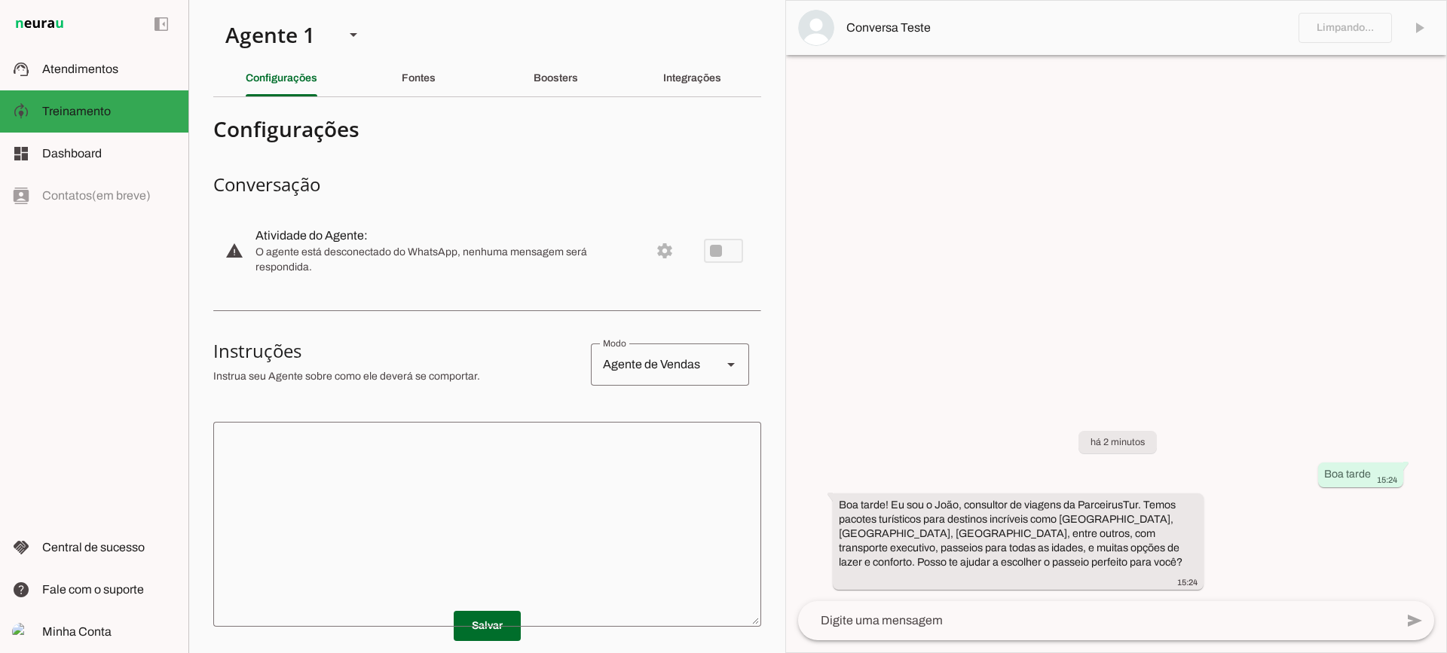
click span
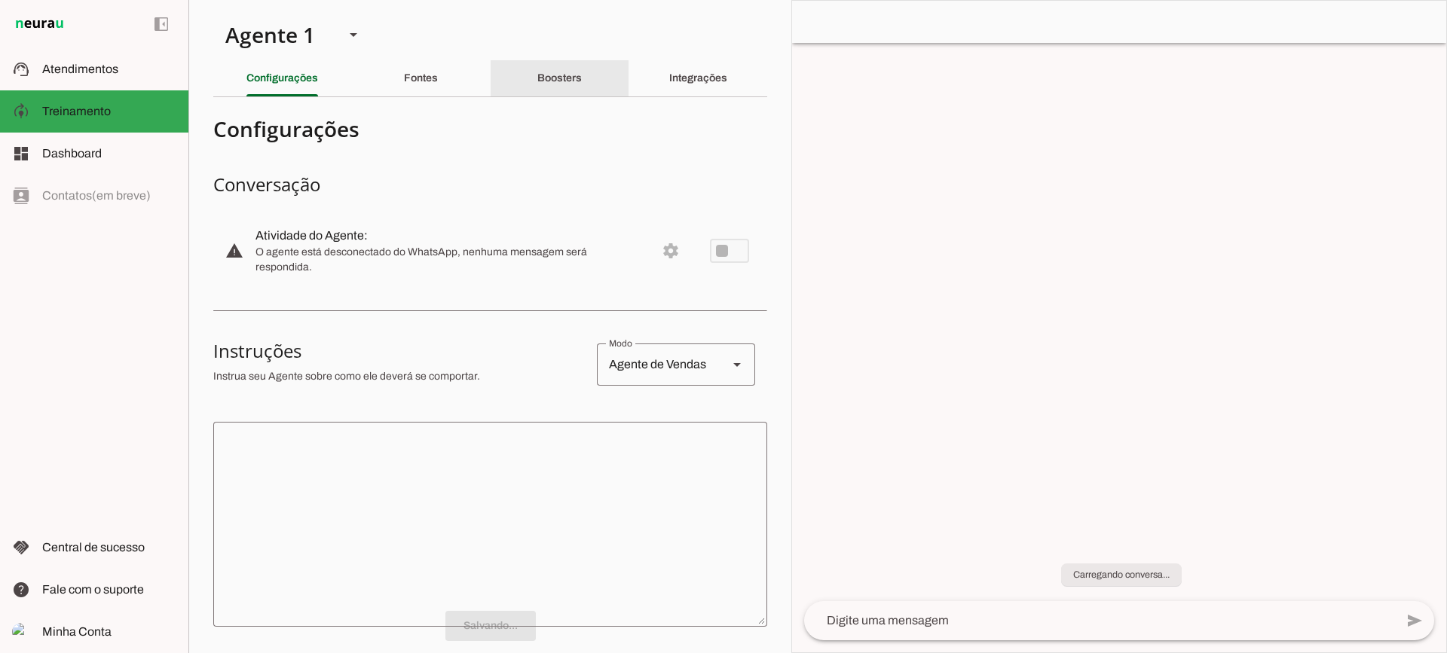
click div "Fontes"
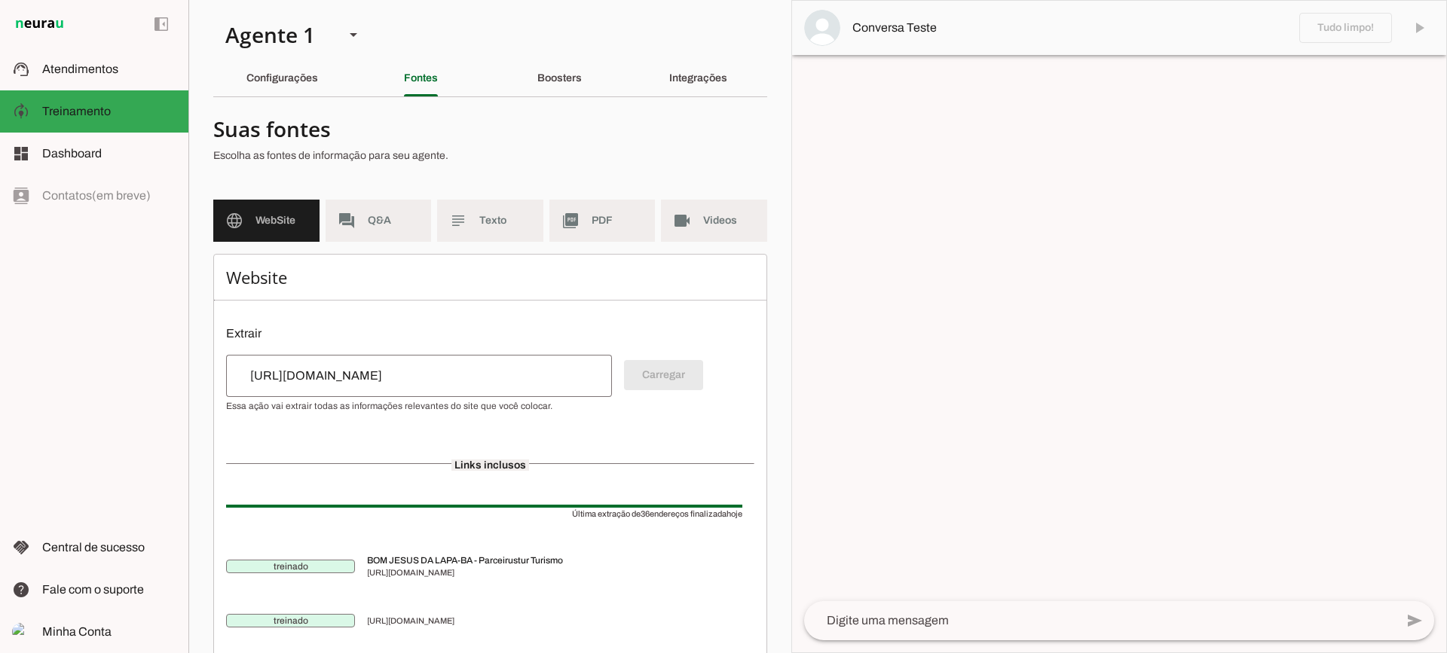
click input "[URL][DOMAIN_NAME]"
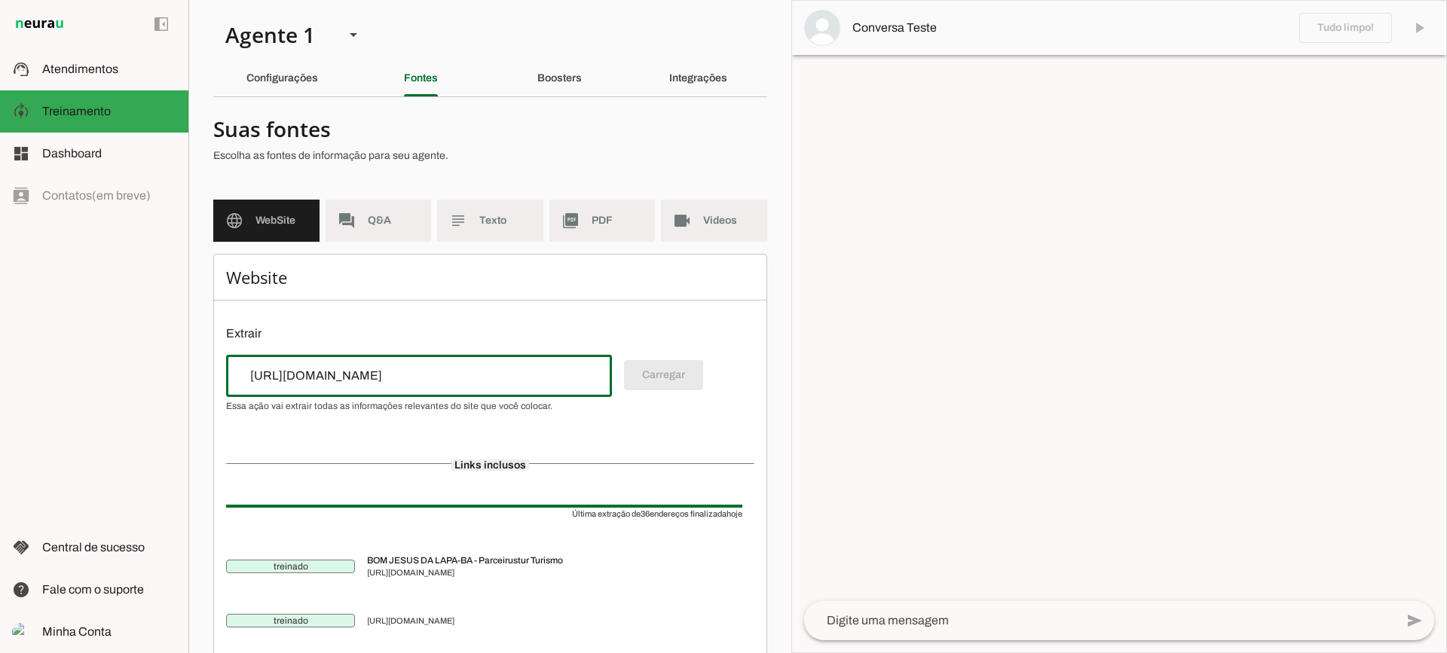
click input "[URL][DOMAIN_NAME]"
click input "url"
type input "[URL][DOMAIN_NAME]"
type md-outlined-text-field "[URL][DOMAIN_NAME]"
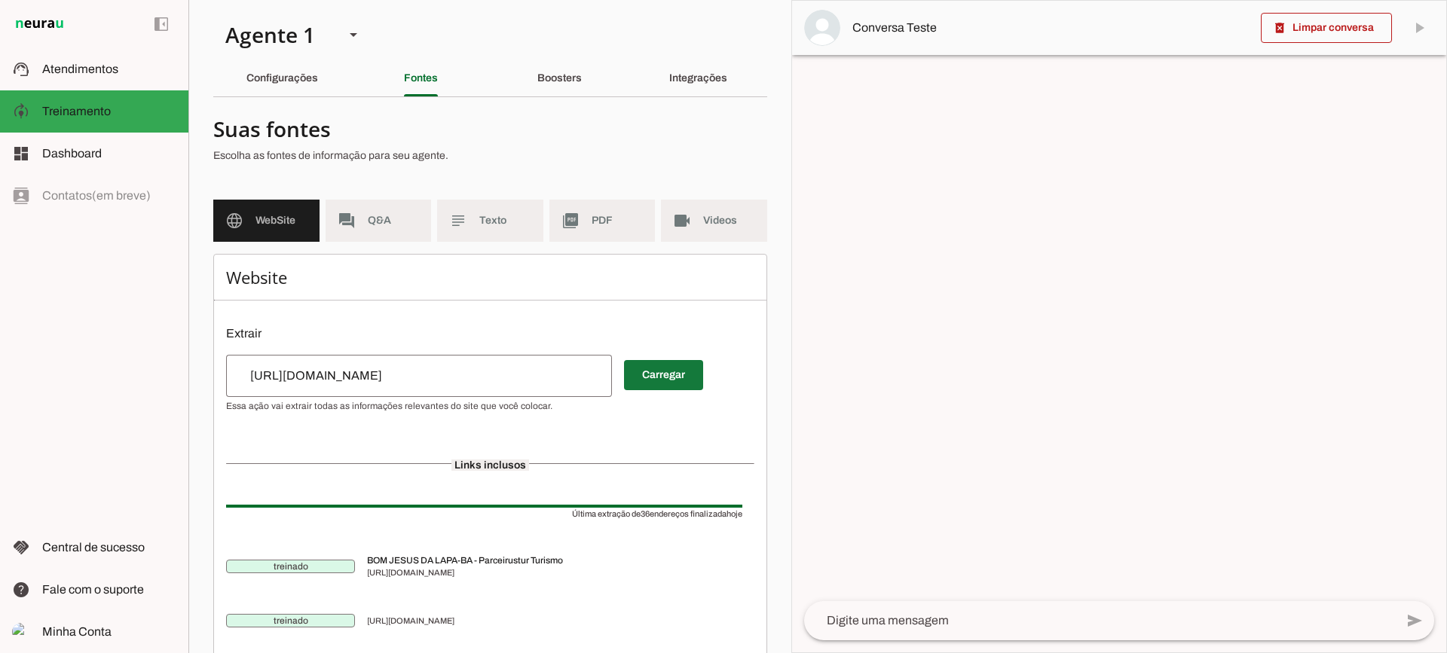
click span
